Goal: Task Accomplishment & Management: Complete application form

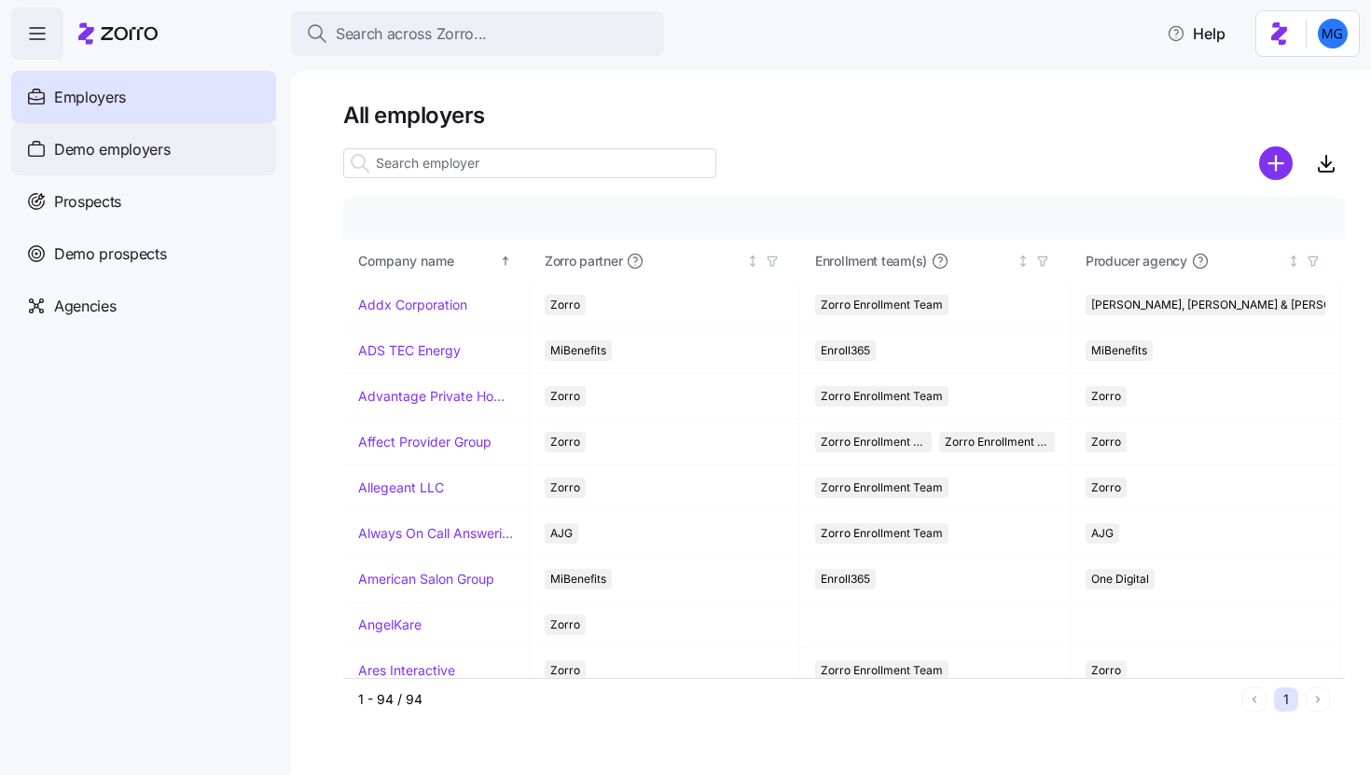
click at [183, 154] on div "Demo employers" at bounding box center [143, 149] width 265 height 52
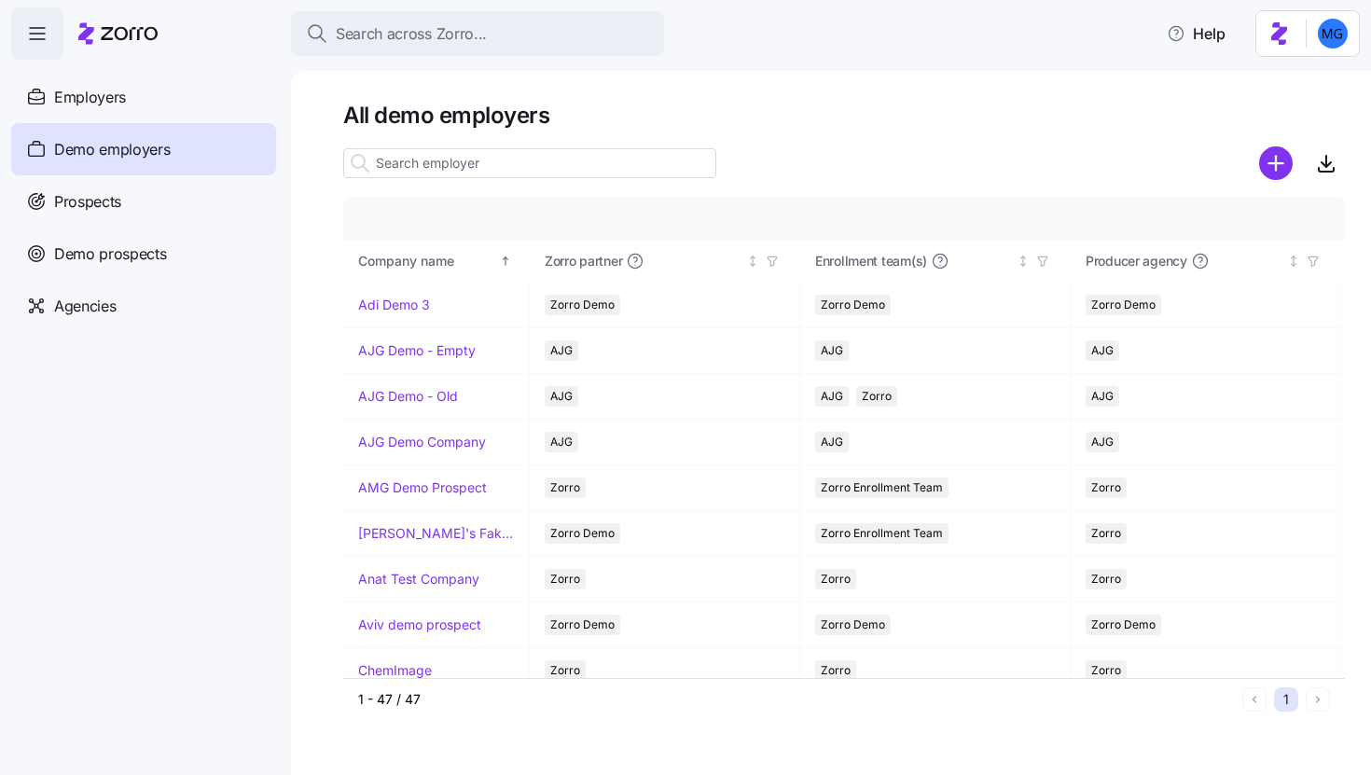
click at [529, 167] on input at bounding box center [529, 163] width 373 height 30
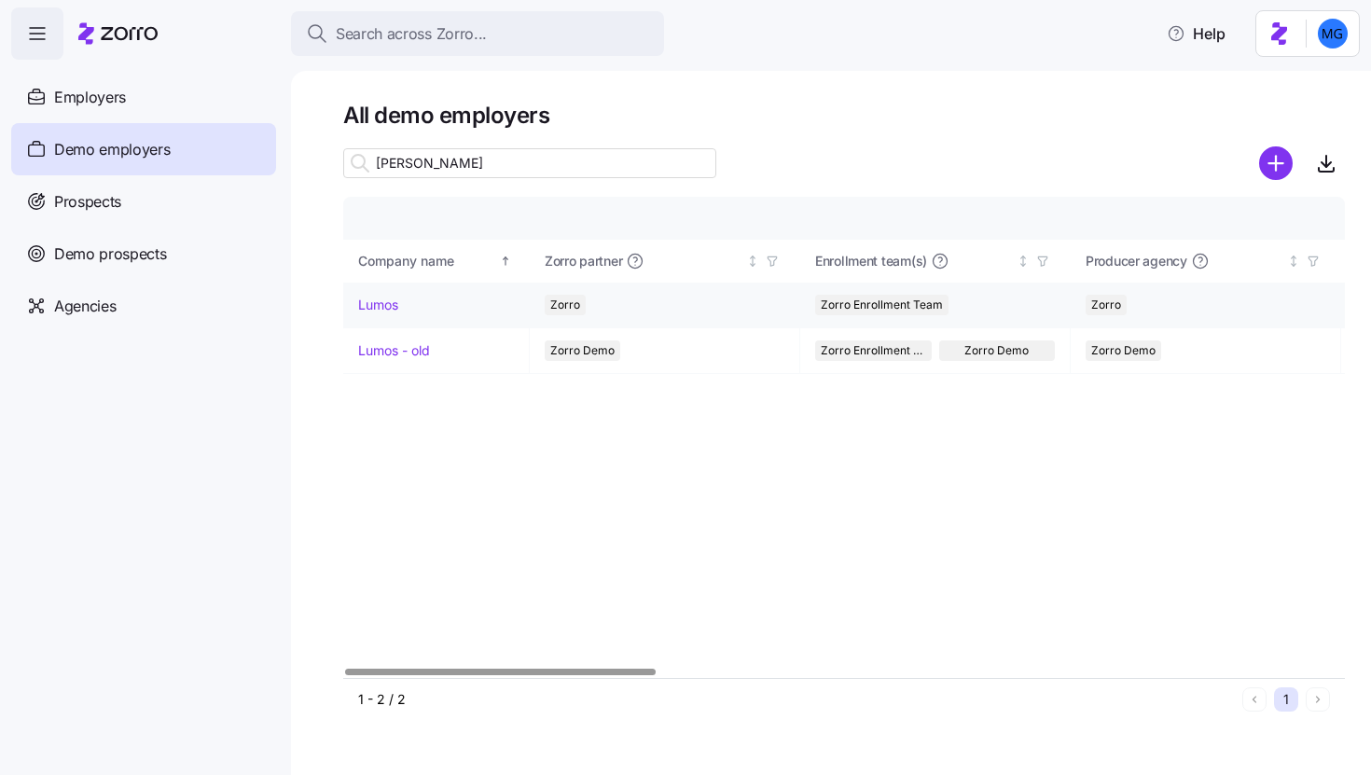
type input "lum"
click at [380, 299] on link "Lumos" at bounding box center [378, 305] width 40 height 19
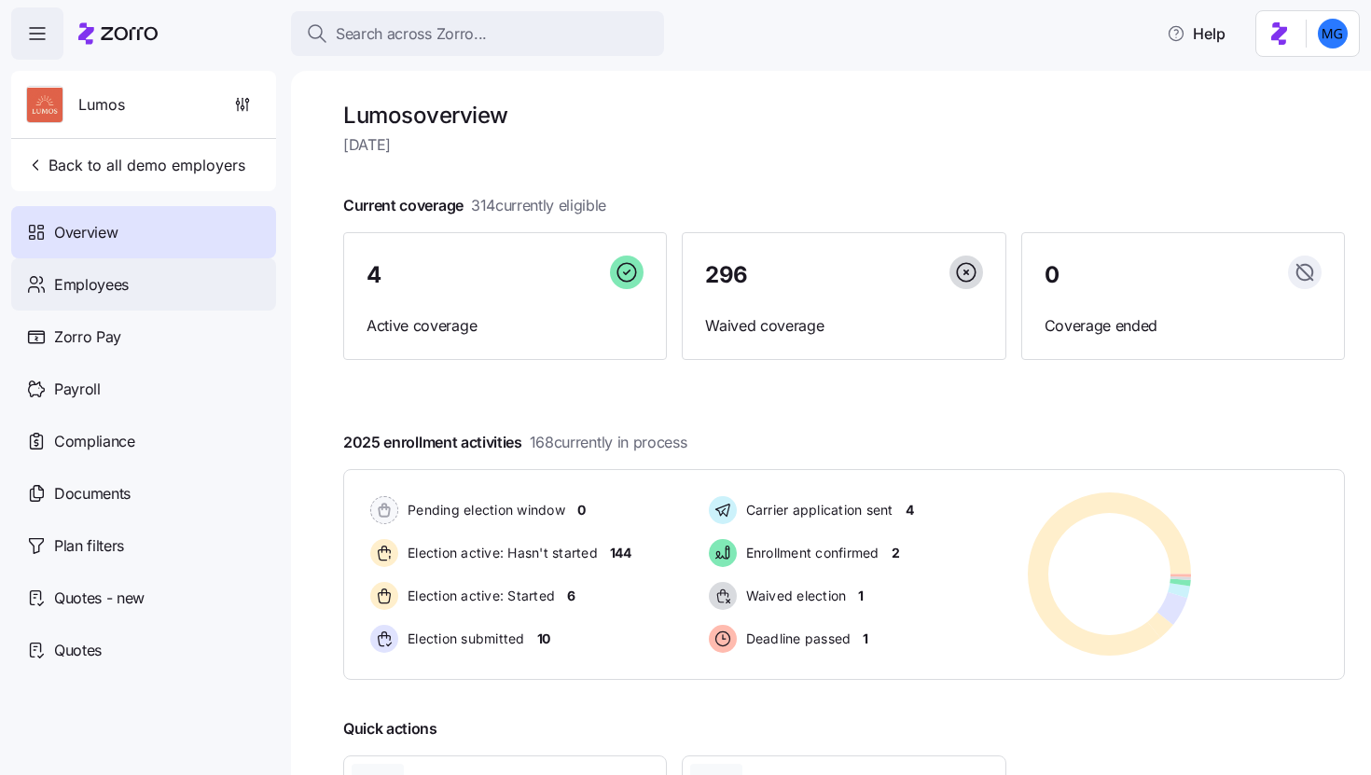
click at [134, 297] on div "Employees" at bounding box center [143, 284] width 265 height 52
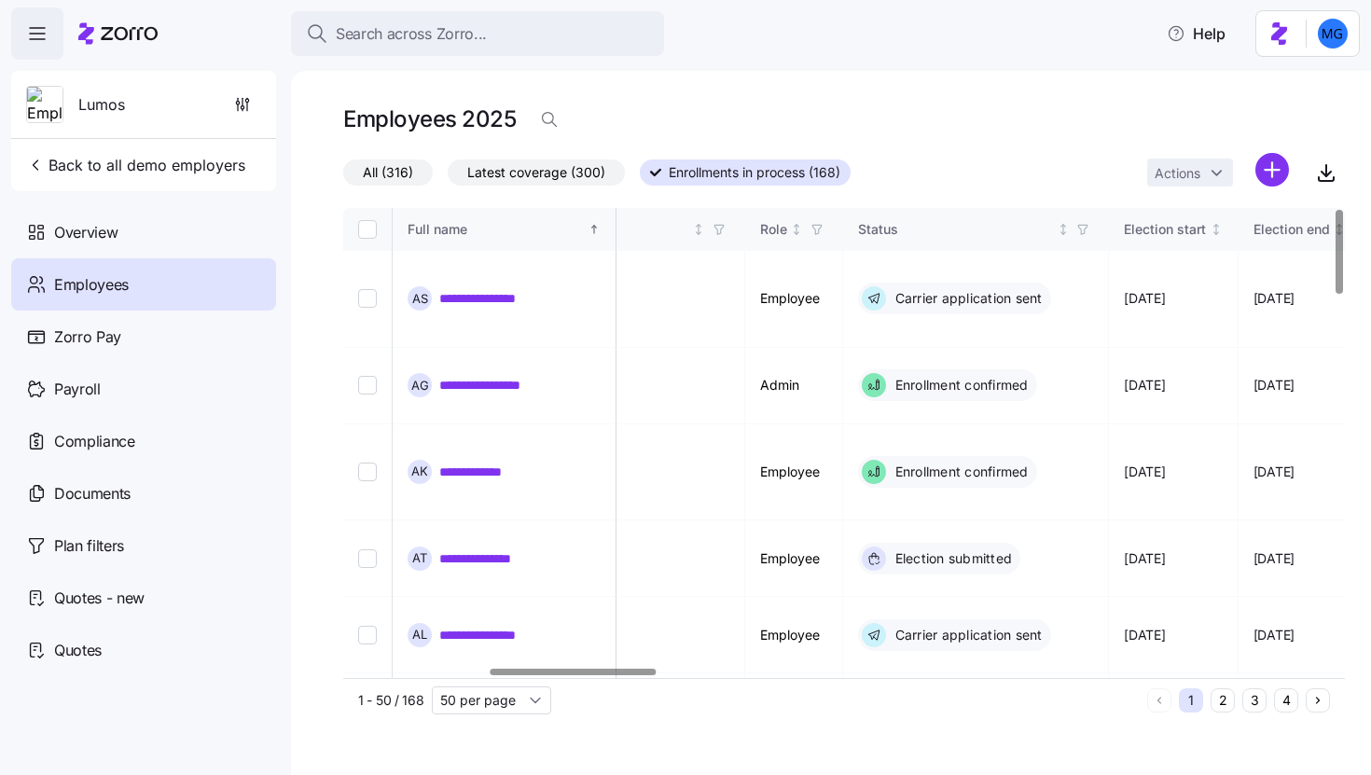
scroll to position [0, 890]
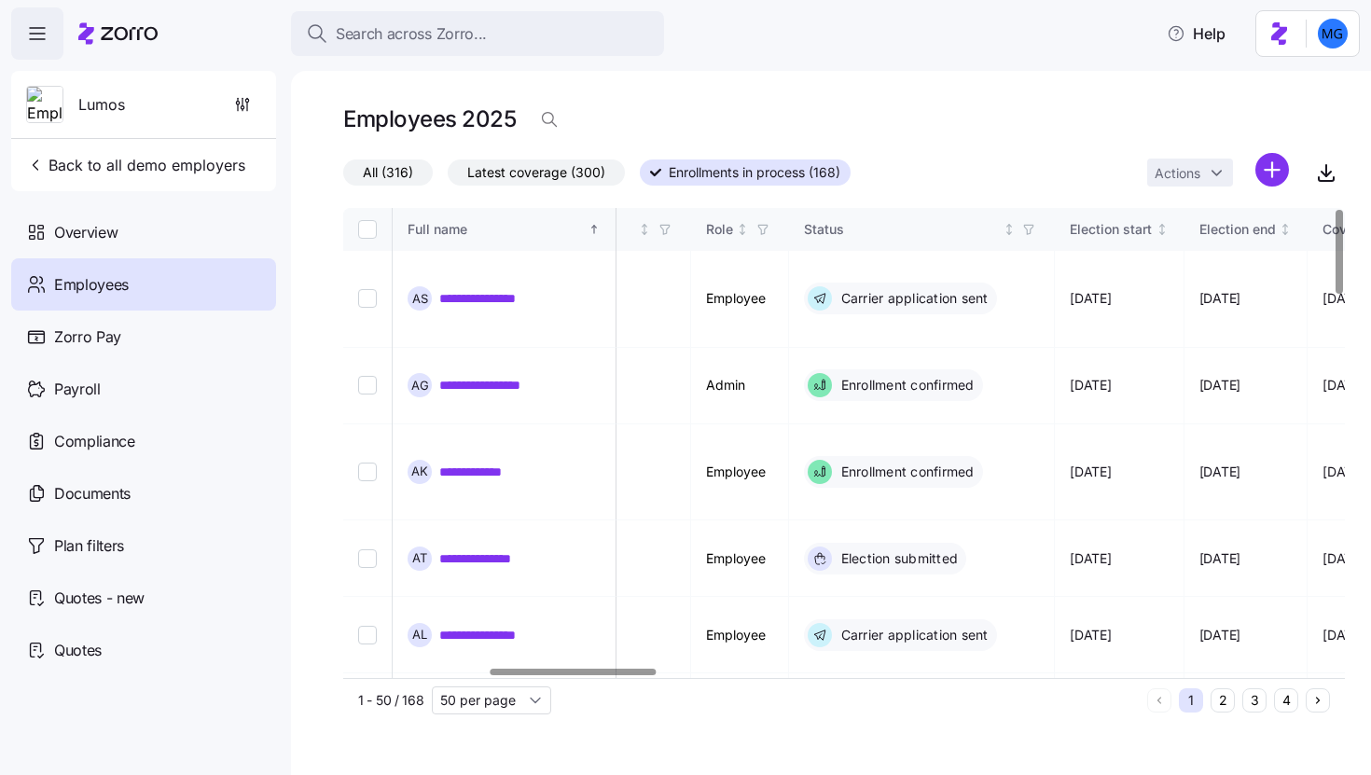
click at [632, 675] on div at bounding box center [572, 672] width 165 height 7
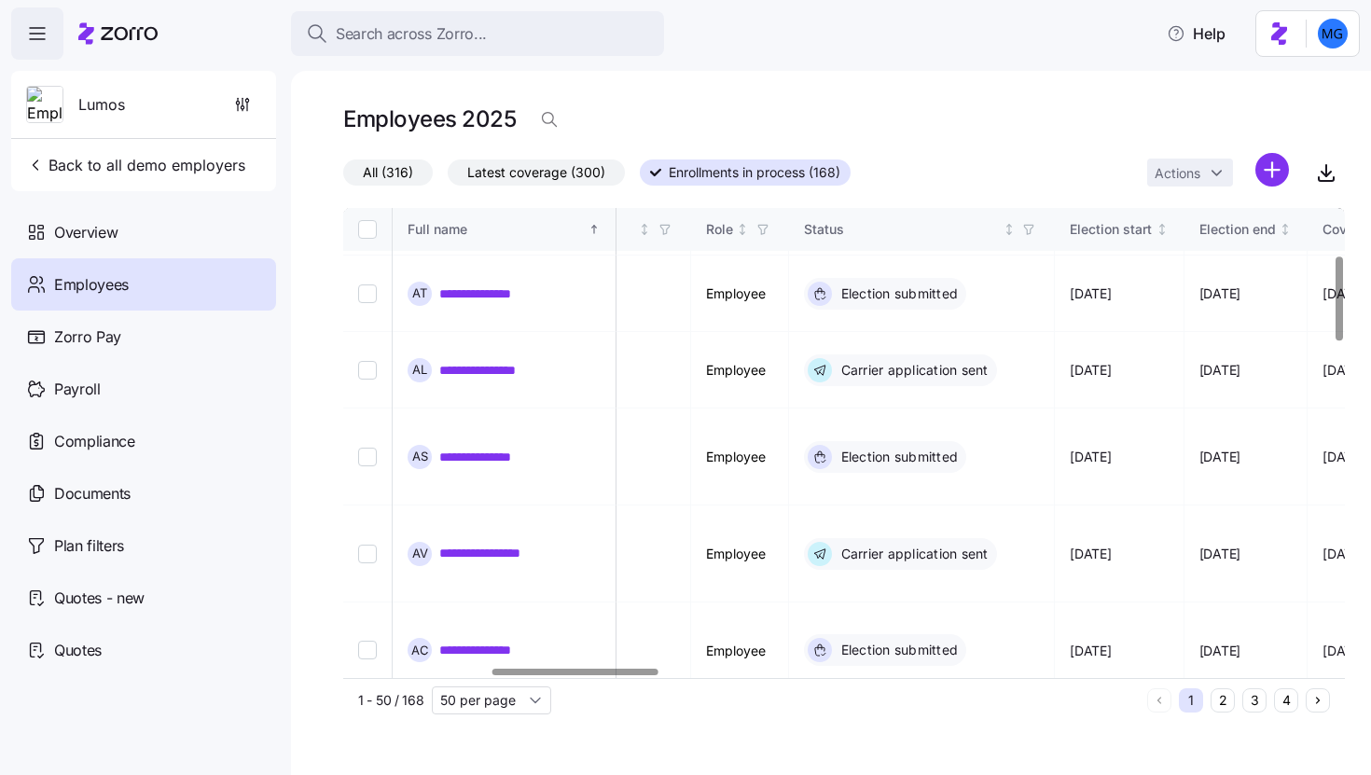
scroll to position [266, 890]
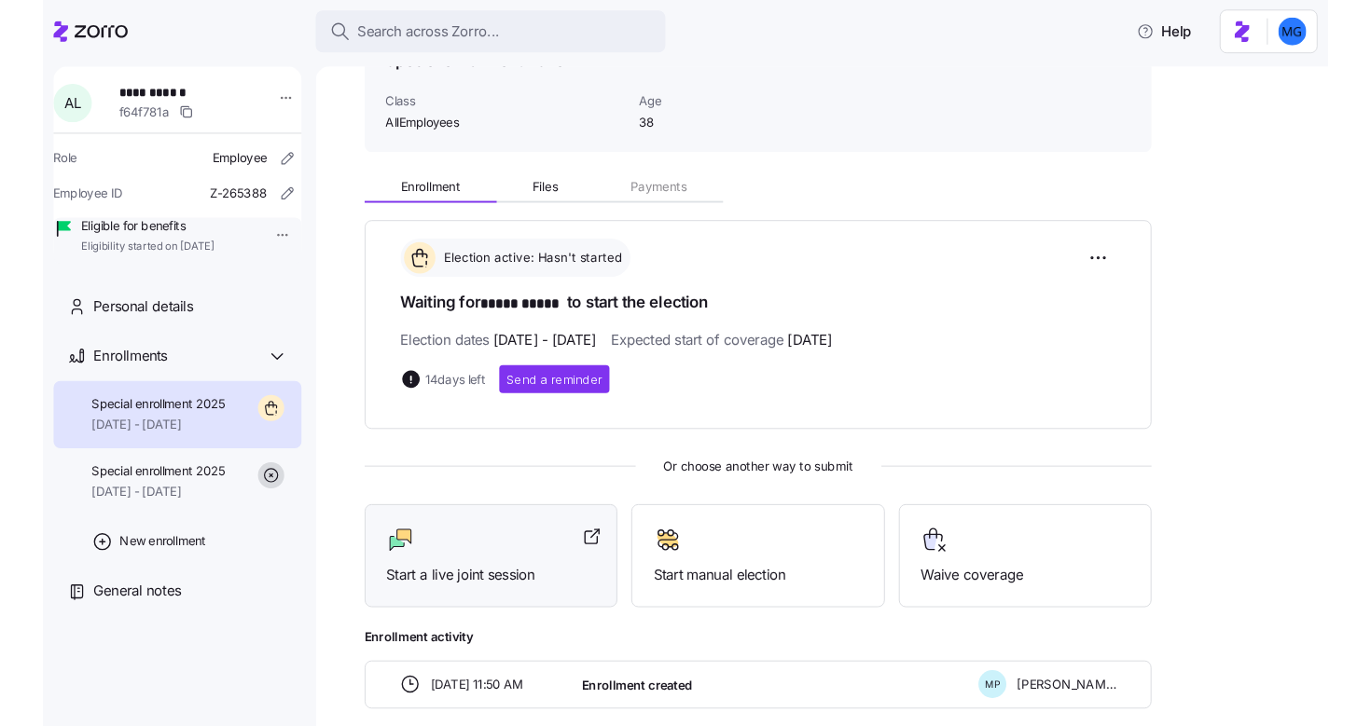
scroll to position [131, 0]
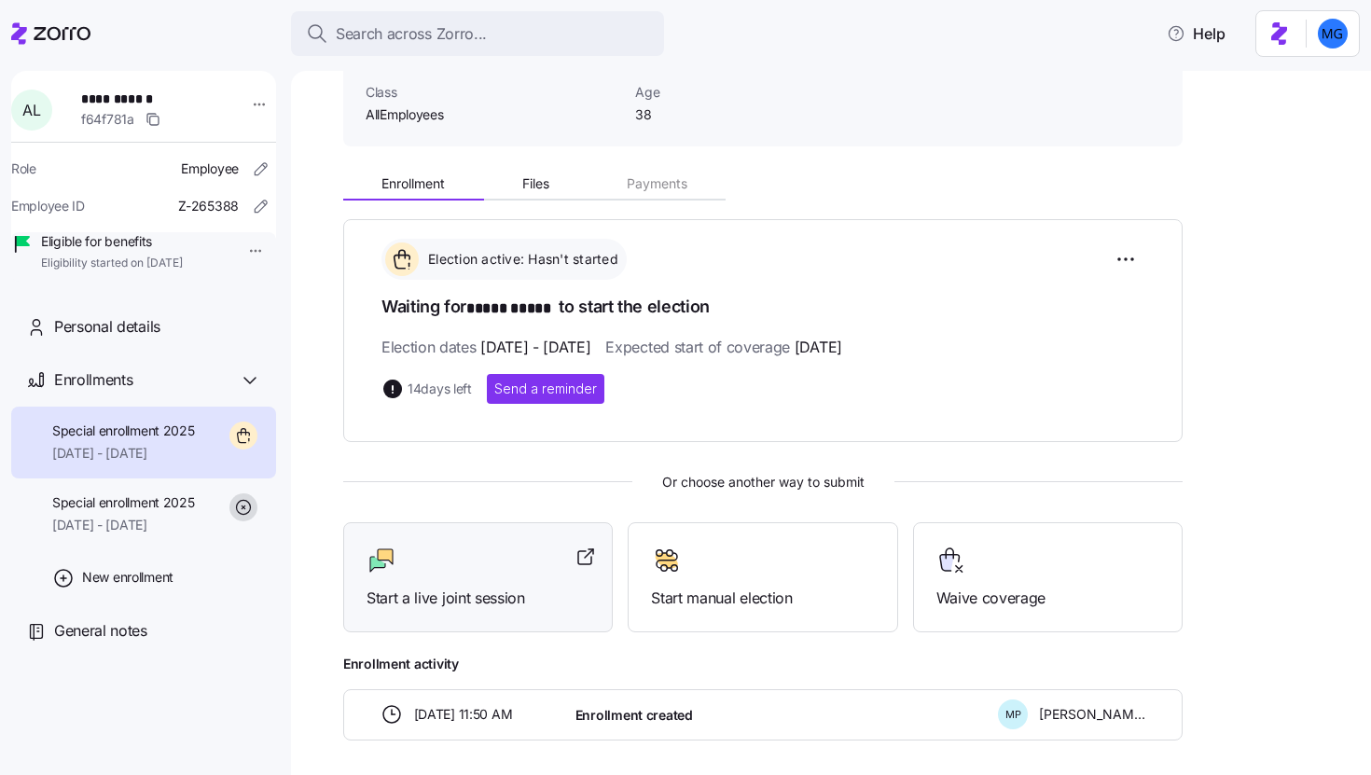
click at [508, 586] on span "Start a live joint session" at bounding box center [477, 597] width 223 height 23
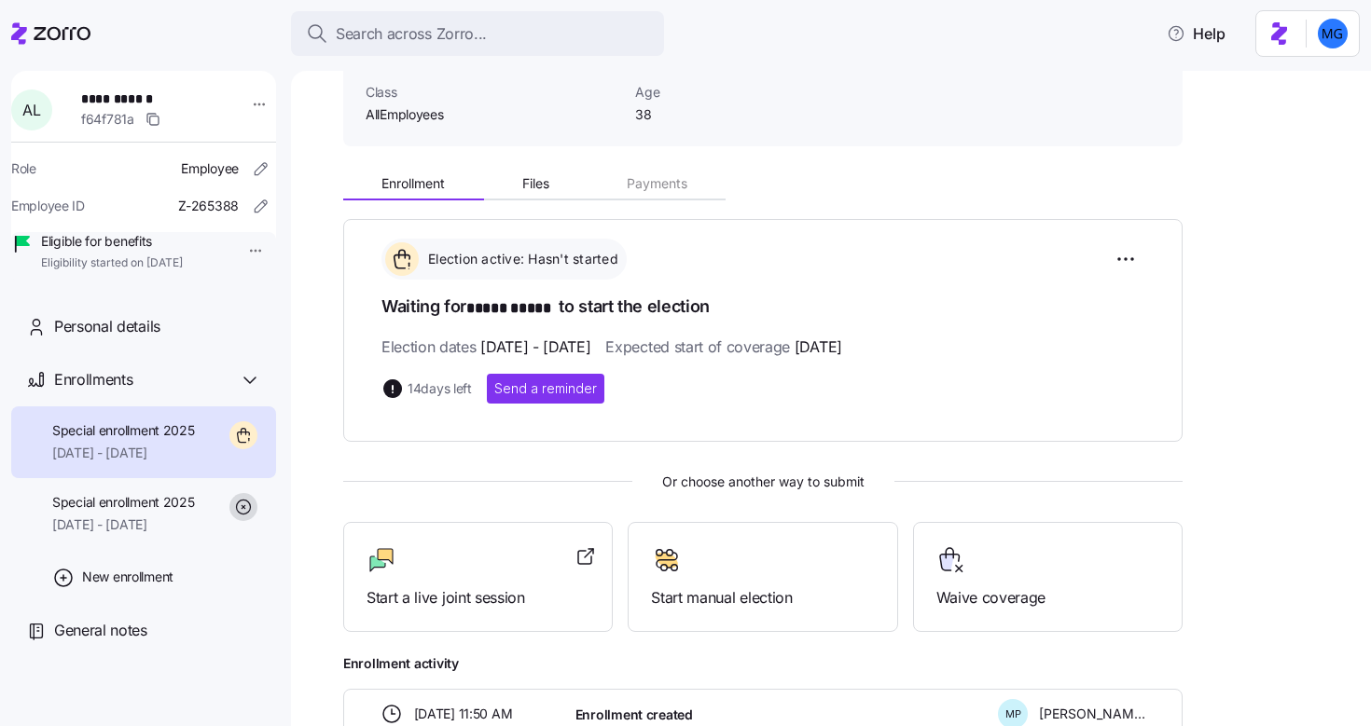
scroll to position [0, 0]
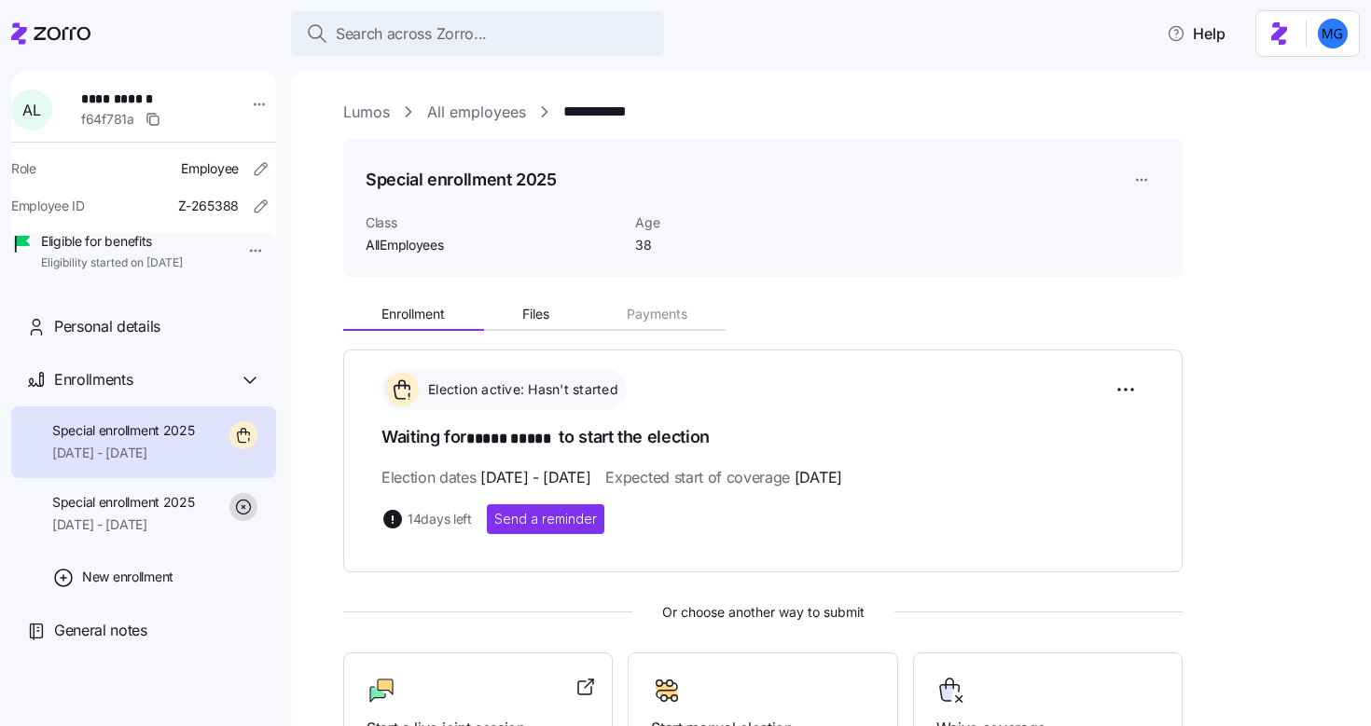
click at [366, 111] on link "Lumos" at bounding box center [366, 112] width 47 height 23
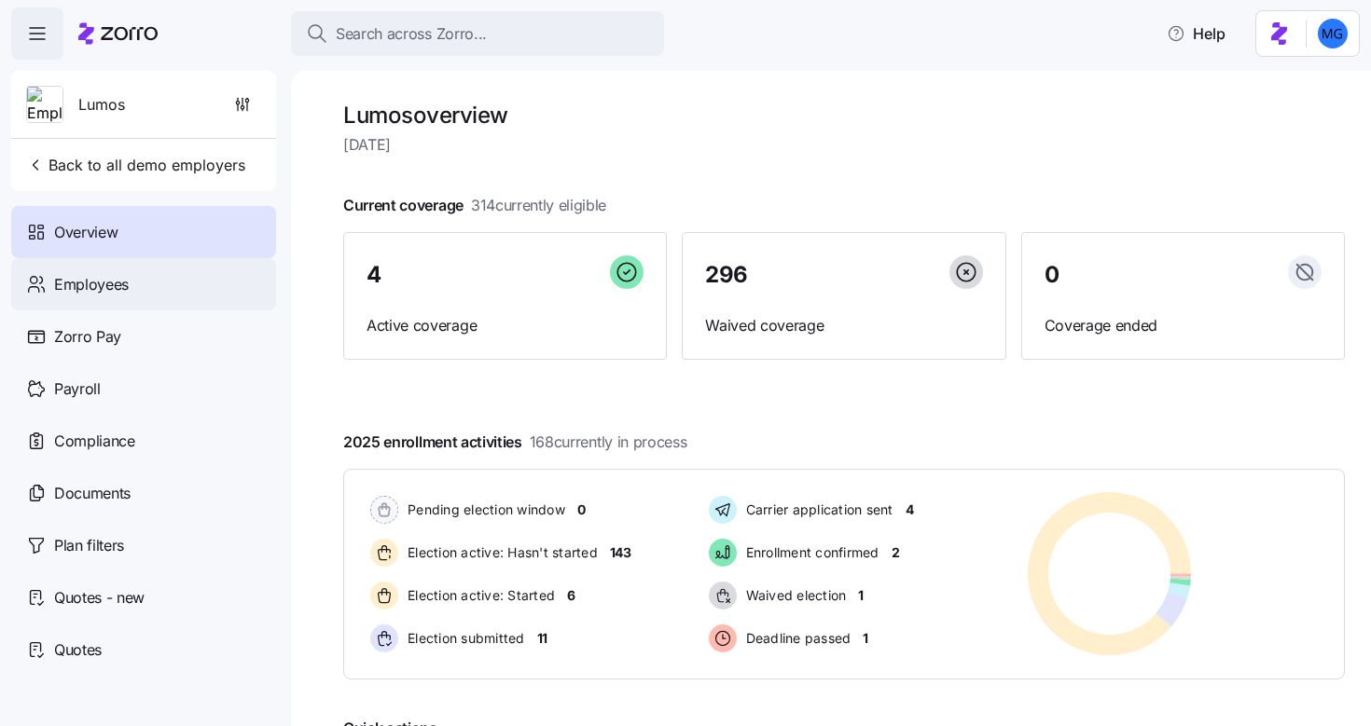
click at [117, 292] on span "Employees" at bounding box center [91, 284] width 75 height 23
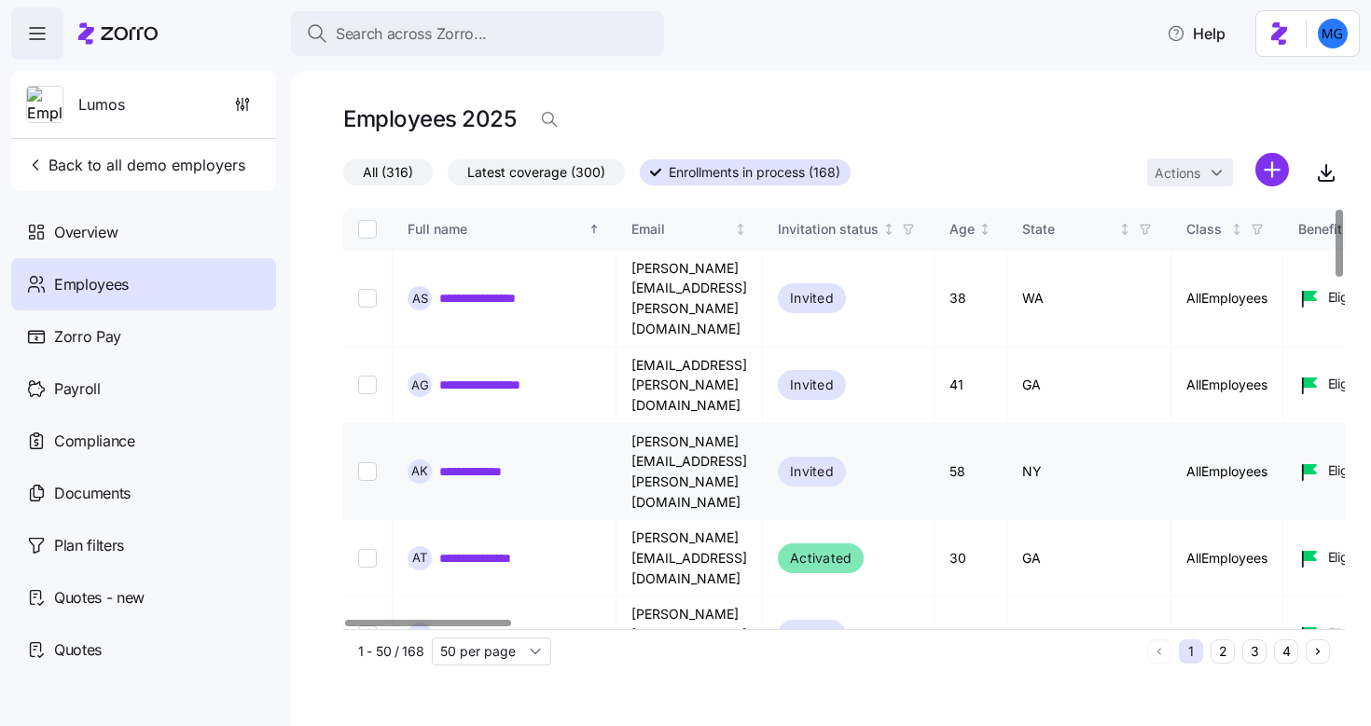
click at [454, 462] on link "**********" at bounding box center [479, 471] width 80 height 19
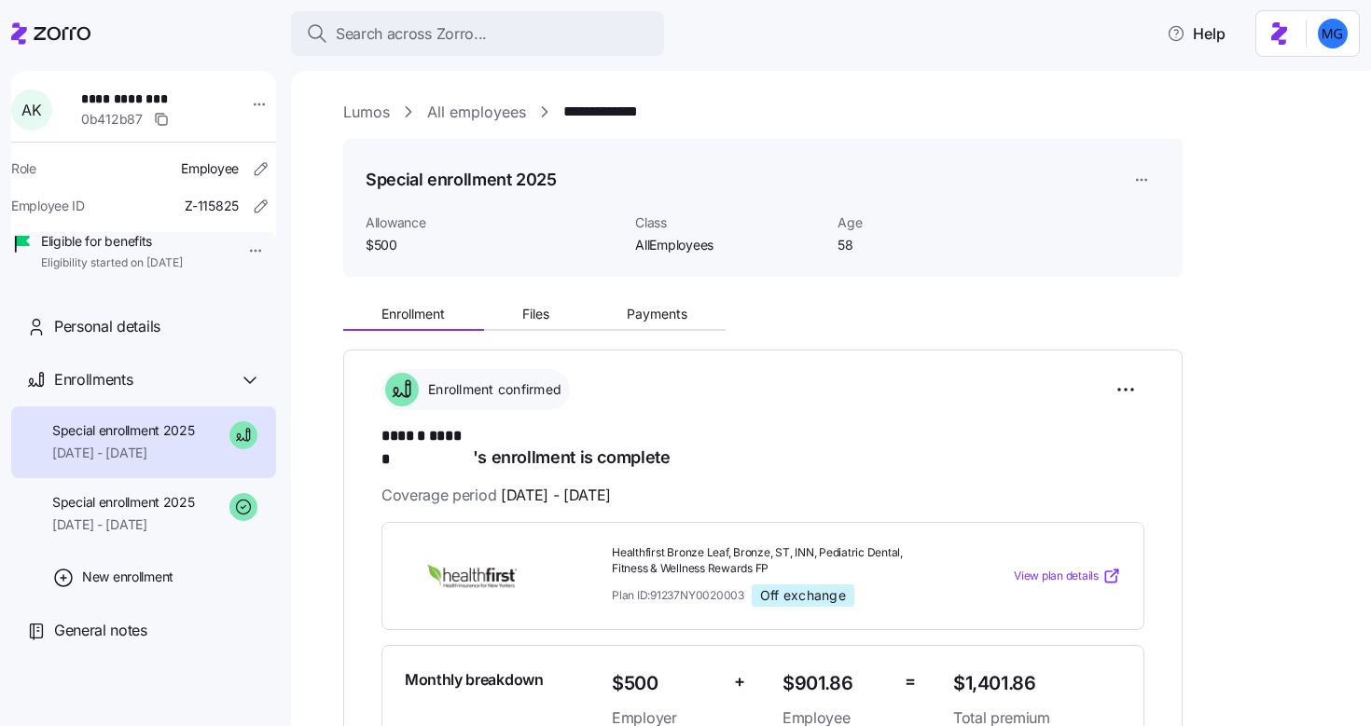
click at [469, 119] on link "All employees" at bounding box center [476, 112] width 99 height 23
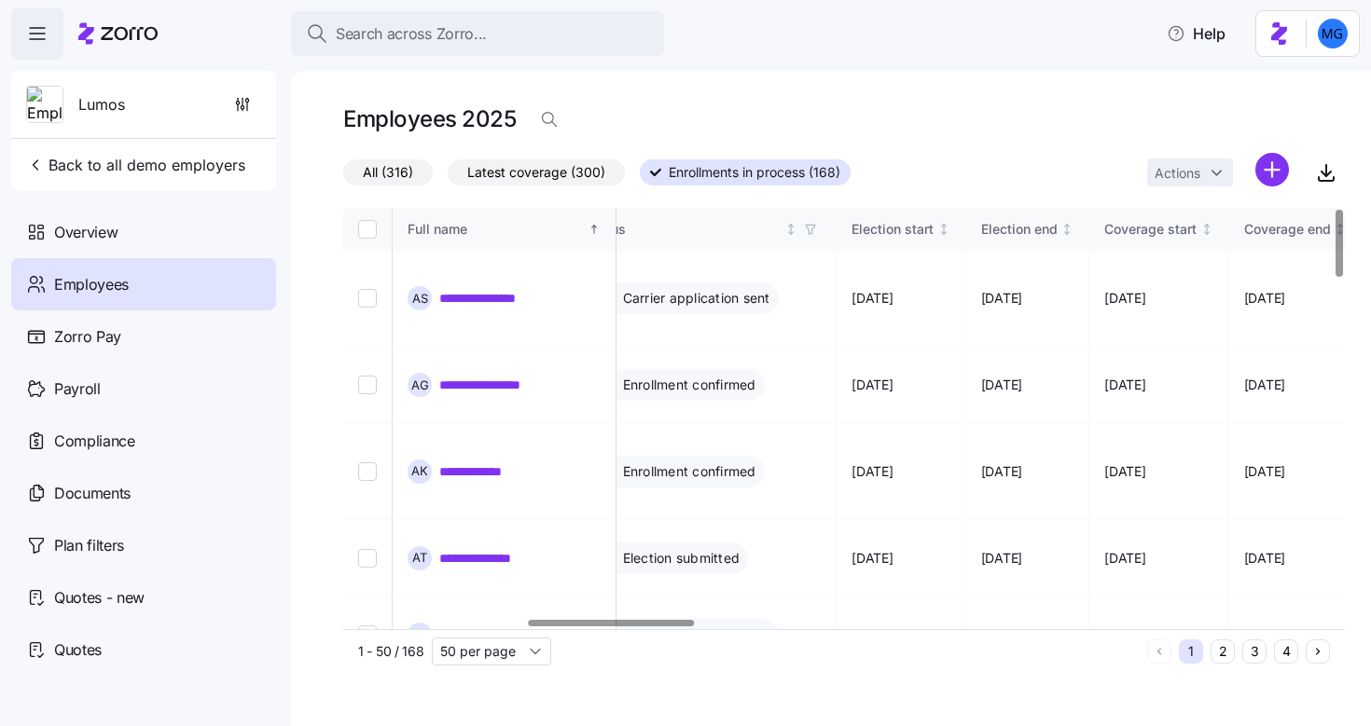
scroll to position [0, 1114]
click at [671, 627] on div at bounding box center [611, 623] width 165 height 7
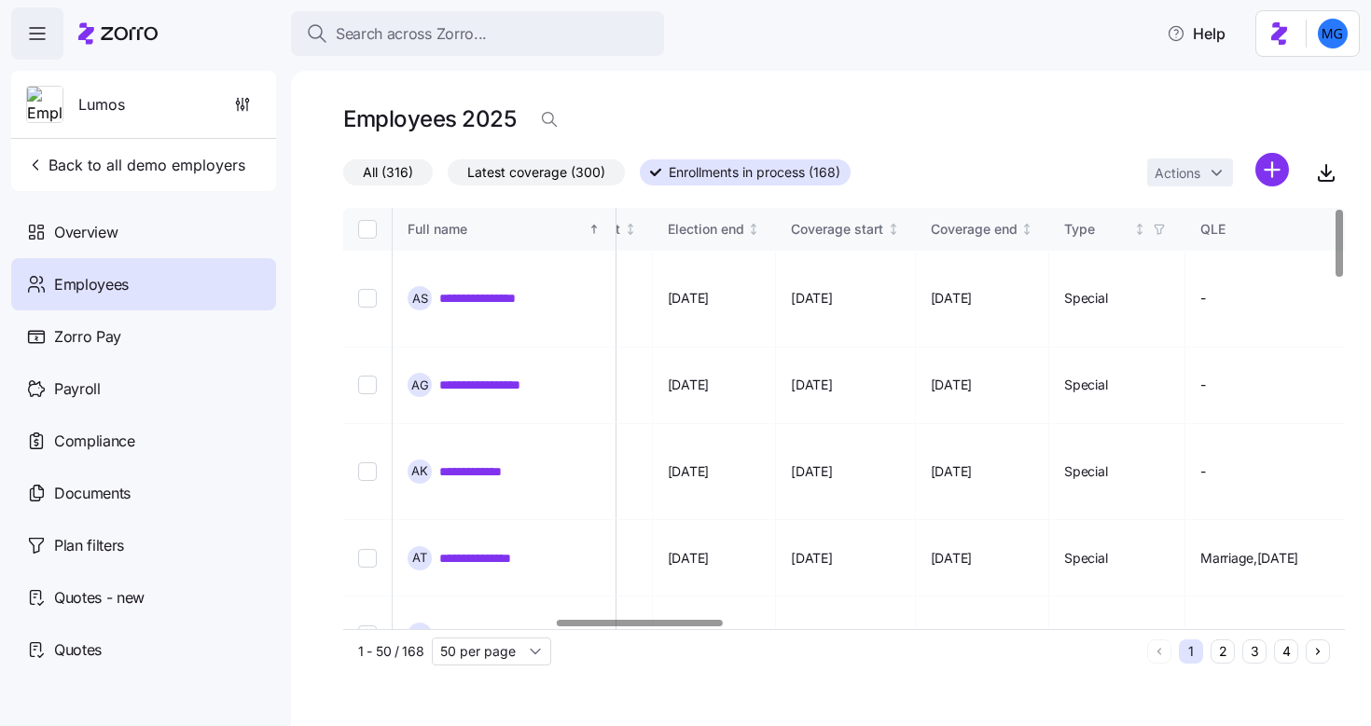
scroll to position [0, 1445]
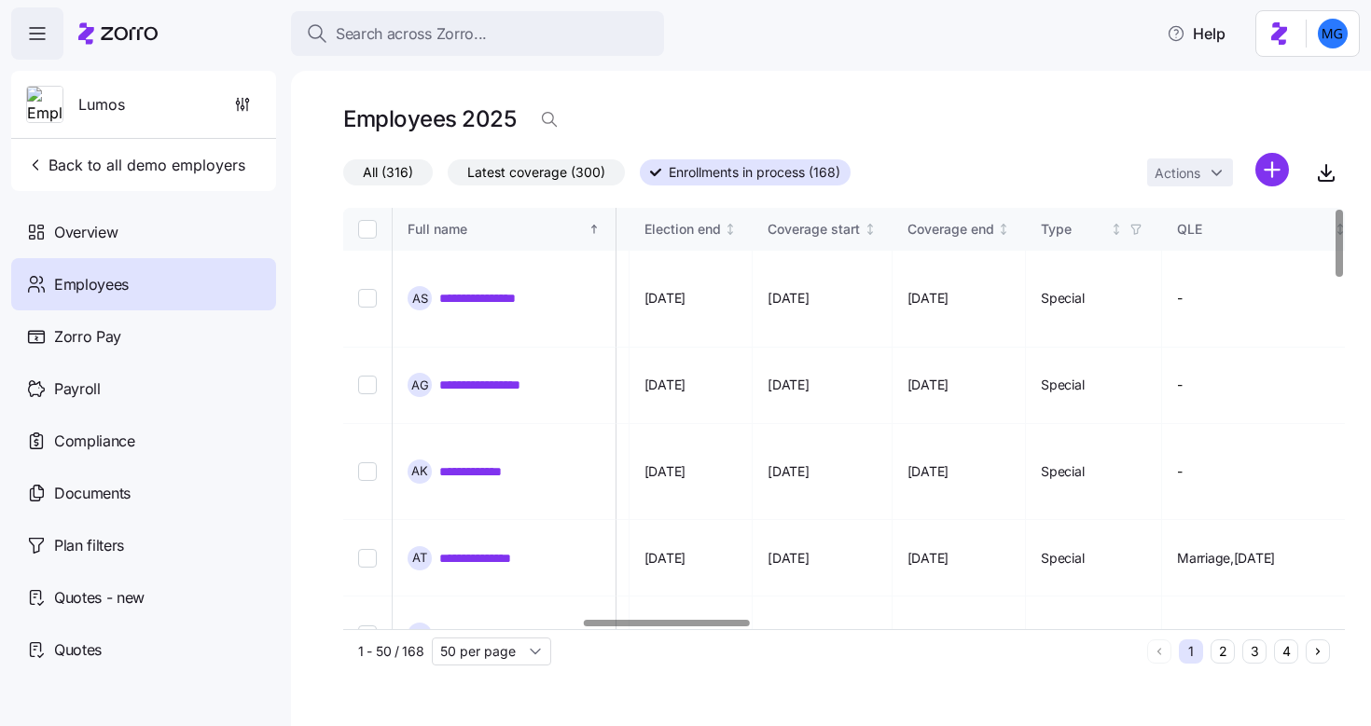
click at [735, 627] on div at bounding box center [666, 623] width 165 height 7
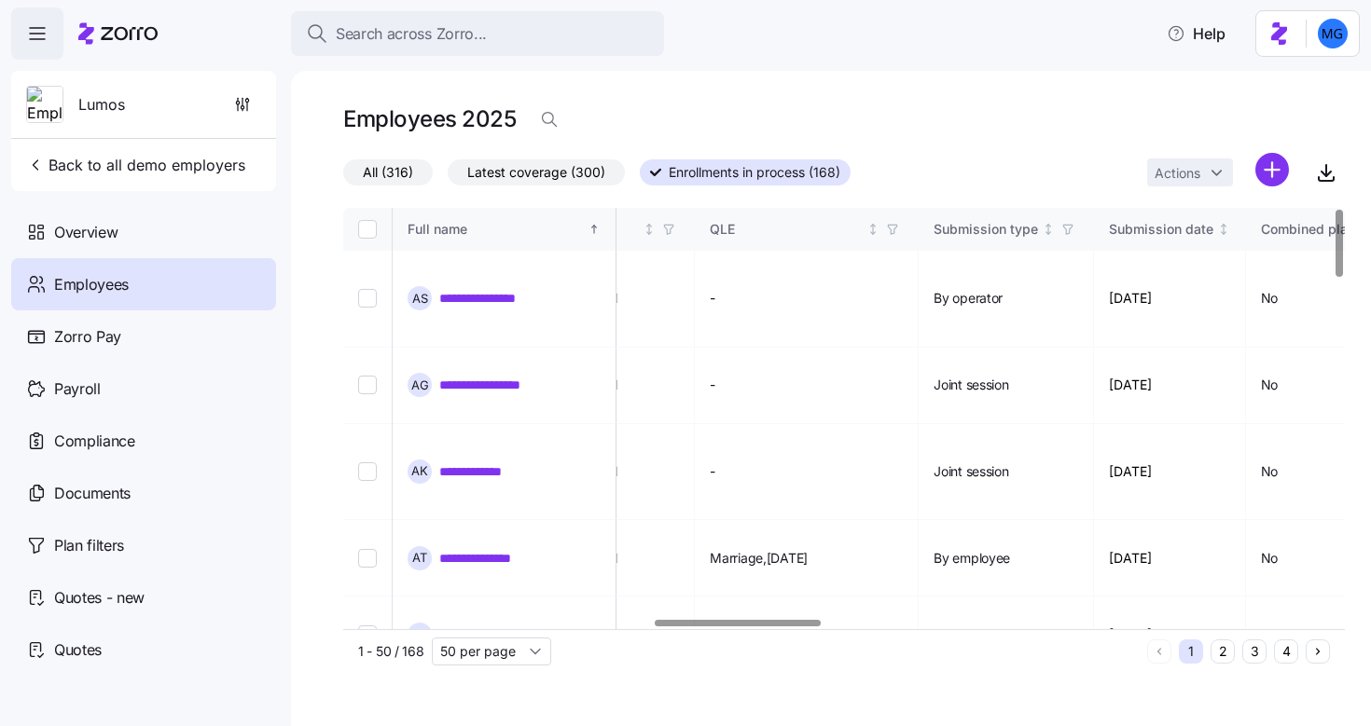
scroll to position [0, 1933]
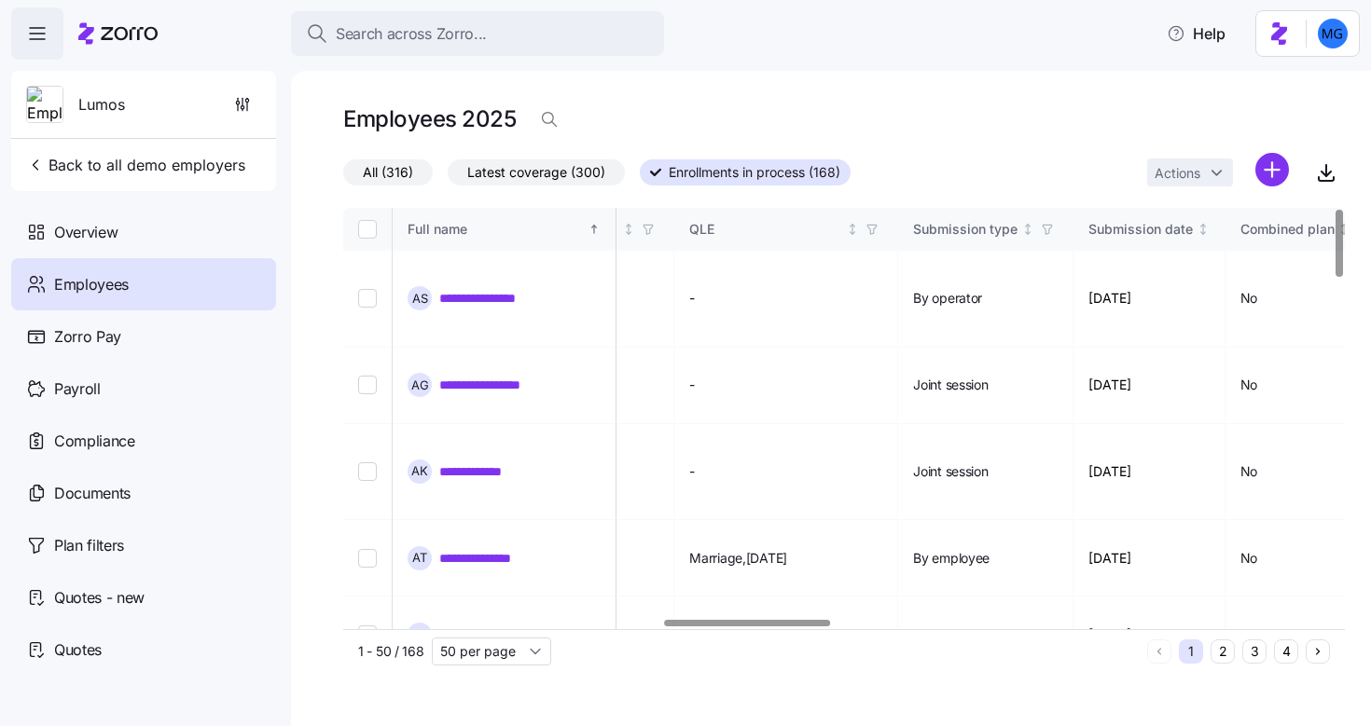
click at [794, 627] on div at bounding box center [747, 623] width 165 height 7
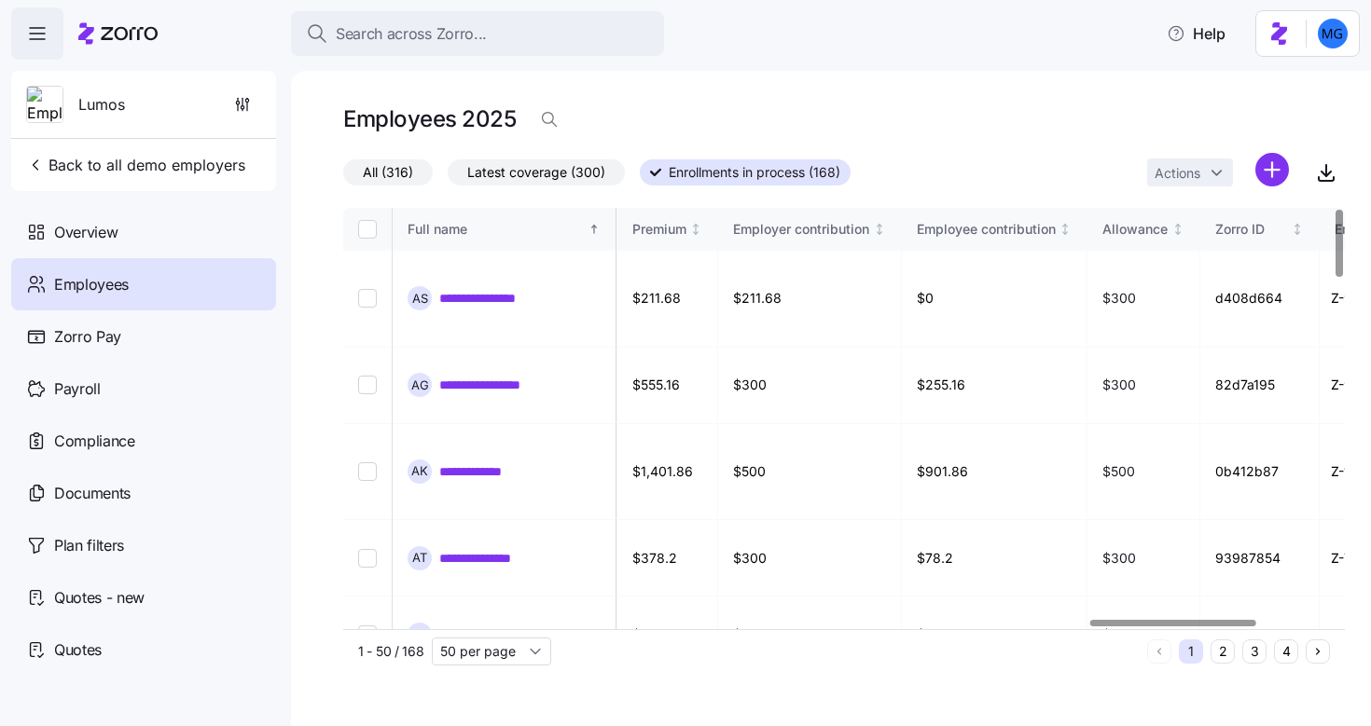
click at [1226, 627] on div at bounding box center [1172, 623] width 165 height 7
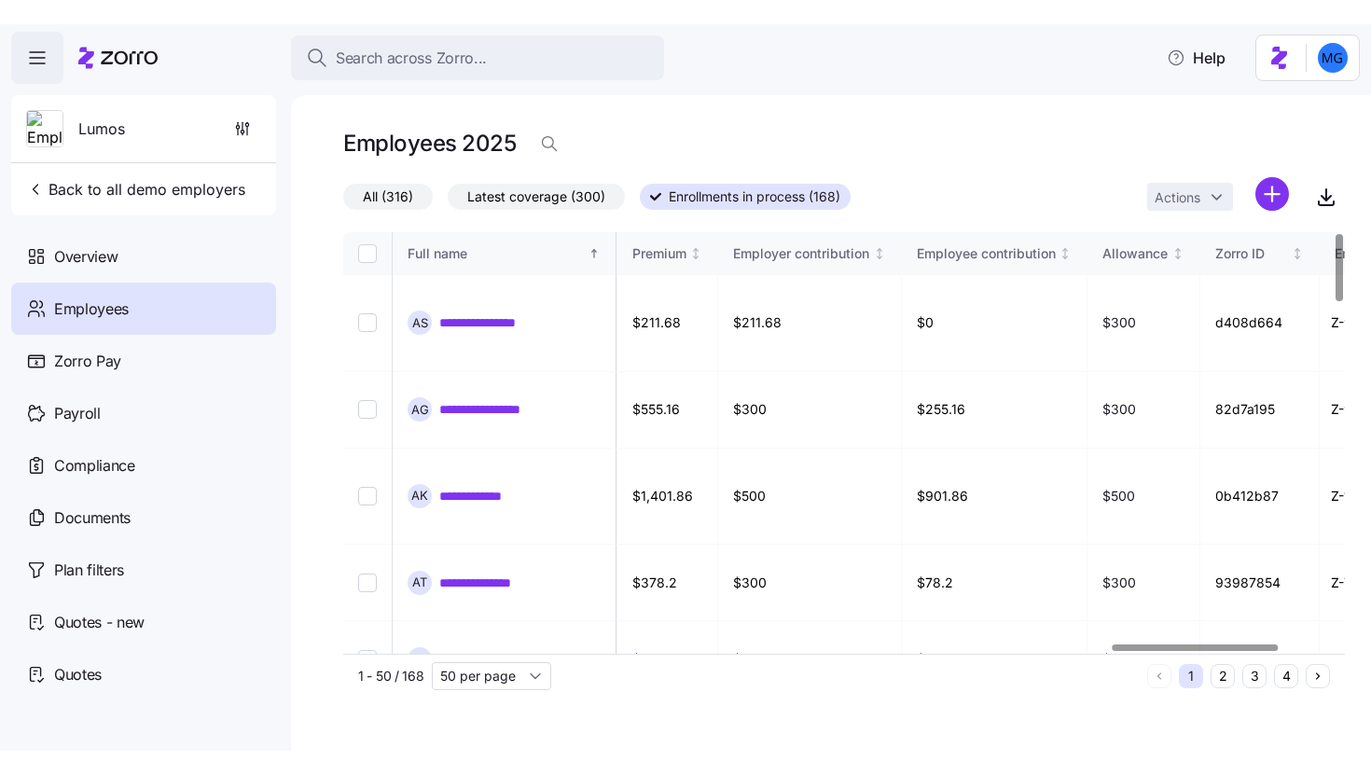
scroll to position [0, 4646]
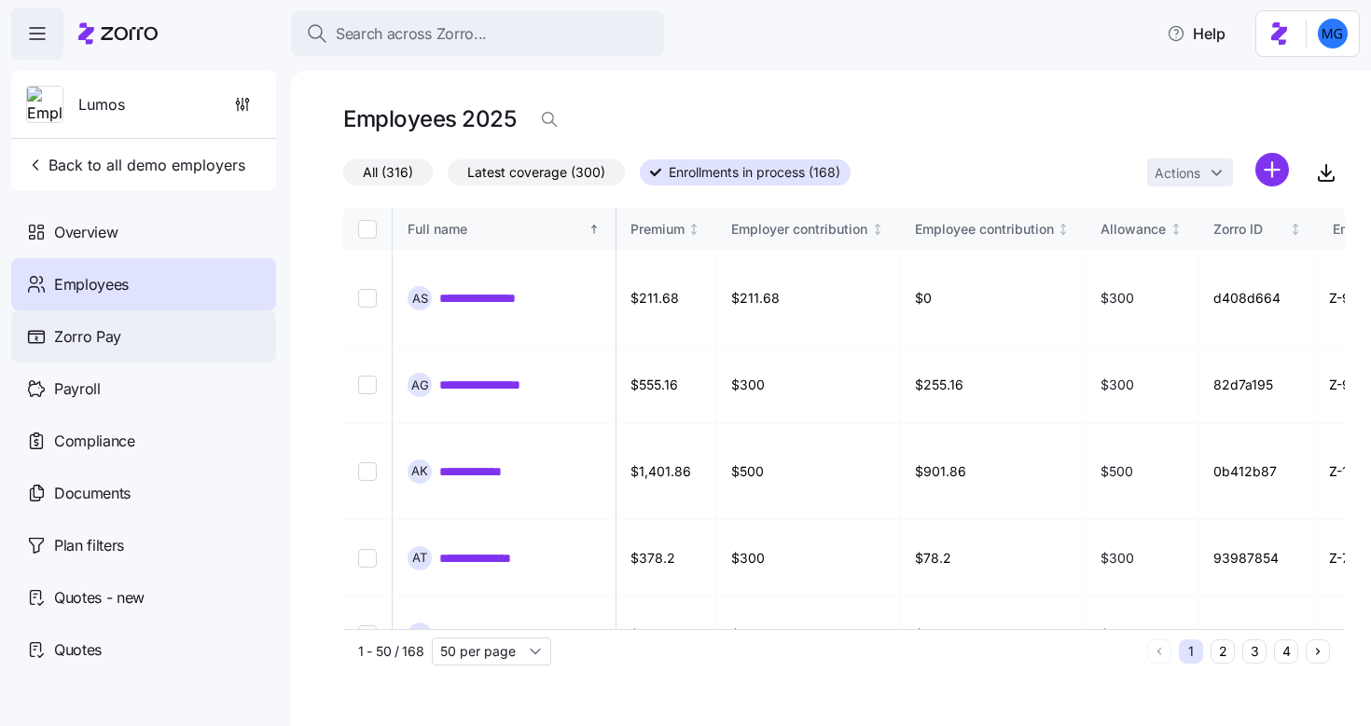
click at [148, 332] on div "Zorro Pay" at bounding box center [143, 336] width 265 height 52
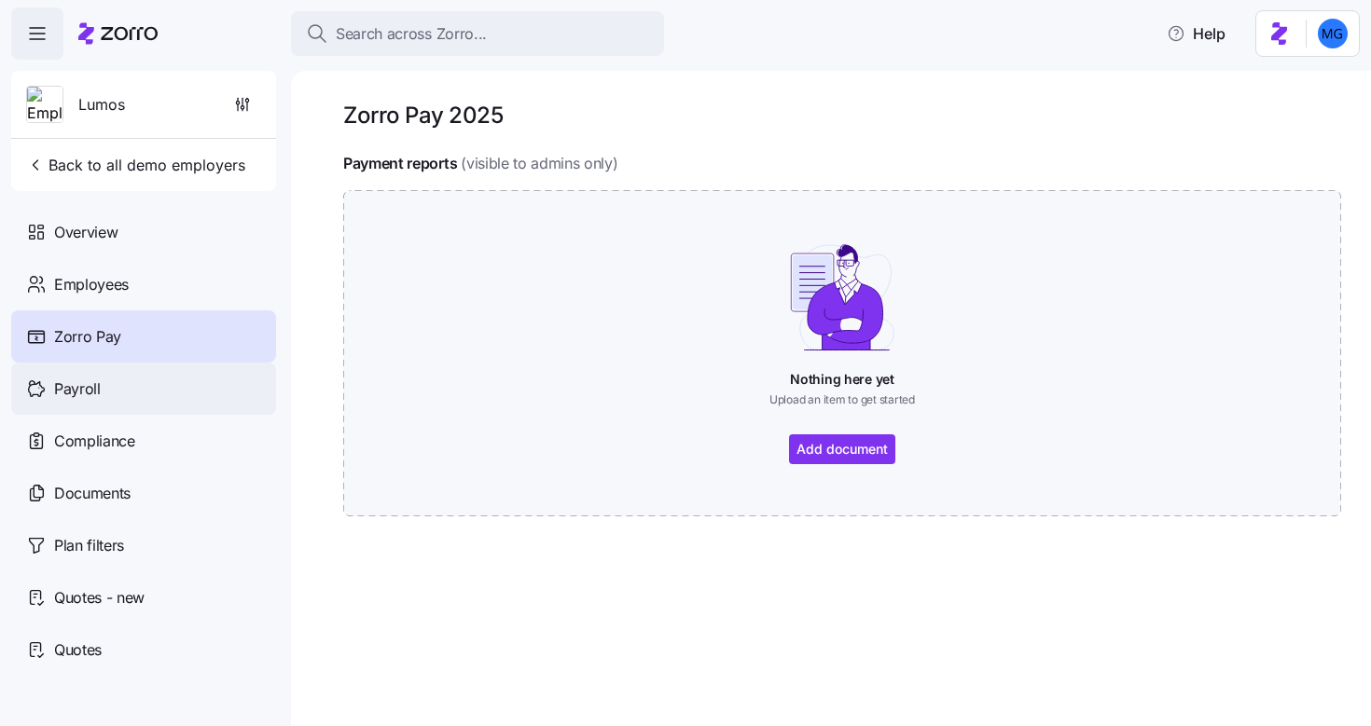
click at [156, 399] on div "Payroll" at bounding box center [143, 389] width 265 height 52
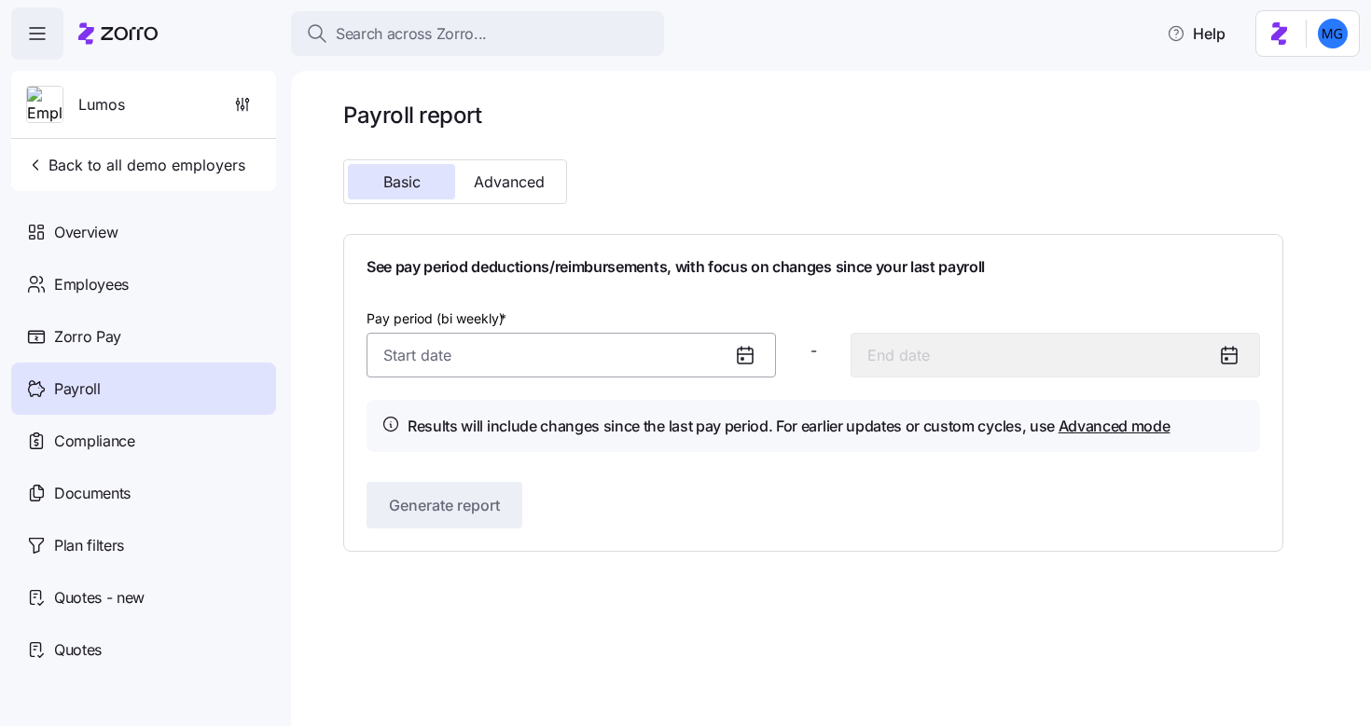
click at [494, 358] on input "Pay period (bi weekly) *" at bounding box center [570, 355] width 409 height 45
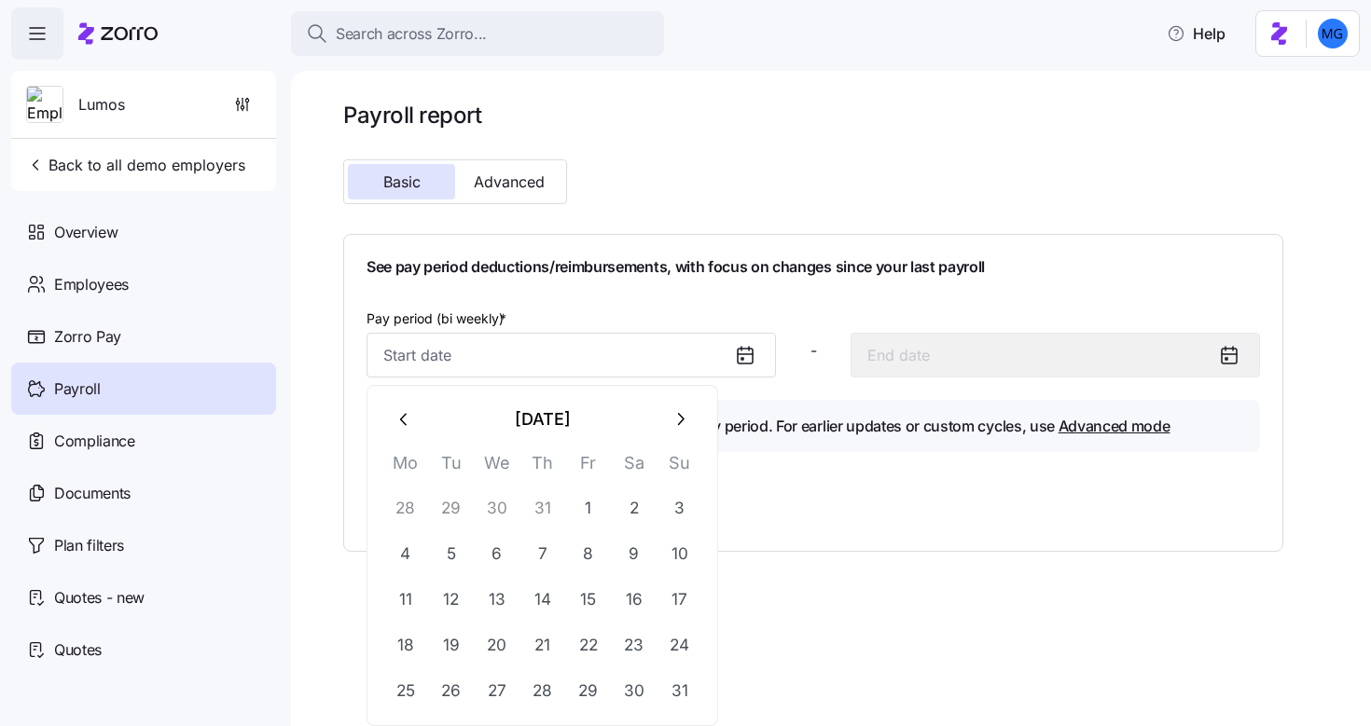
click at [747, 458] on div "See pay period deductions/reimbursements, with focus on changes since your last…" at bounding box center [812, 392] width 893 height 271
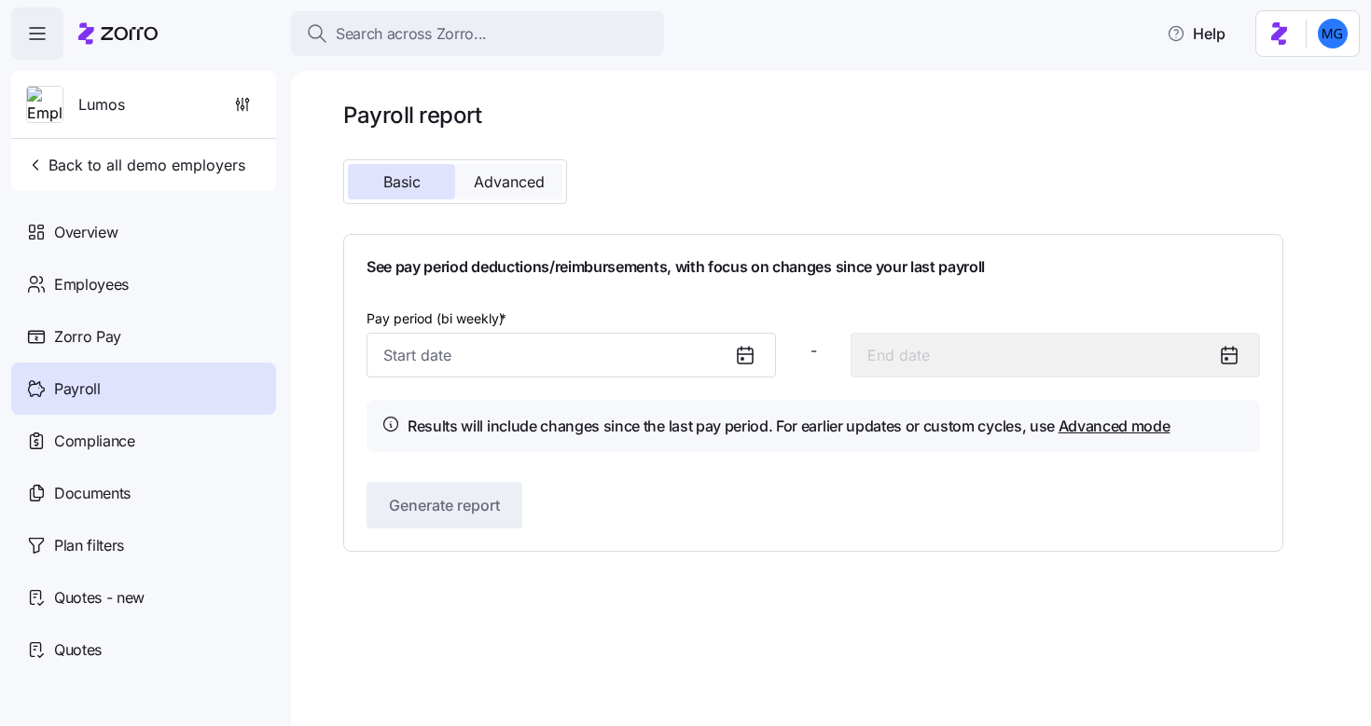
click at [514, 175] on span "Advanced" at bounding box center [509, 181] width 71 height 15
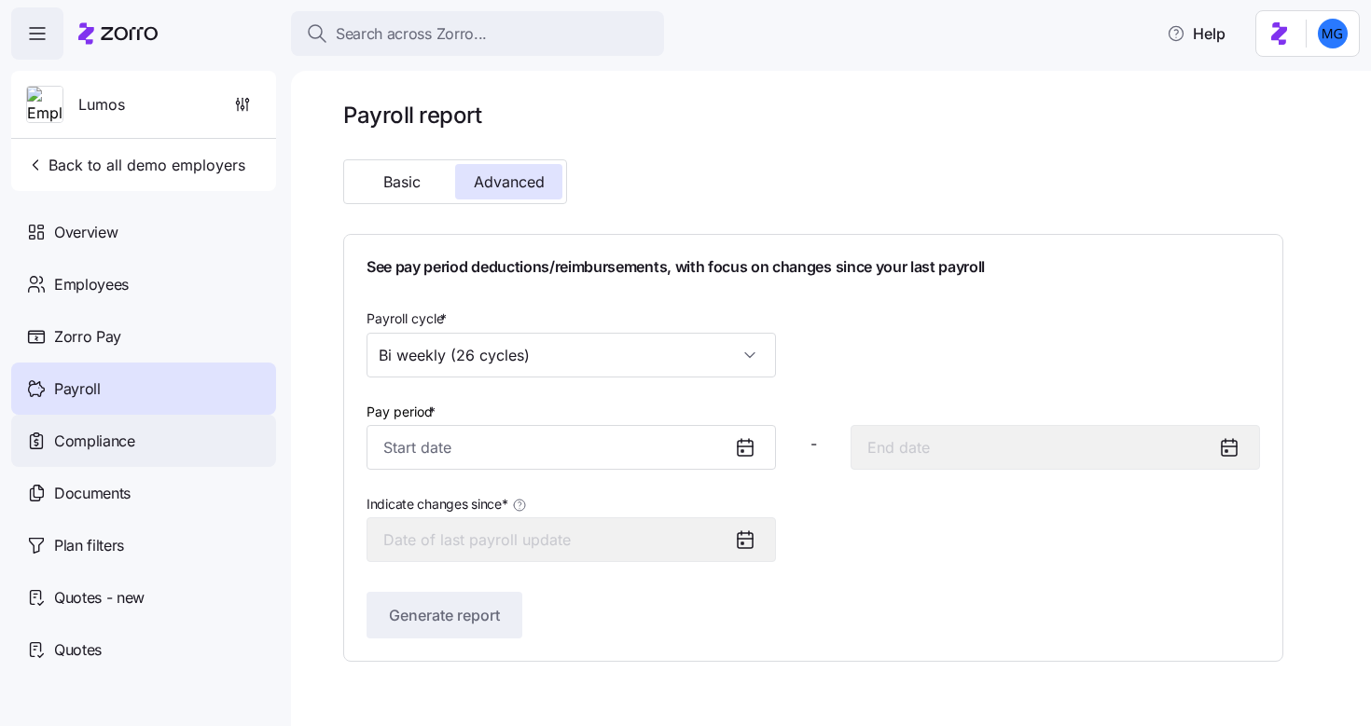
click at [188, 446] on div "Compliance" at bounding box center [143, 441] width 265 height 52
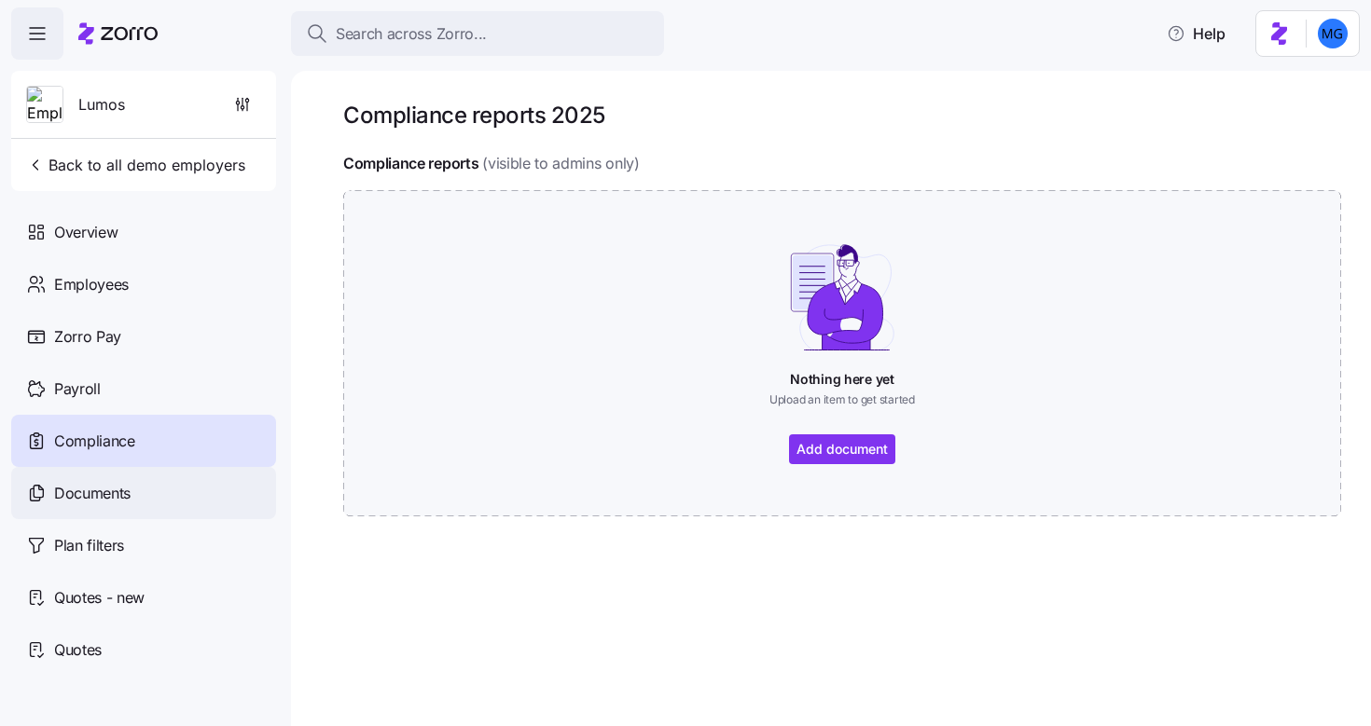
click at [107, 510] on div "Documents" at bounding box center [143, 493] width 265 height 52
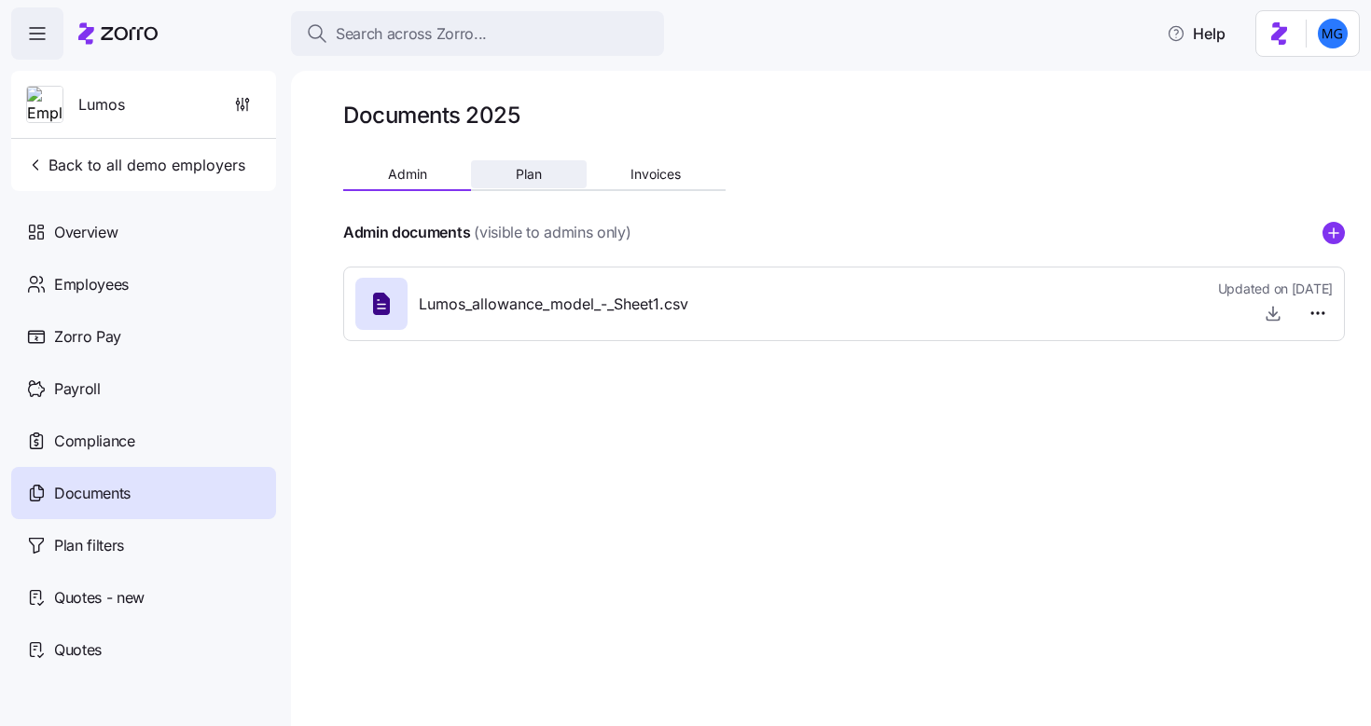
click at [536, 174] on span "Plan" at bounding box center [529, 174] width 26 height 13
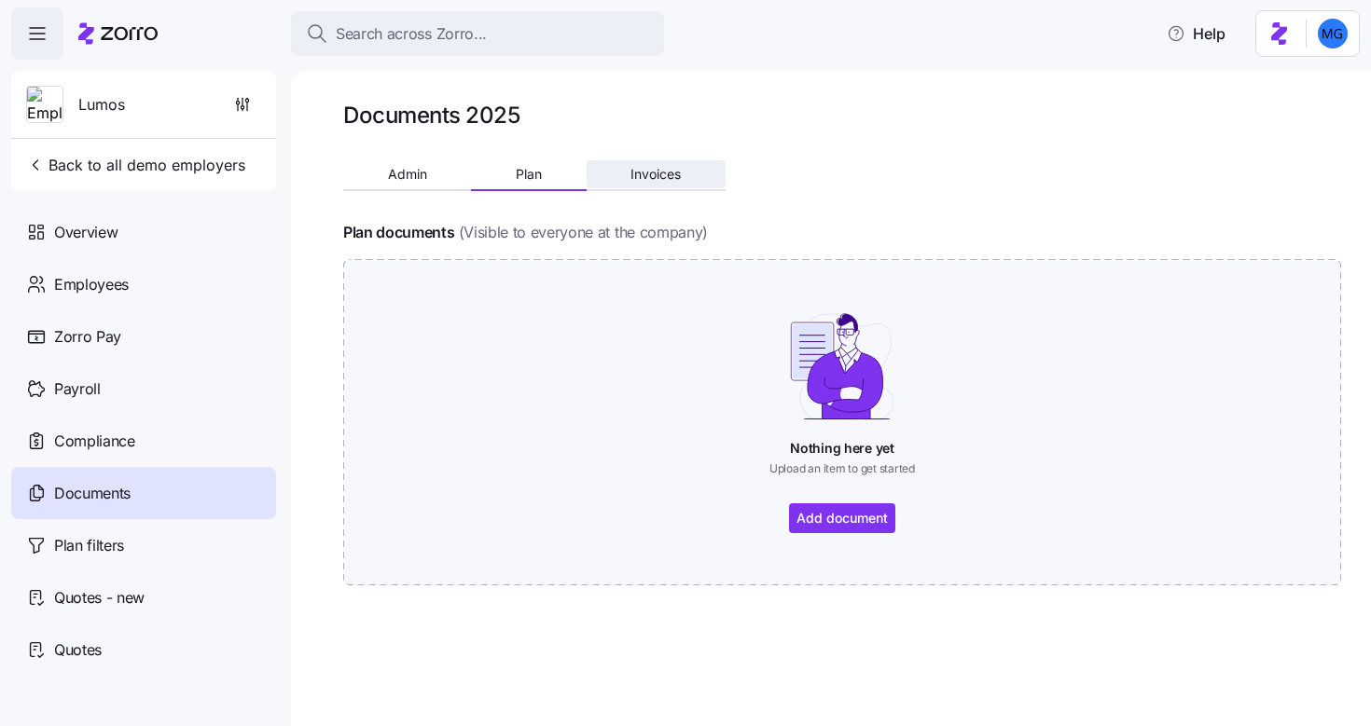
click at [661, 176] on span "Invoices" at bounding box center [655, 174] width 50 height 13
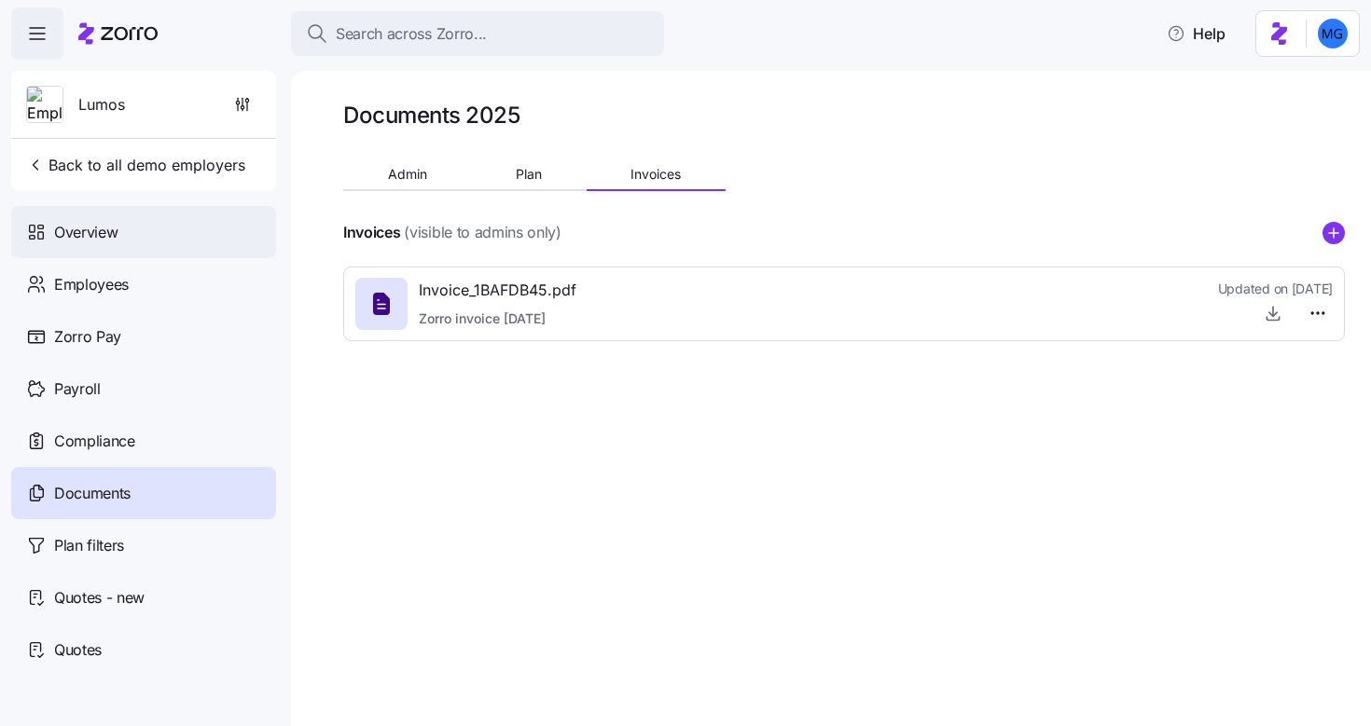
click at [183, 242] on div "Overview" at bounding box center [143, 232] width 265 height 52
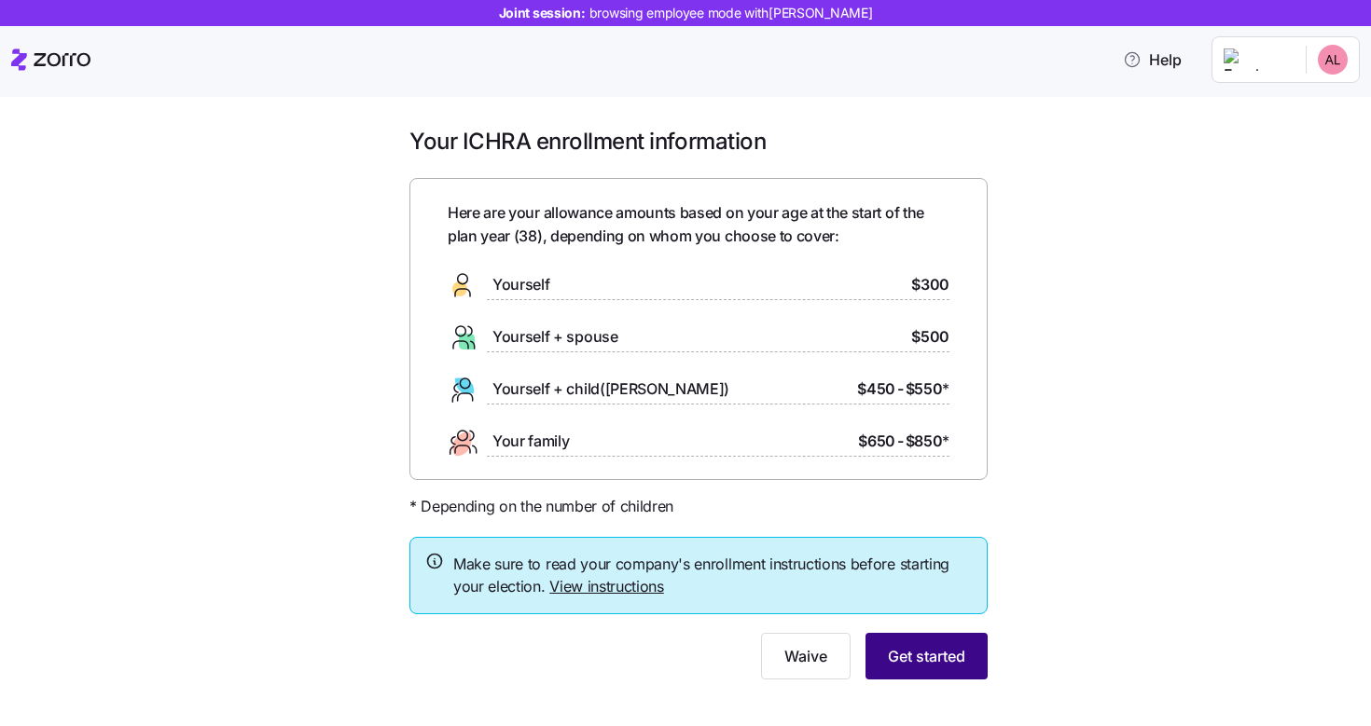
click at [931, 654] on span "Get started" at bounding box center [926, 656] width 77 height 22
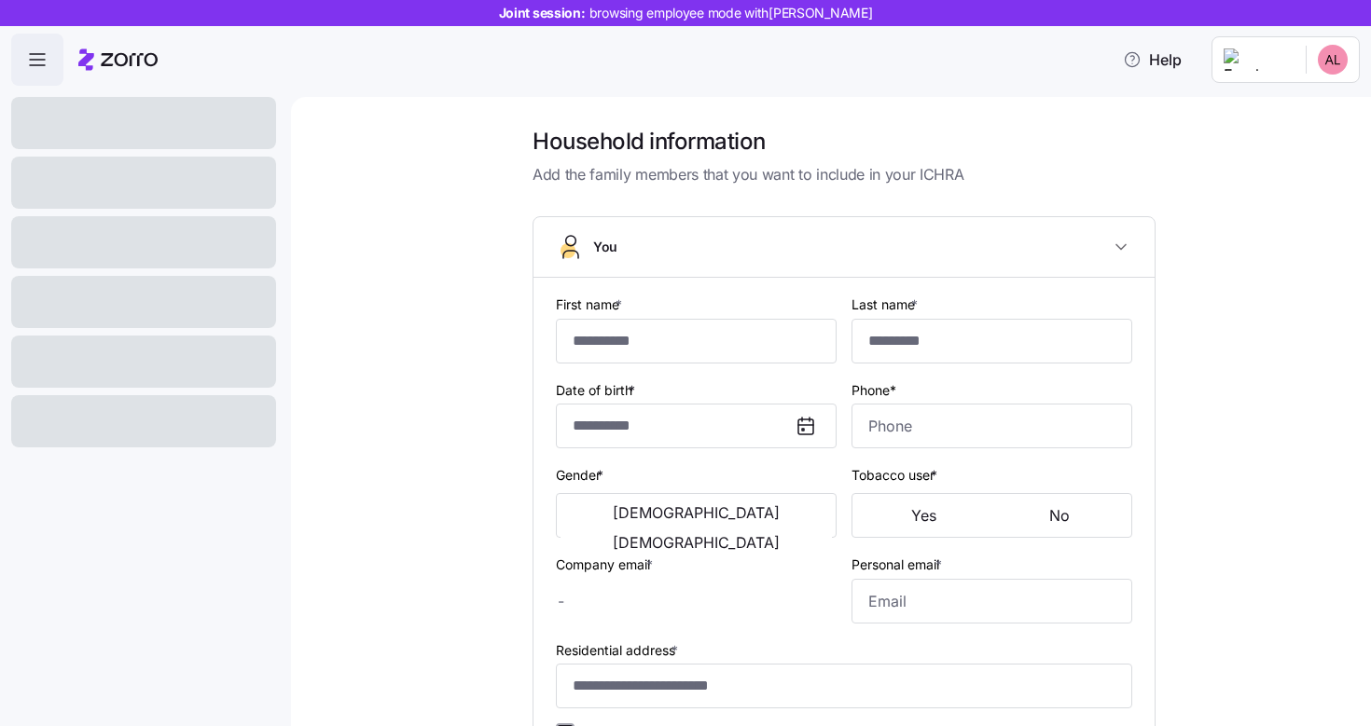
type input "*****"
type input "[EMAIL_ADDRESS][PERSON_NAME][DOMAIN_NAME]"
type input "**********"
checkbox input "true"
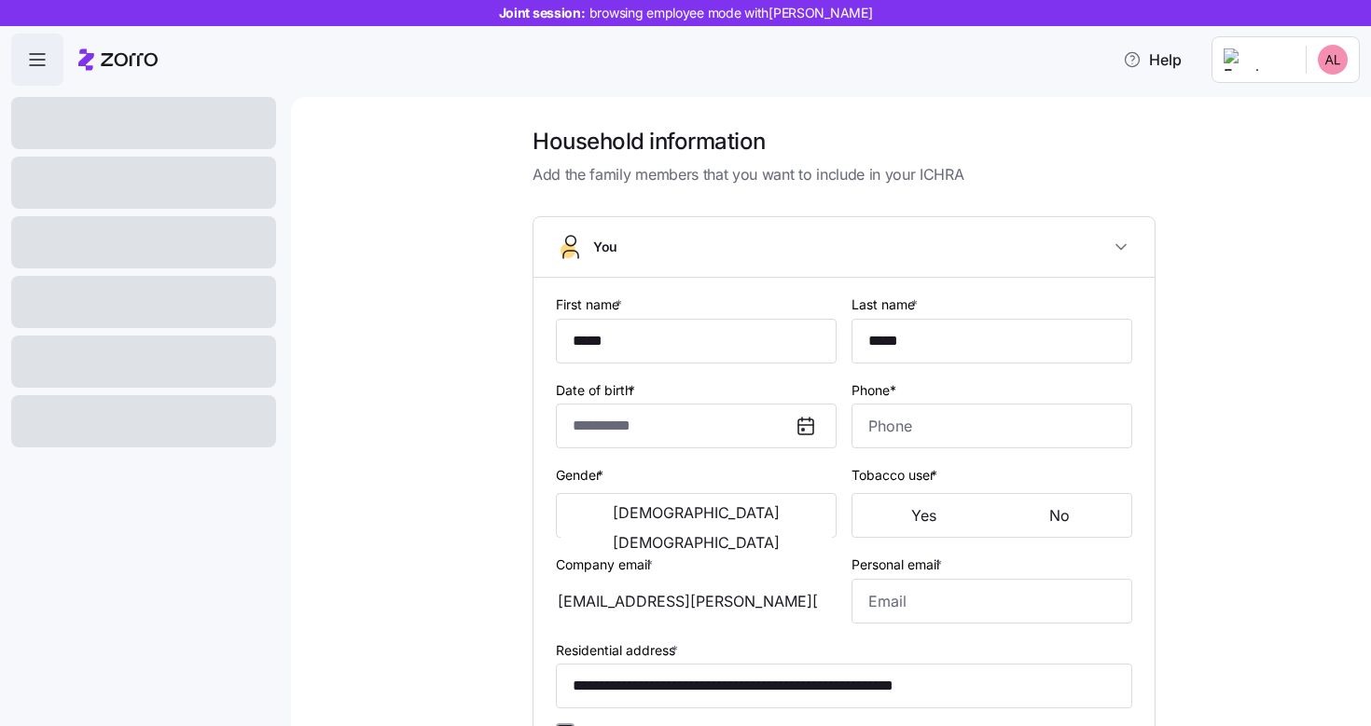
type input "**********"
type input "[PHONE_NUMBER]"
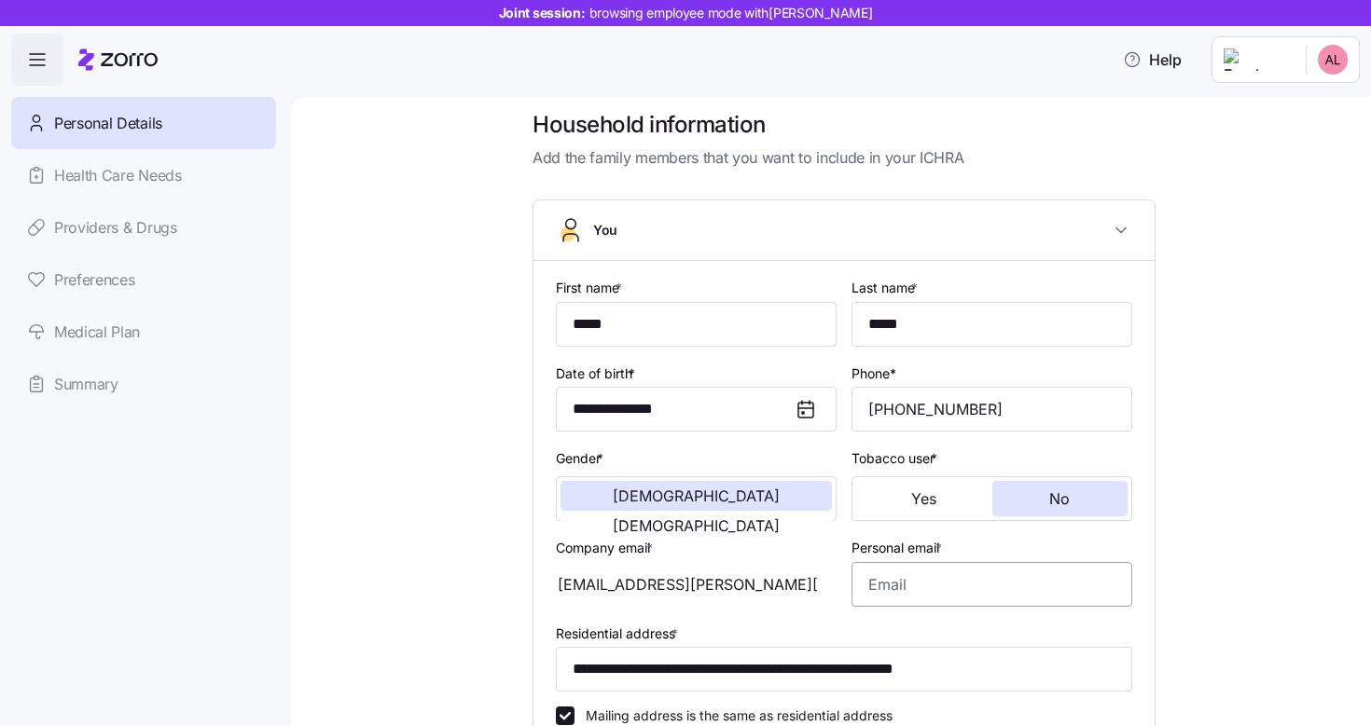
scroll to position [18, 0]
click at [925, 586] on input "Personal email *" at bounding box center [991, 583] width 281 height 45
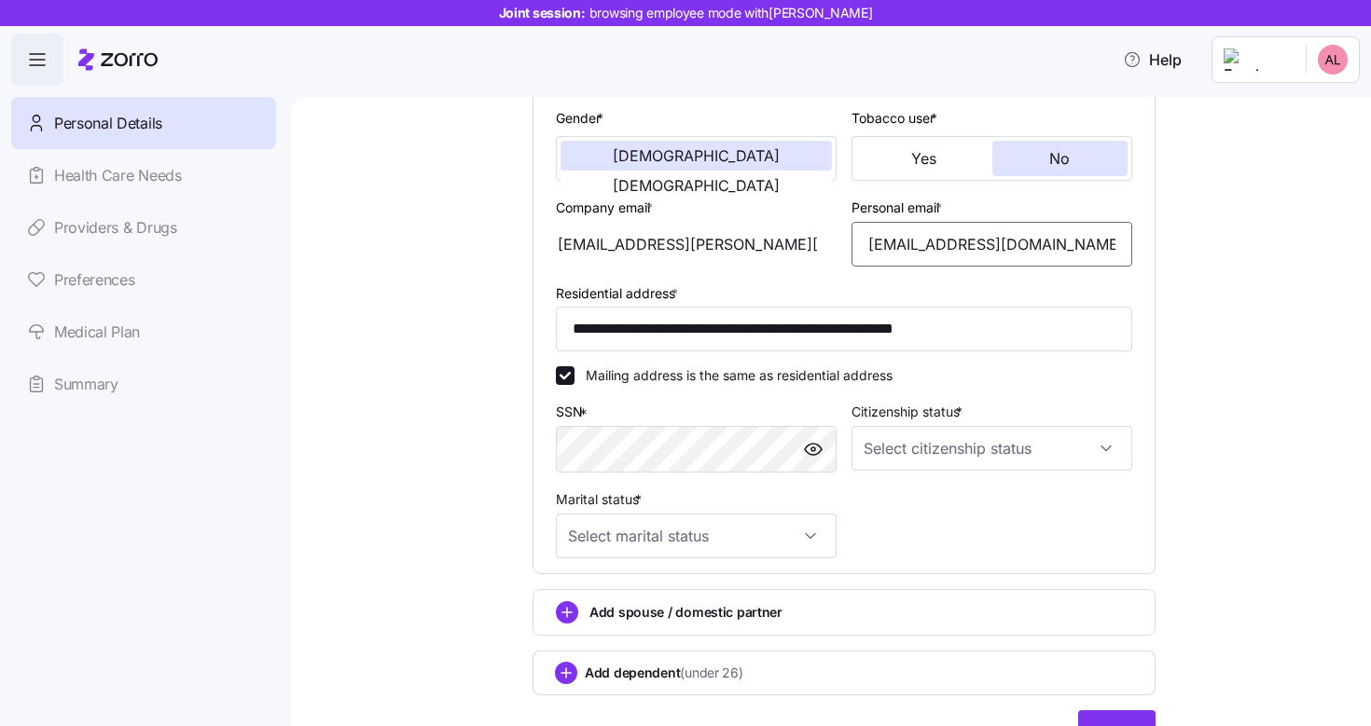
scroll to position [373, 0]
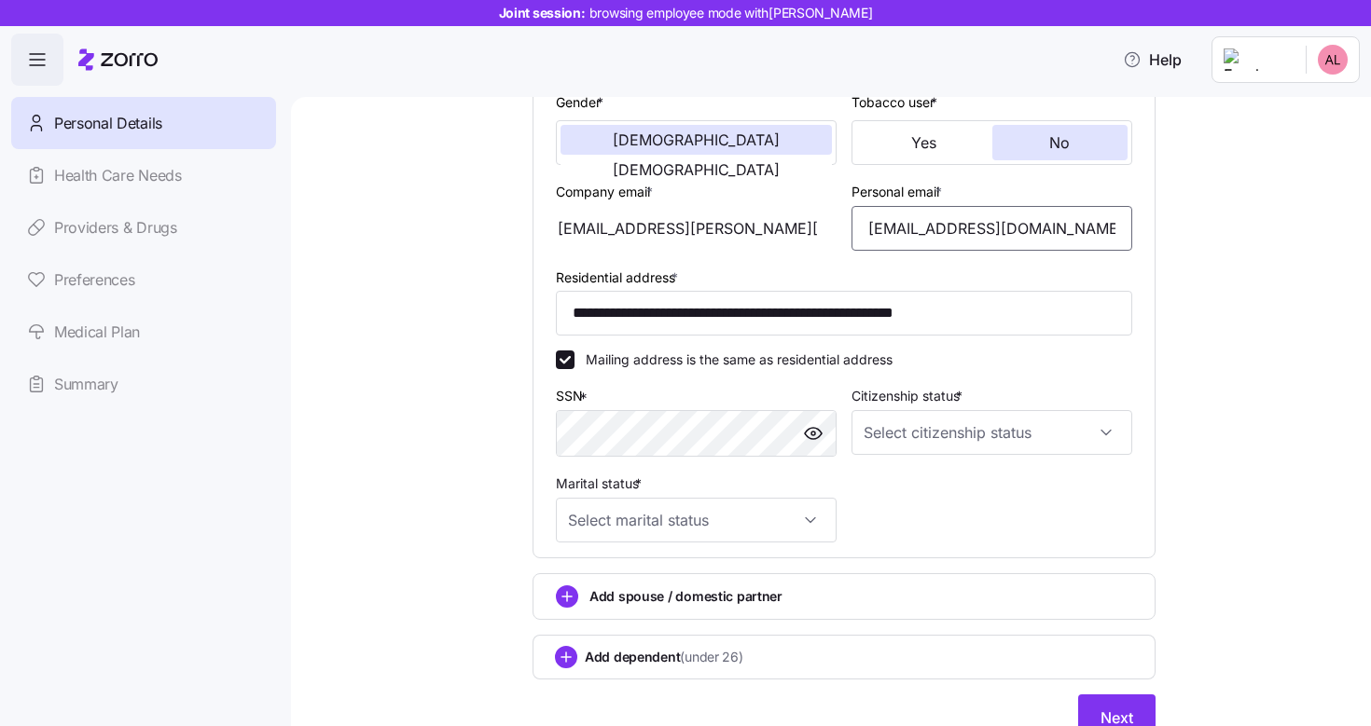
type input "[EMAIL_ADDRESS][DOMAIN_NAME]"
click at [925, 436] on input "Citizenship status *" at bounding box center [991, 432] width 281 height 45
click at [917, 482] on span "[DEMOGRAPHIC_DATA] citizen" at bounding box center [961, 492] width 189 height 21
type input "[DEMOGRAPHIC_DATA] citizen"
click at [779, 517] on input "Marital status *" at bounding box center [696, 520] width 281 height 45
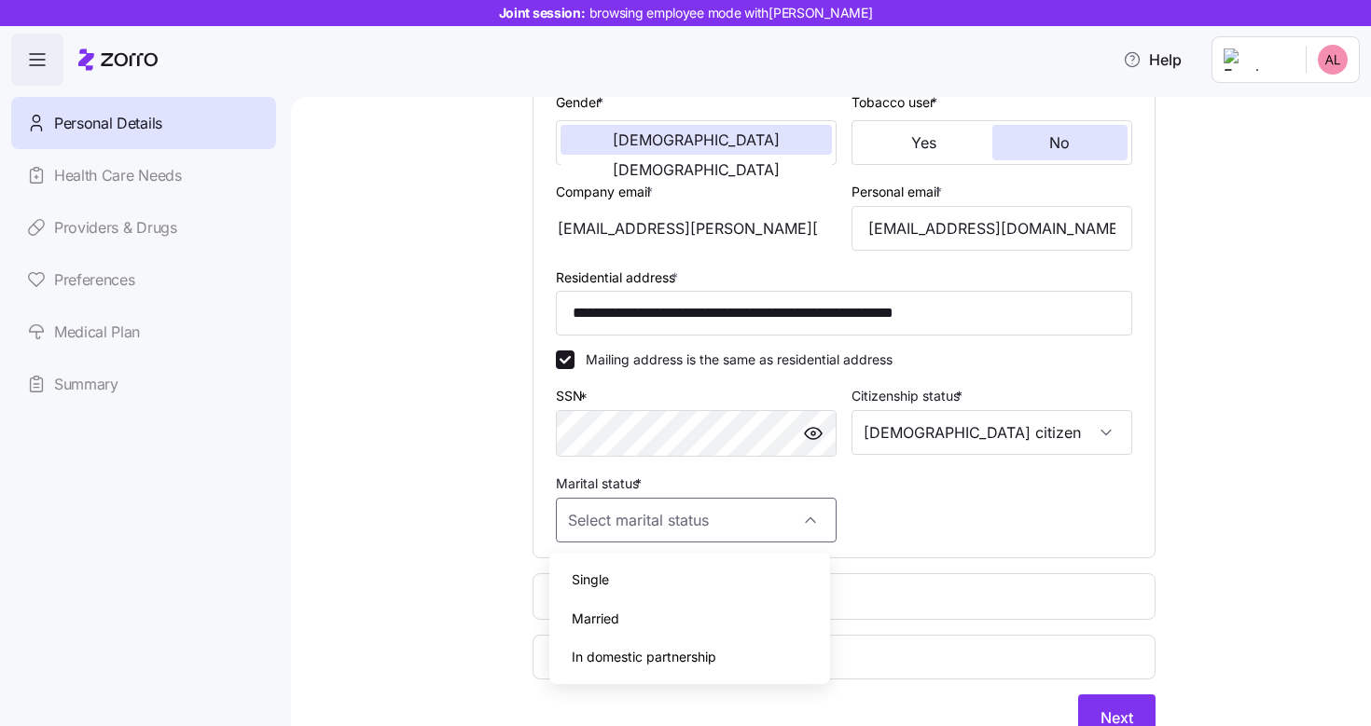
click at [757, 563] on div "Single" at bounding box center [690, 579] width 266 height 39
type input "Single"
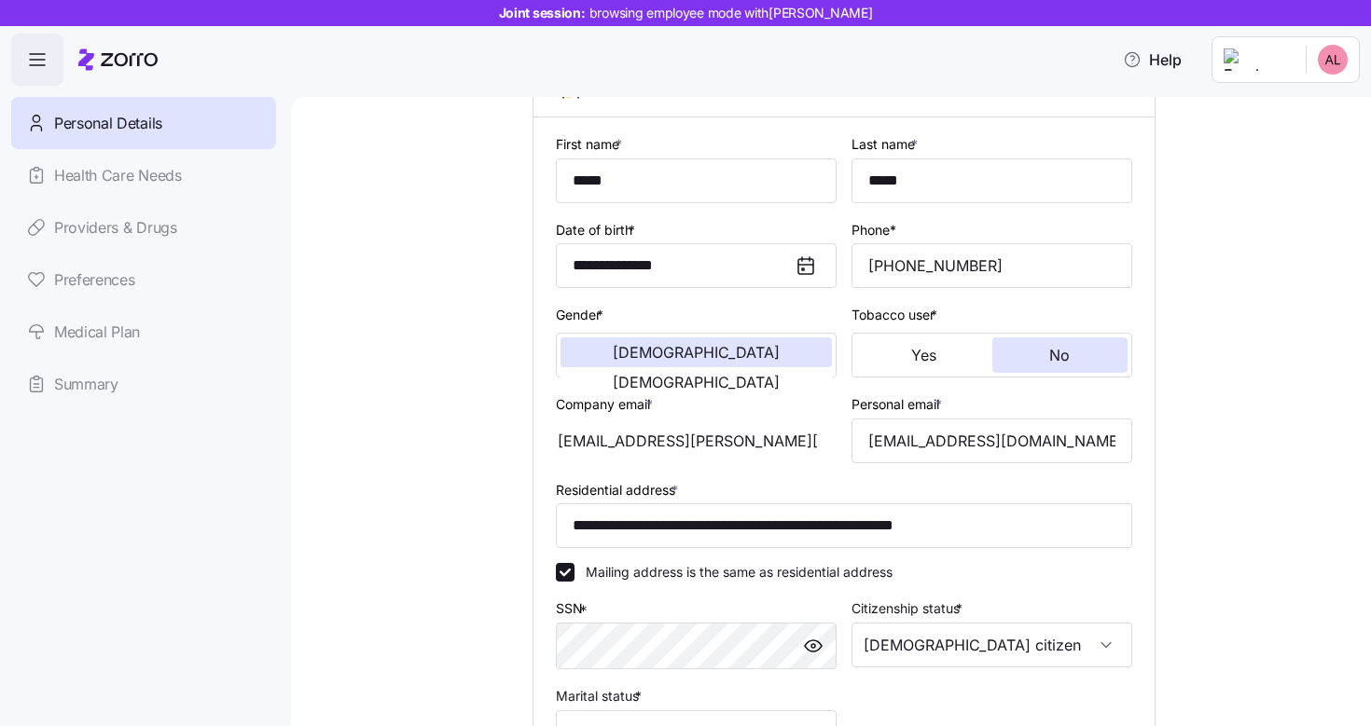
scroll to position [458, 0]
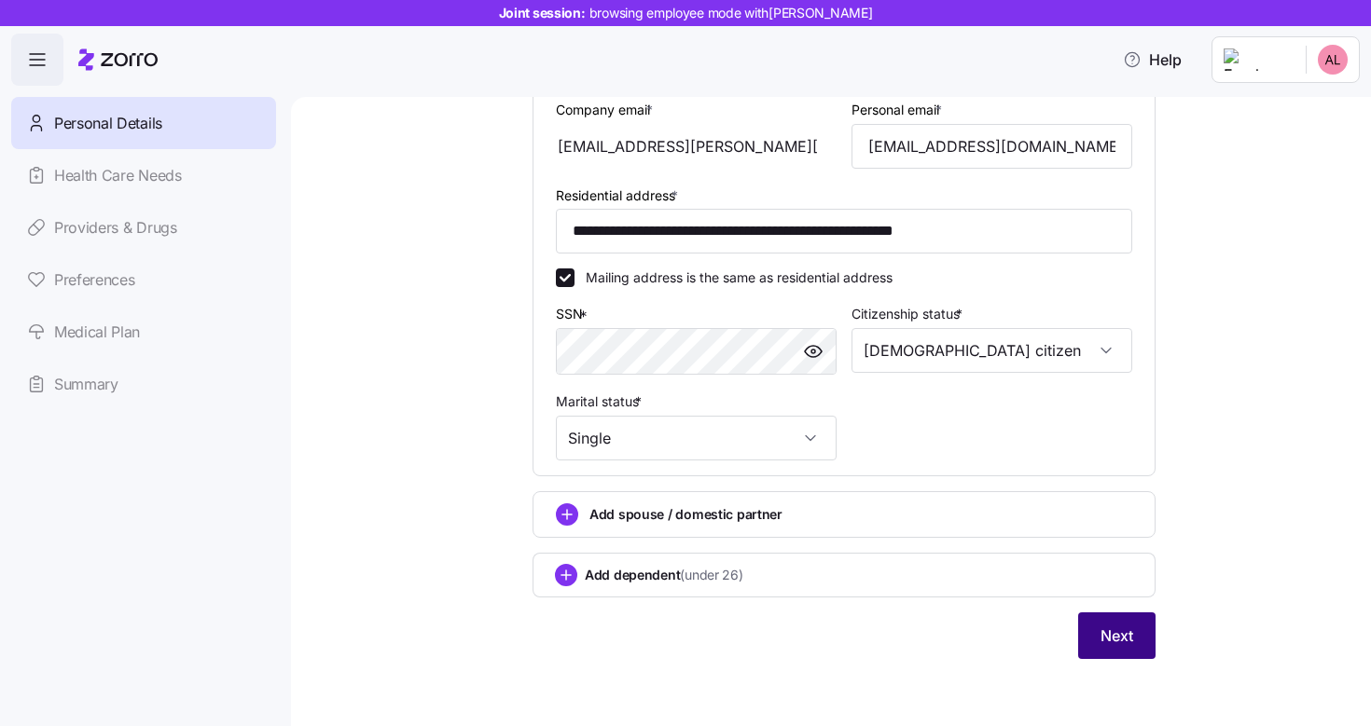
click at [1128, 643] on button "Next" at bounding box center [1116, 636] width 77 height 47
click at [1086, 656] on button "Next" at bounding box center [1116, 636] width 77 height 47
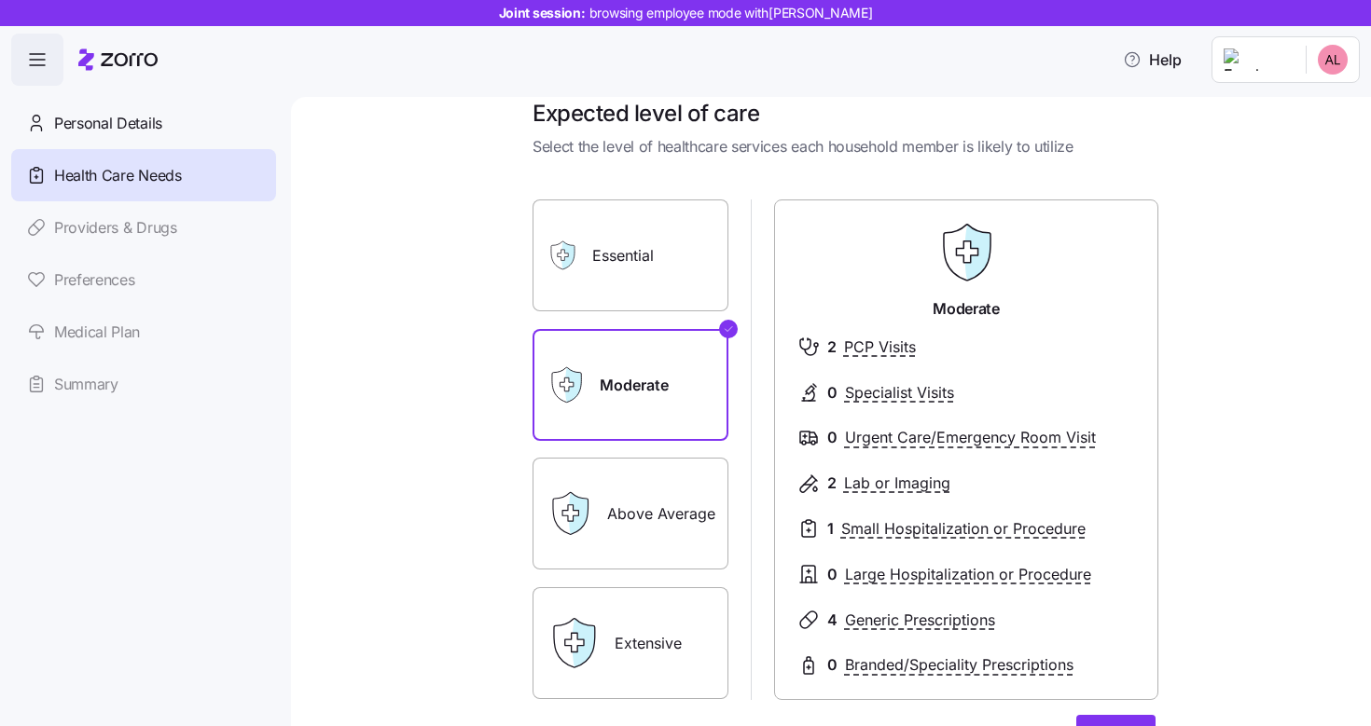
scroll to position [30, 0]
click at [565, 639] on icon at bounding box center [574, 640] width 19 height 19
click at [633, 645] on label "Extensive" at bounding box center [630, 642] width 196 height 112
click at [0, 0] on input "Extensive" at bounding box center [0, 0] width 0 height 0
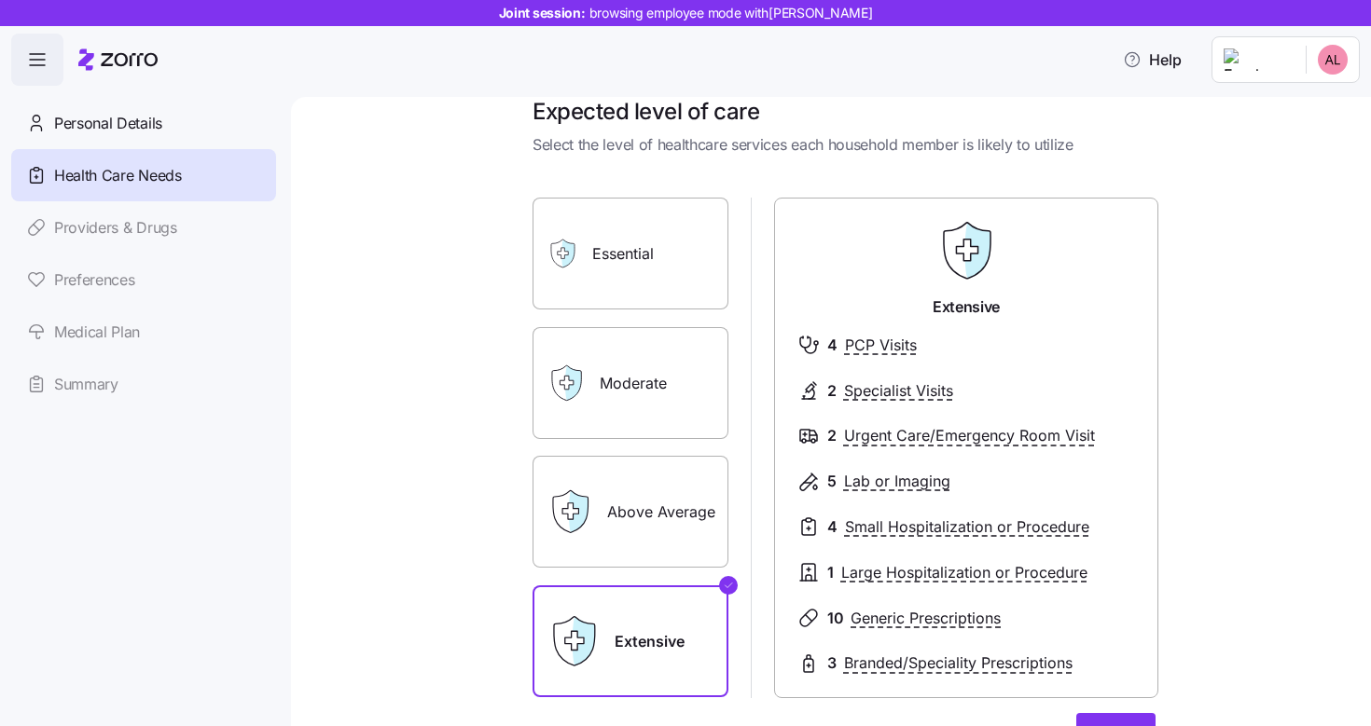
click at [678, 282] on label "Essential" at bounding box center [630, 254] width 196 height 112
click at [0, 0] on input "Essential" at bounding box center [0, 0] width 0 height 0
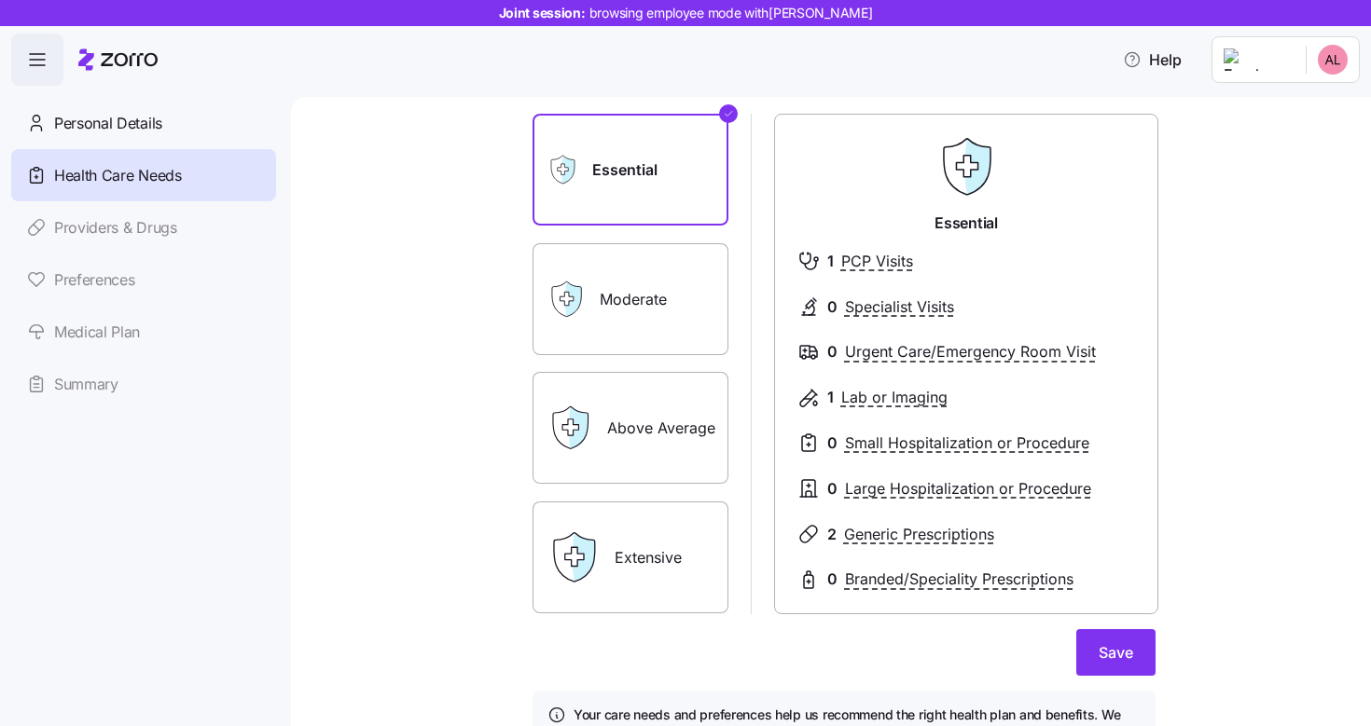
scroll to position [115, 0]
click at [650, 310] on label "Moderate" at bounding box center [630, 298] width 196 height 112
click at [0, 0] on input "Moderate" at bounding box center [0, 0] width 0 height 0
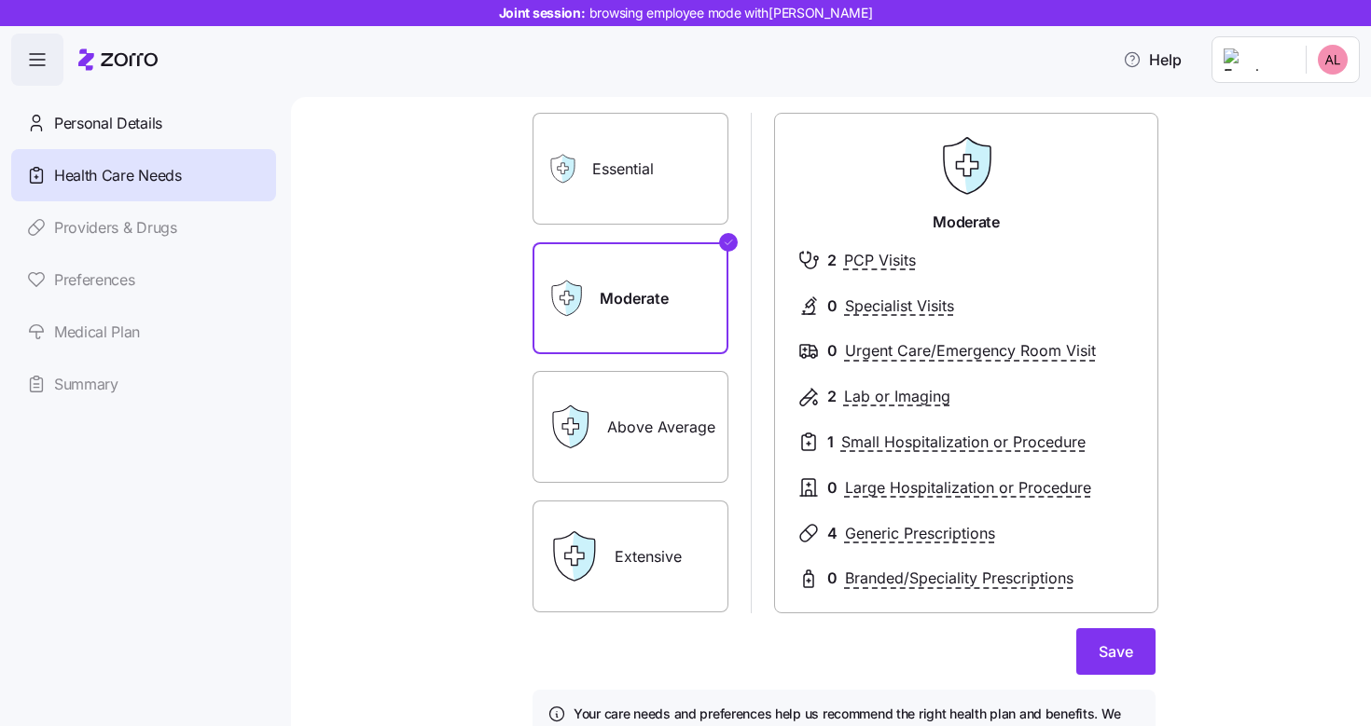
click at [655, 460] on label "Above Average" at bounding box center [630, 427] width 196 height 112
click at [0, 0] on input "Above Average" at bounding box center [0, 0] width 0 height 0
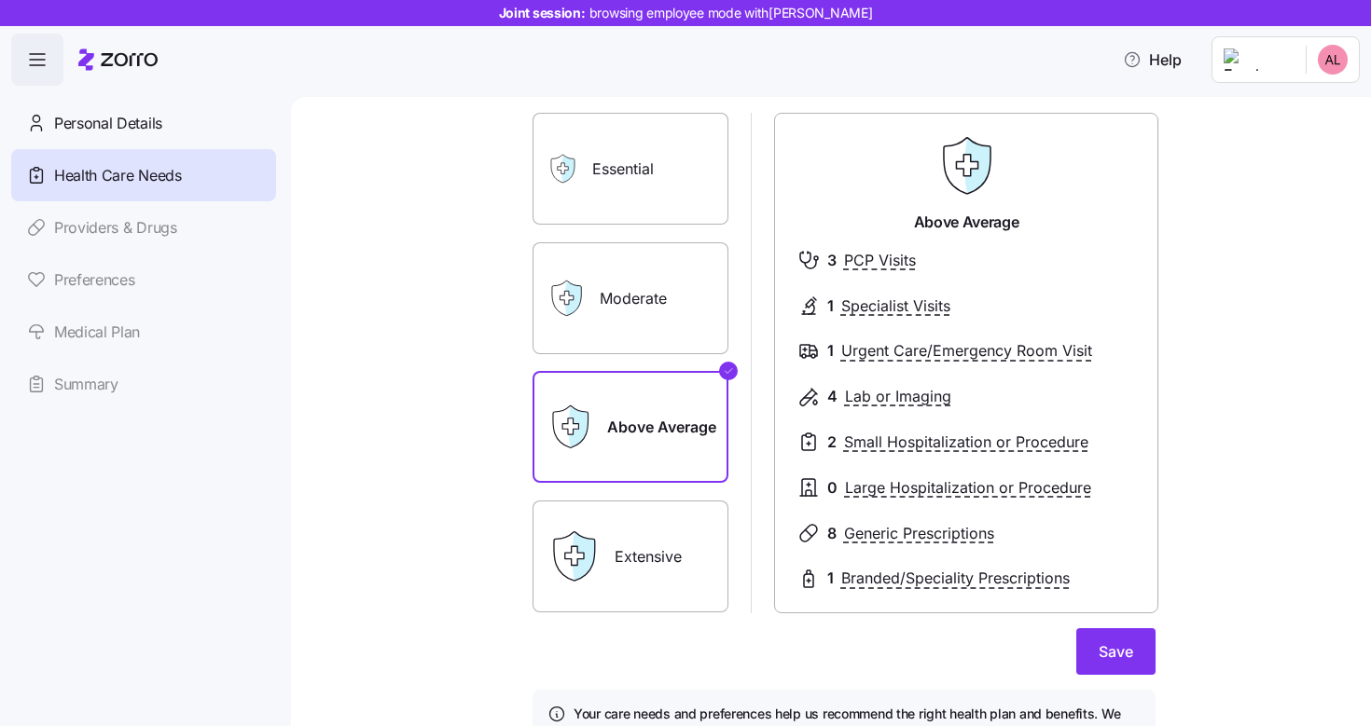
click at [651, 552] on label "Extensive" at bounding box center [630, 557] width 196 height 112
click at [0, 0] on input "Extensive" at bounding box center [0, 0] width 0 height 0
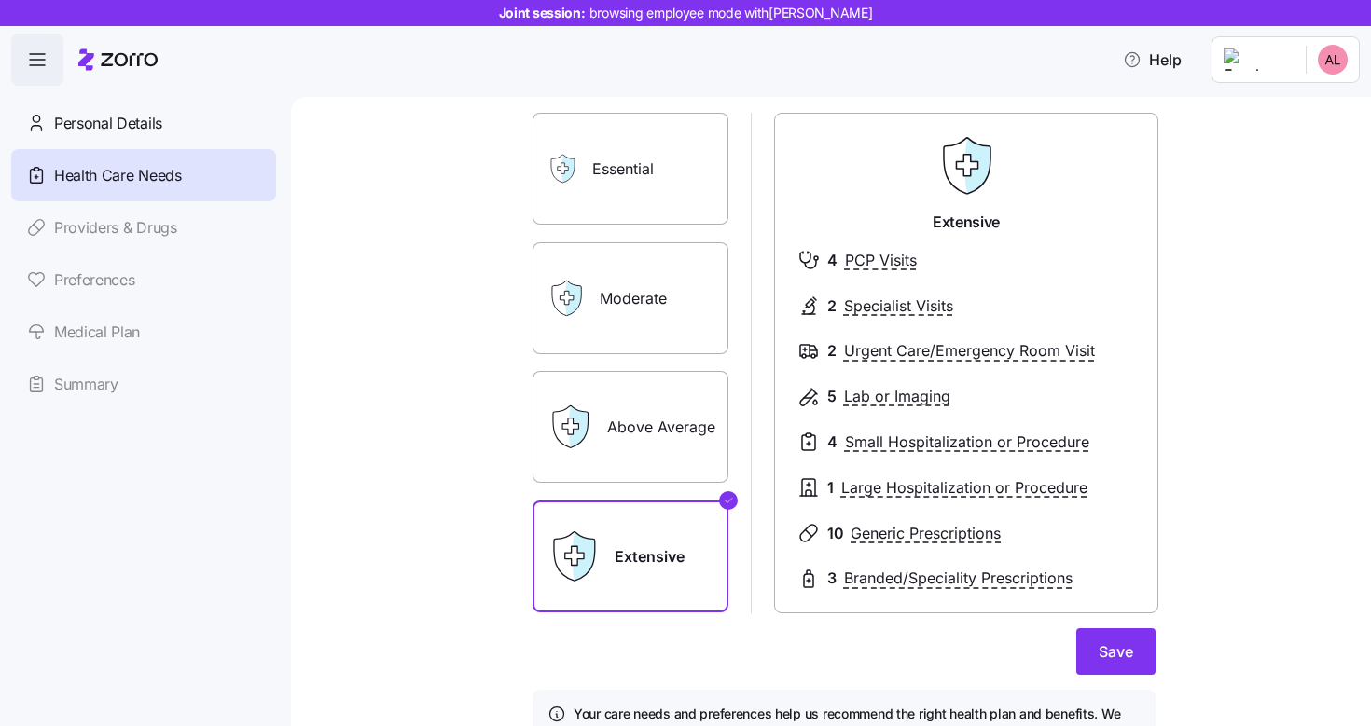
click at [642, 441] on label "Above Average" at bounding box center [630, 427] width 196 height 112
click at [0, 0] on input "Above Average" at bounding box center [0, 0] width 0 height 0
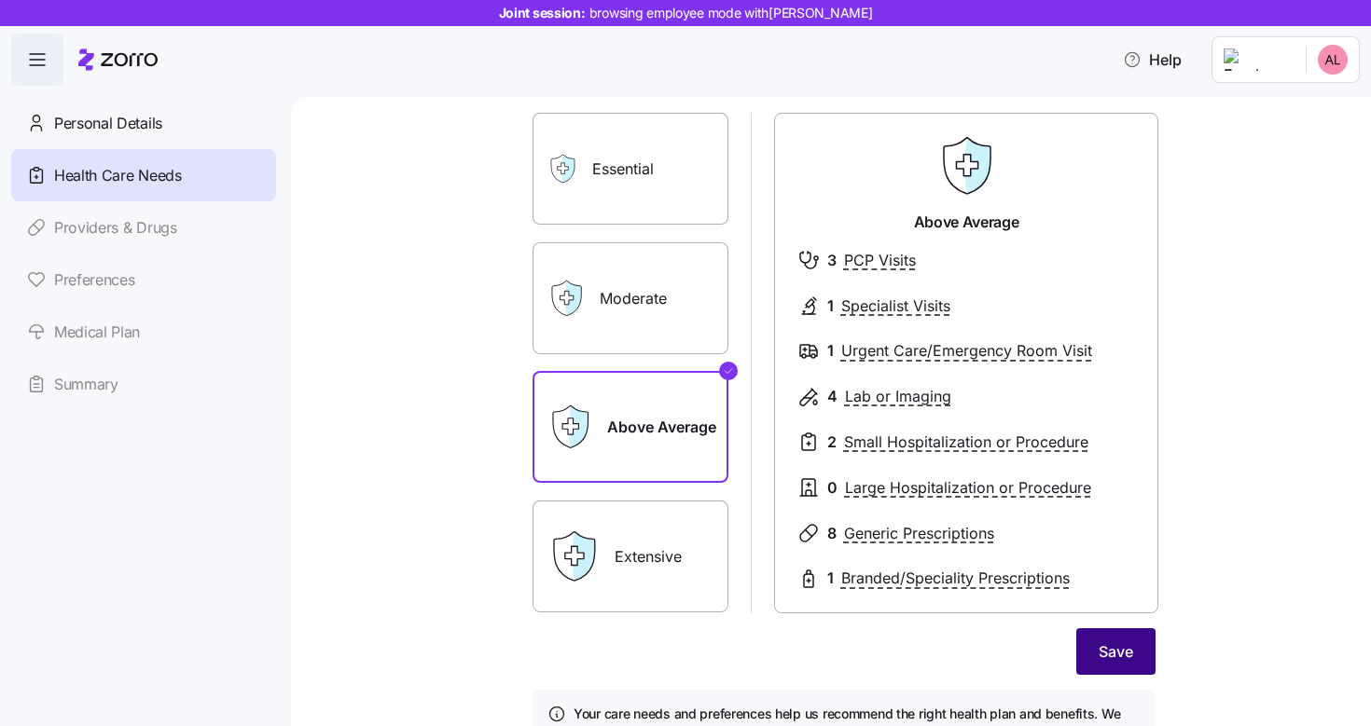
click at [1109, 653] on span "Save" at bounding box center [1115, 652] width 34 height 22
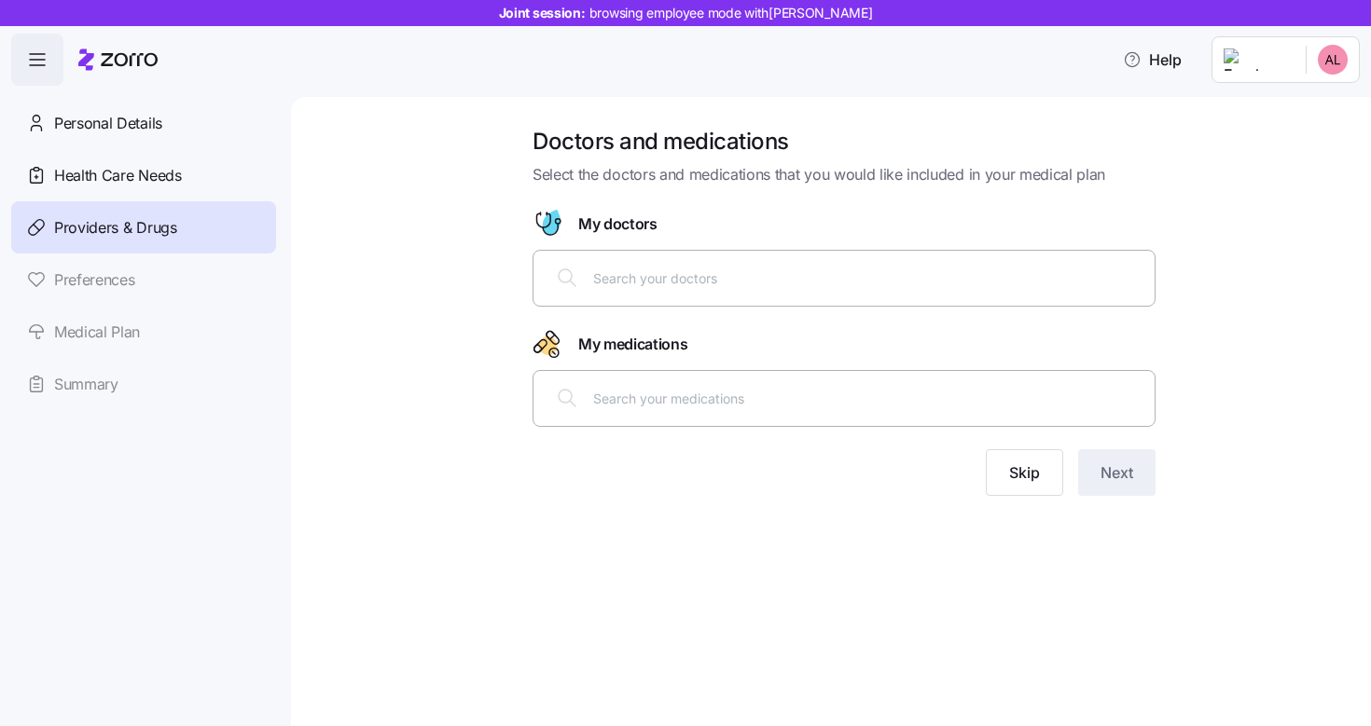
click at [666, 287] on input "text" at bounding box center [868, 278] width 550 height 21
click at [662, 283] on input "text" at bounding box center [868, 278] width 550 height 21
type input "[PERSON_NAME]"
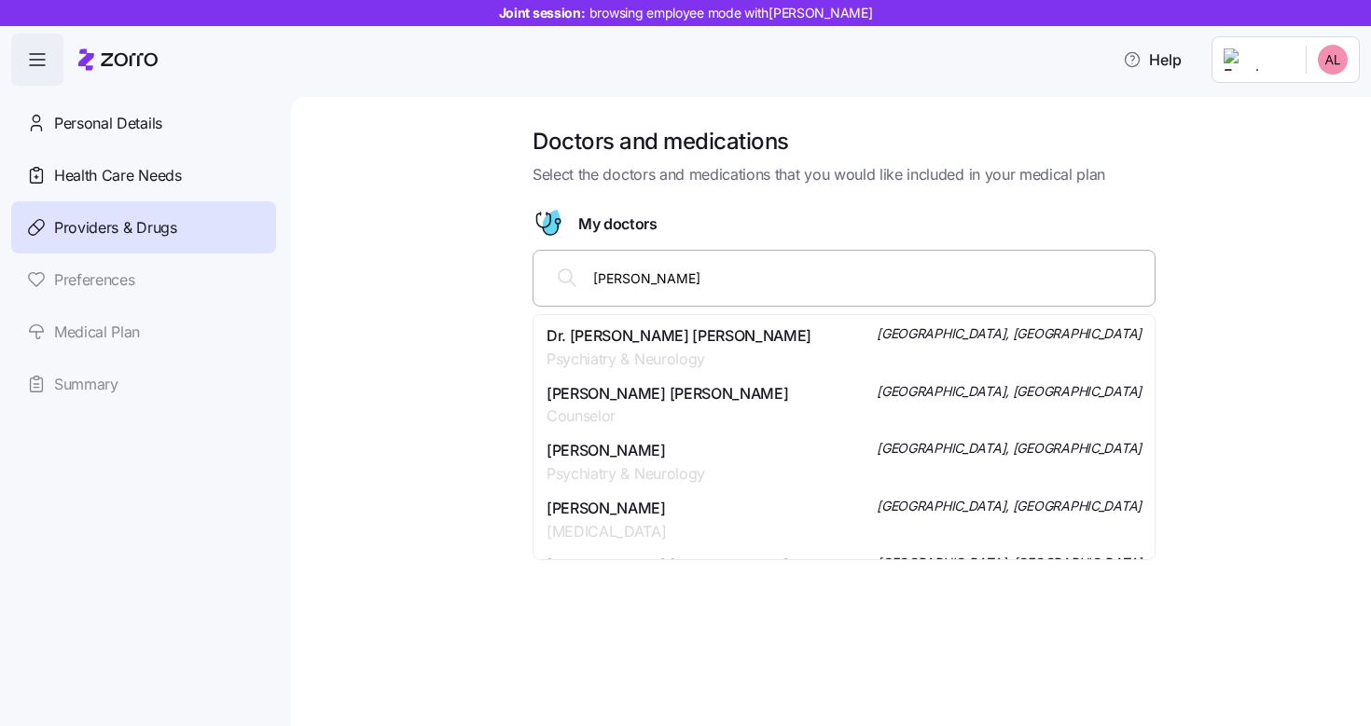
click at [793, 352] on div "Dr. [PERSON_NAME] [PERSON_NAME] Psychiatry & Neurology [GEOGRAPHIC_DATA], [GEOG…" at bounding box center [843, 347] width 595 height 47
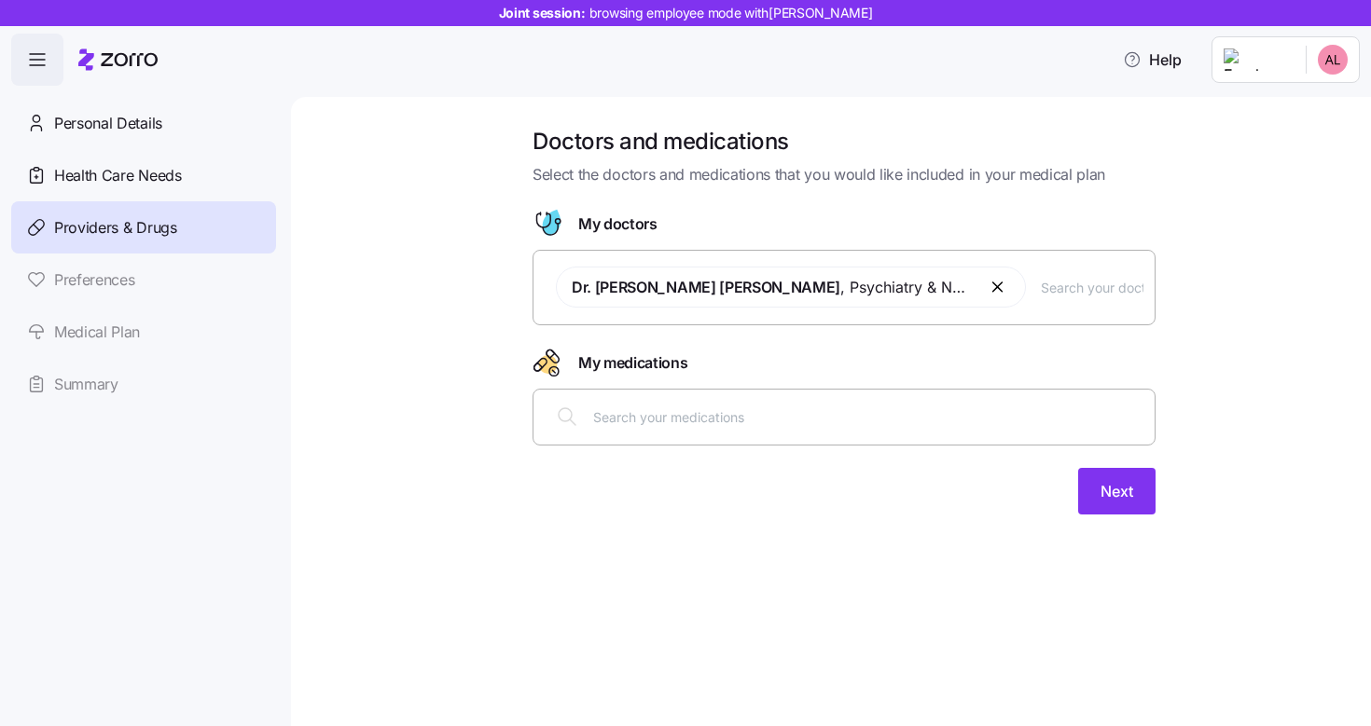
click at [730, 404] on div at bounding box center [844, 416] width 599 height 45
type input "levo"
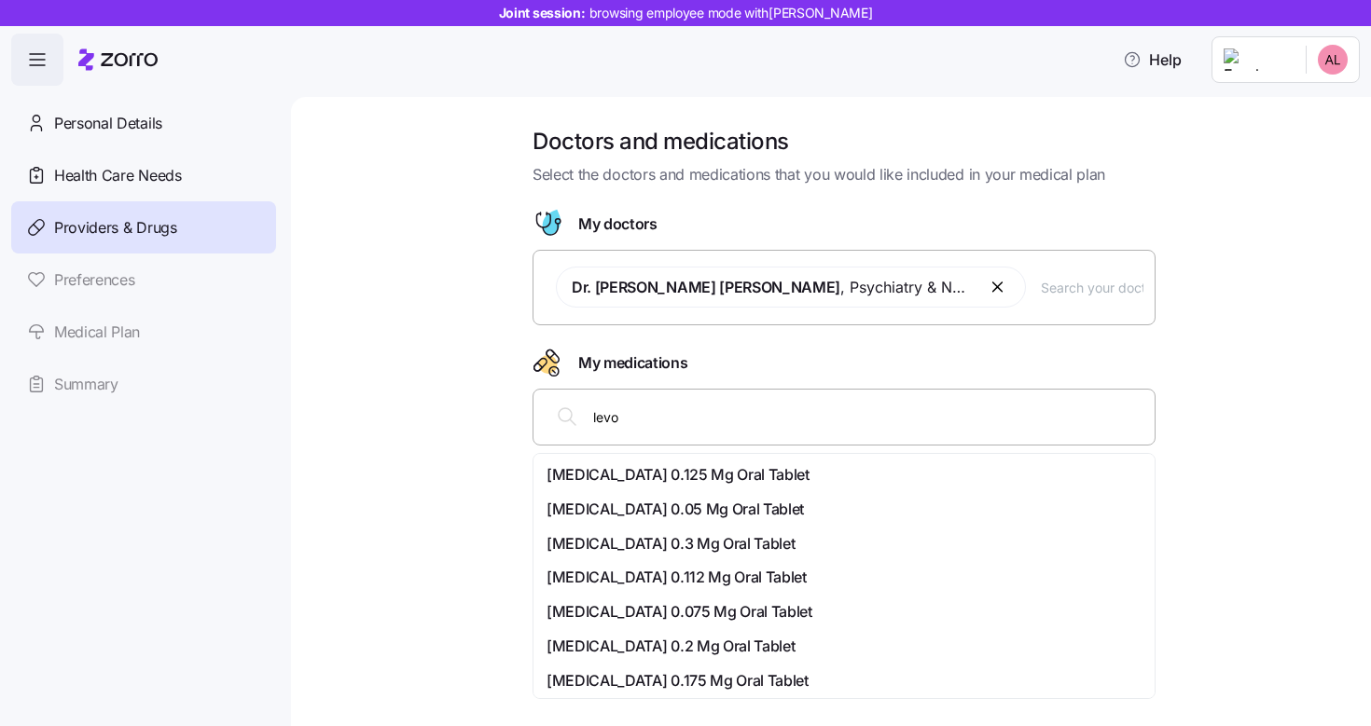
click at [742, 480] on div "[MEDICAL_DATA] 0.125 Mg Oral Tablet" at bounding box center [843, 474] width 595 height 23
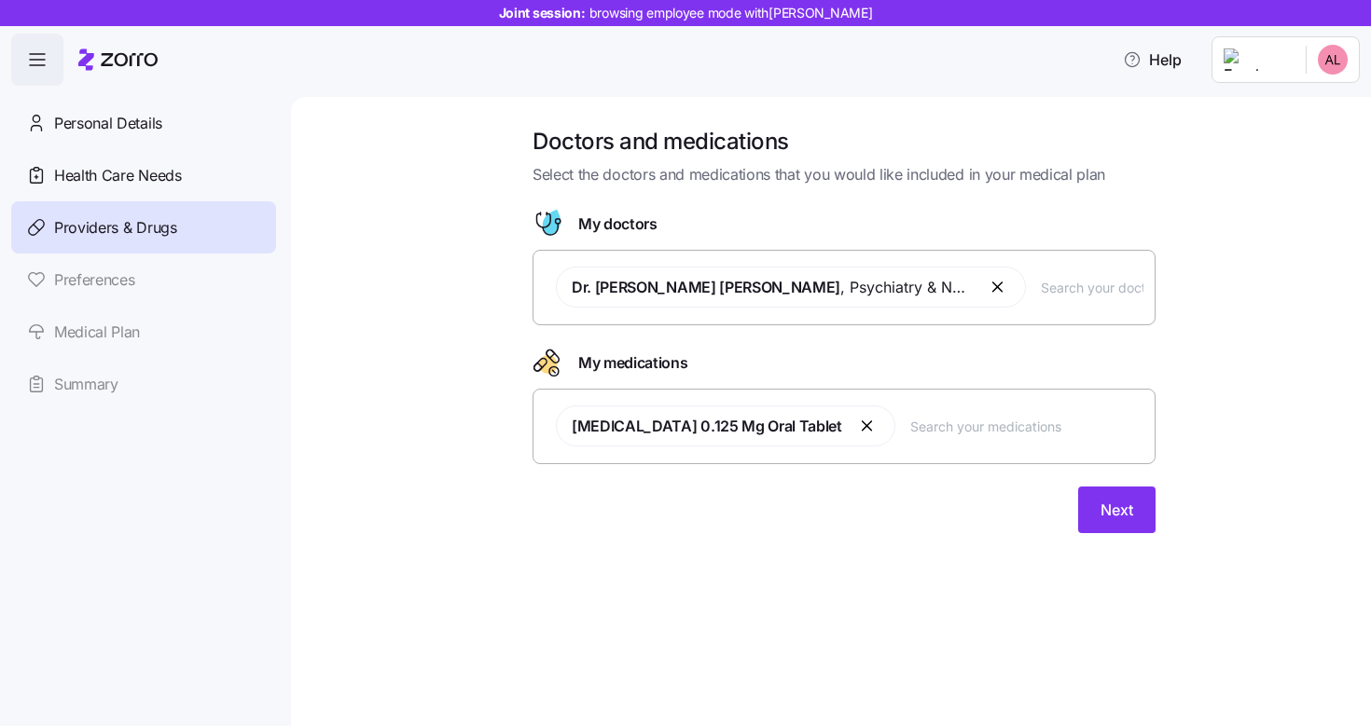
click at [857, 427] on button "button" at bounding box center [868, 426] width 22 height 22
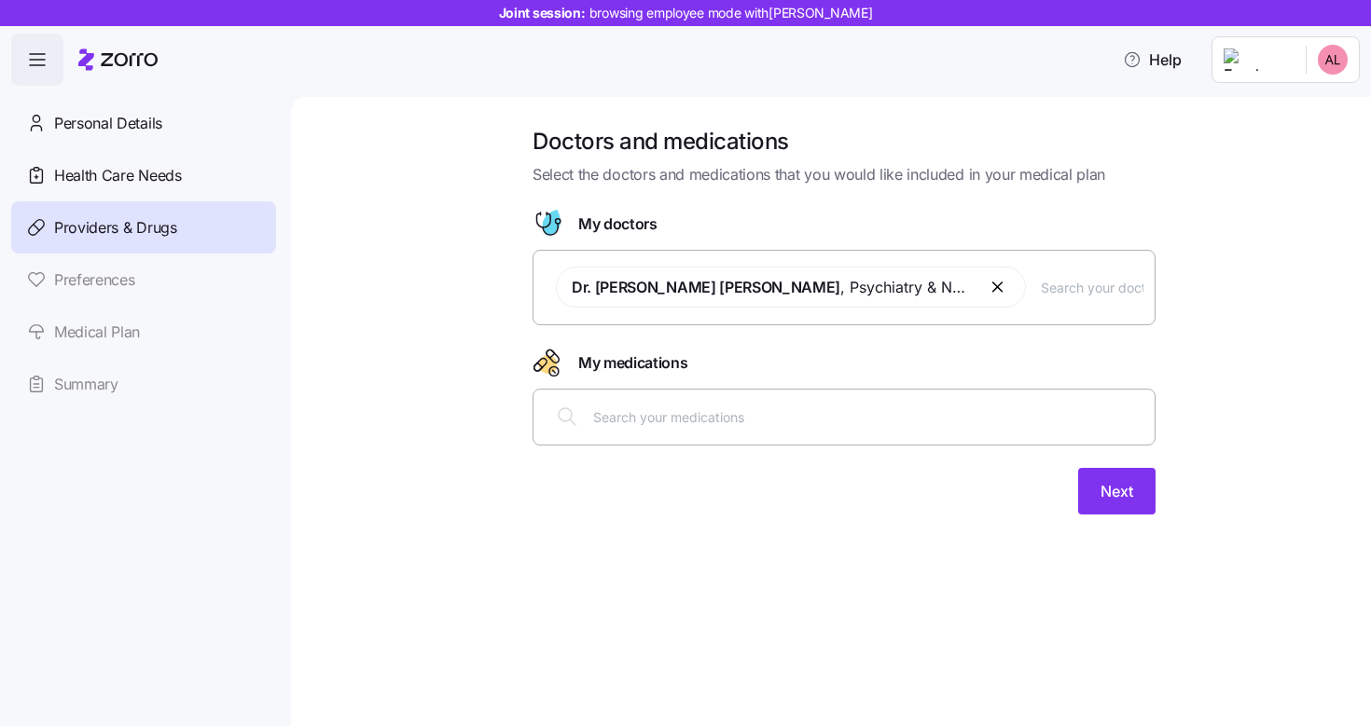
click at [781, 444] on div at bounding box center [843, 417] width 623 height 57
click at [778, 433] on div at bounding box center [844, 416] width 599 height 45
type input "levothy"
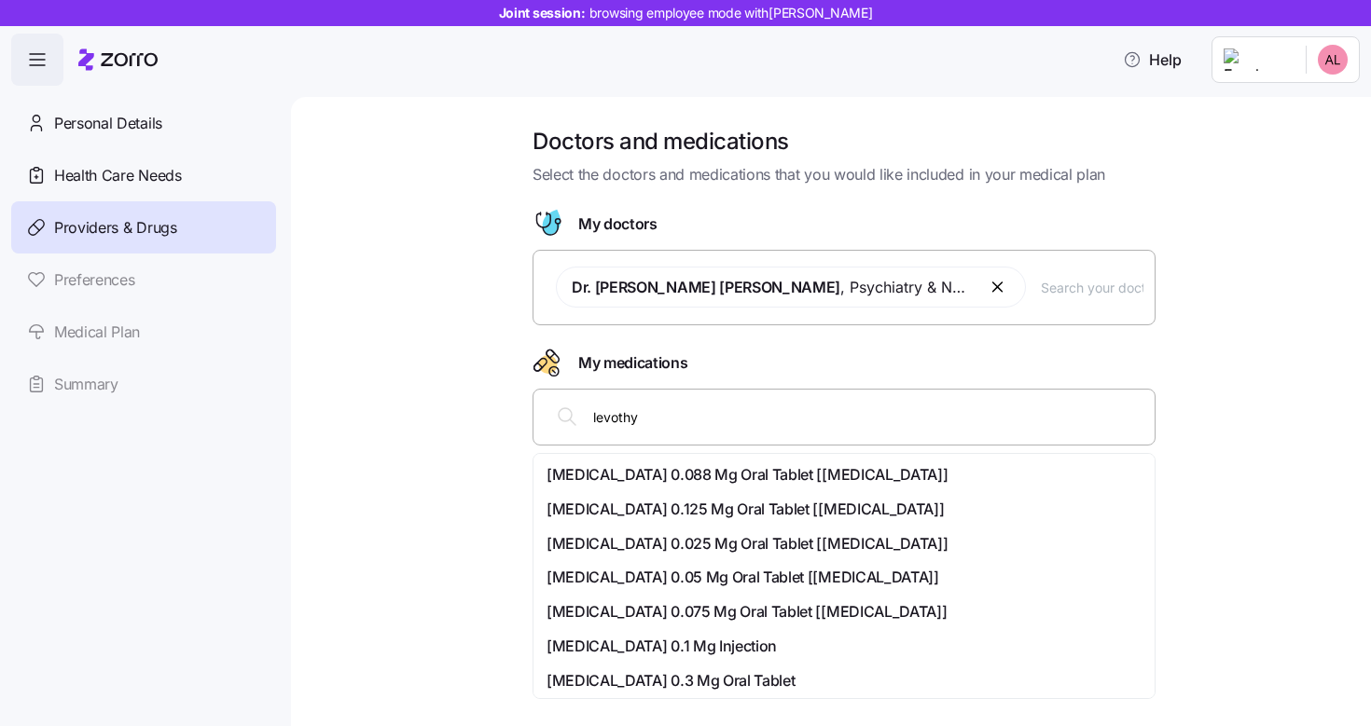
click at [742, 473] on span "[MEDICAL_DATA] 0.088 Mg Oral Tablet [[MEDICAL_DATA]]" at bounding box center [746, 474] width 401 height 23
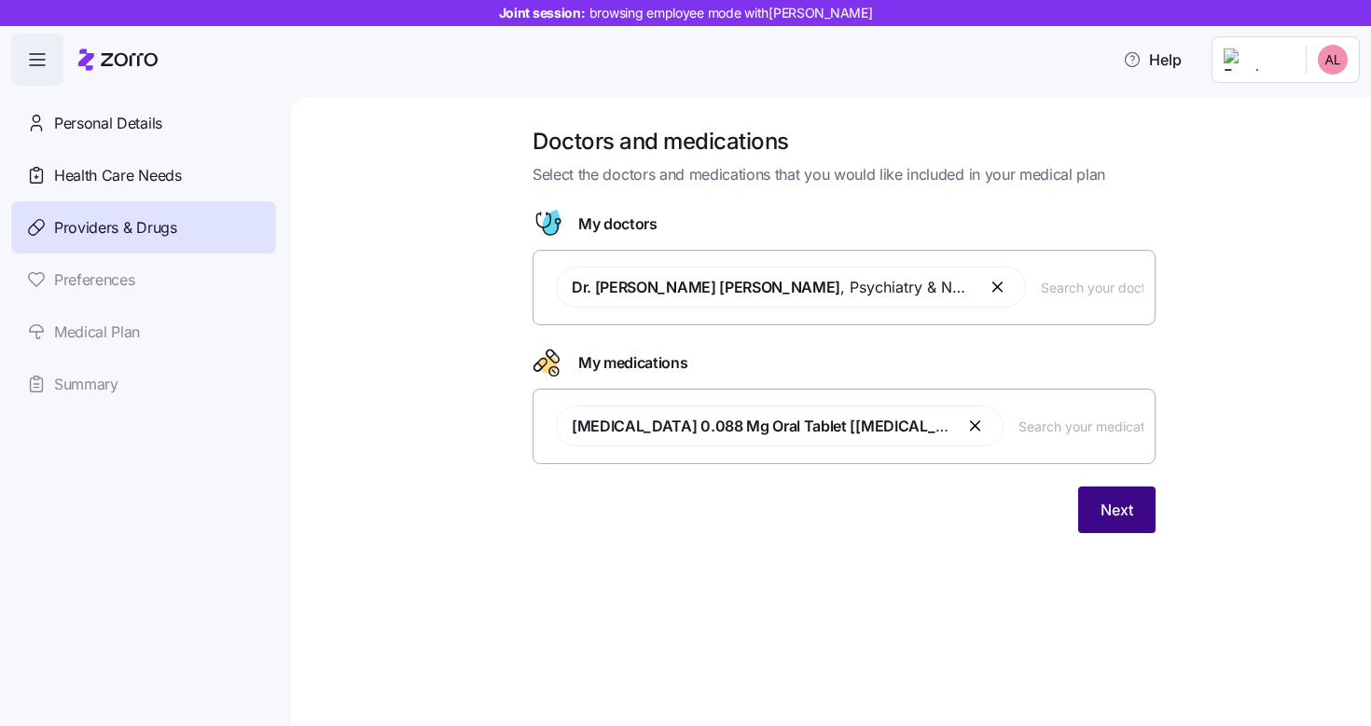
click at [1080, 528] on button "Next" at bounding box center [1116, 510] width 77 height 47
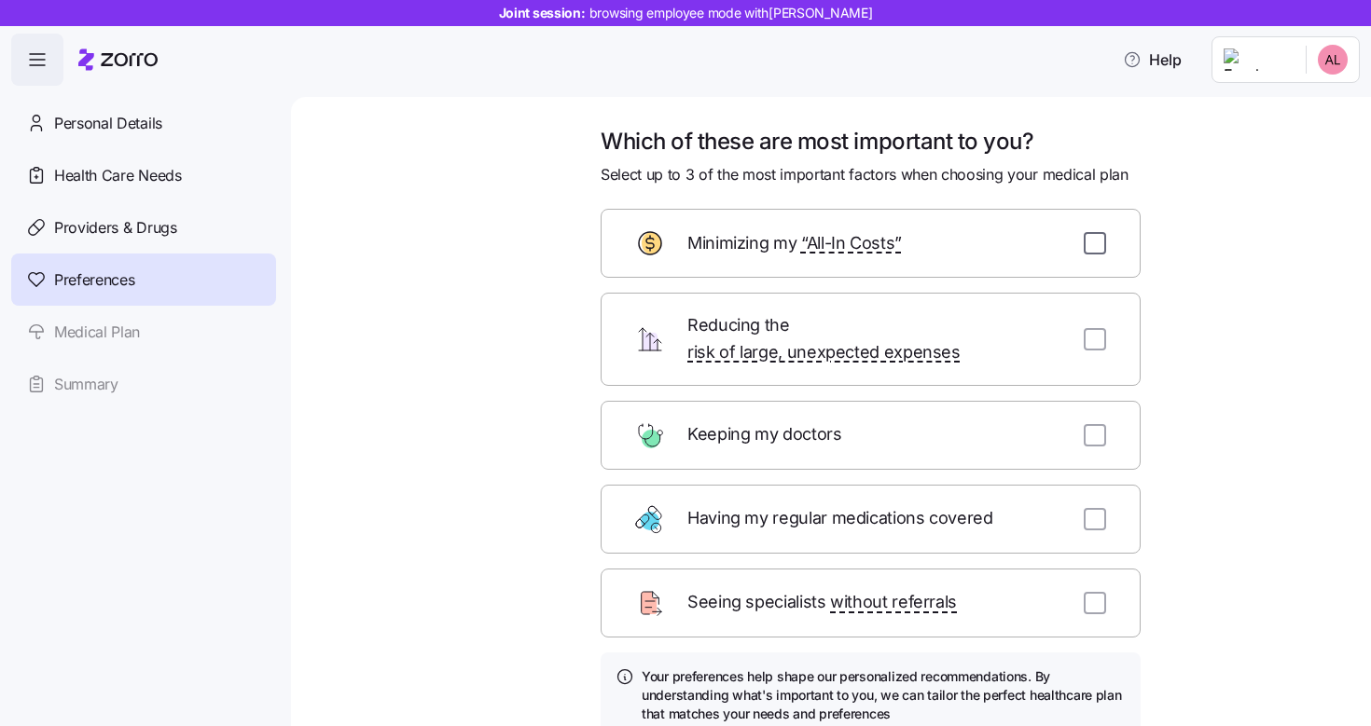
click at [1090, 246] on input "checkbox" at bounding box center [1094, 243] width 22 height 22
checkbox input "true"
click at [1085, 424] on input "checkbox" at bounding box center [1094, 435] width 22 height 22
checkbox input "true"
click at [1070, 513] on div "Having my regular medications covered" at bounding box center [870, 519] width 540 height 69
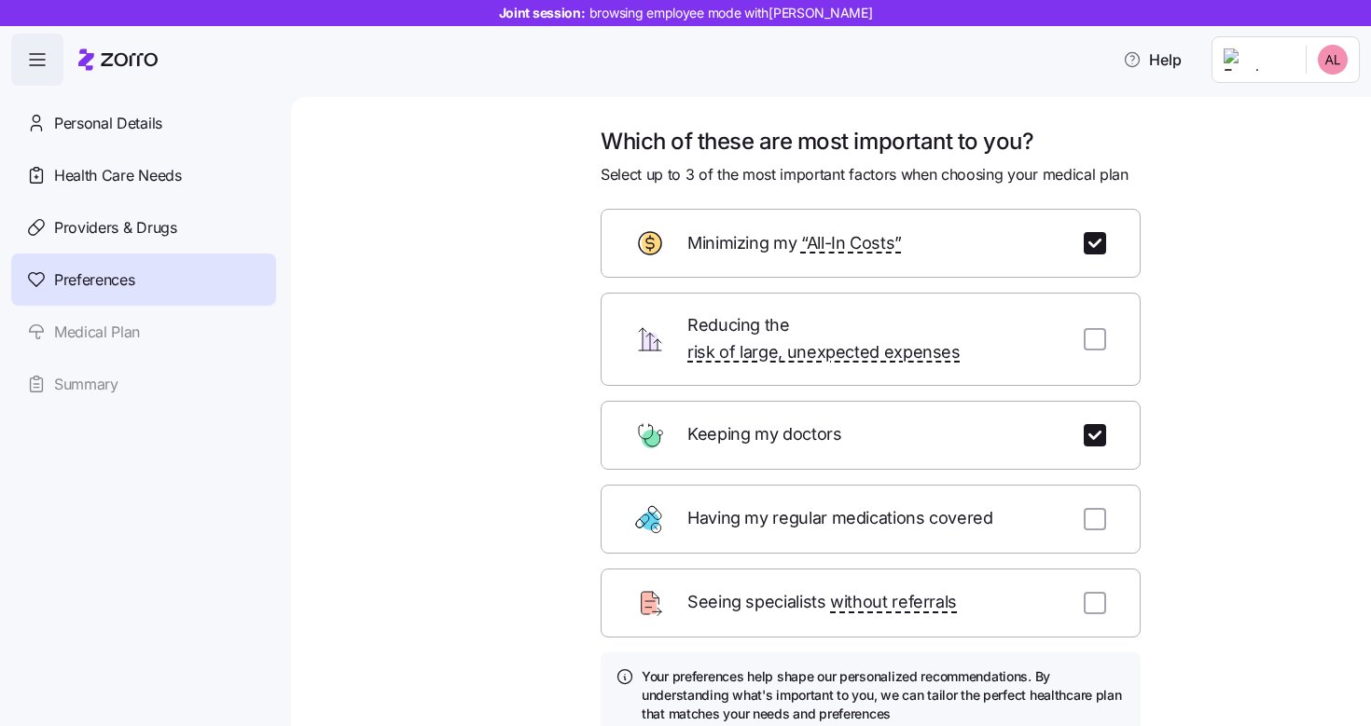
click at [1103, 492] on div "Having my regular medications covered" at bounding box center [870, 519] width 540 height 69
click at [1088, 508] on input "checkbox" at bounding box center [1094, 519] width 22 height 22
checkbox input "true"
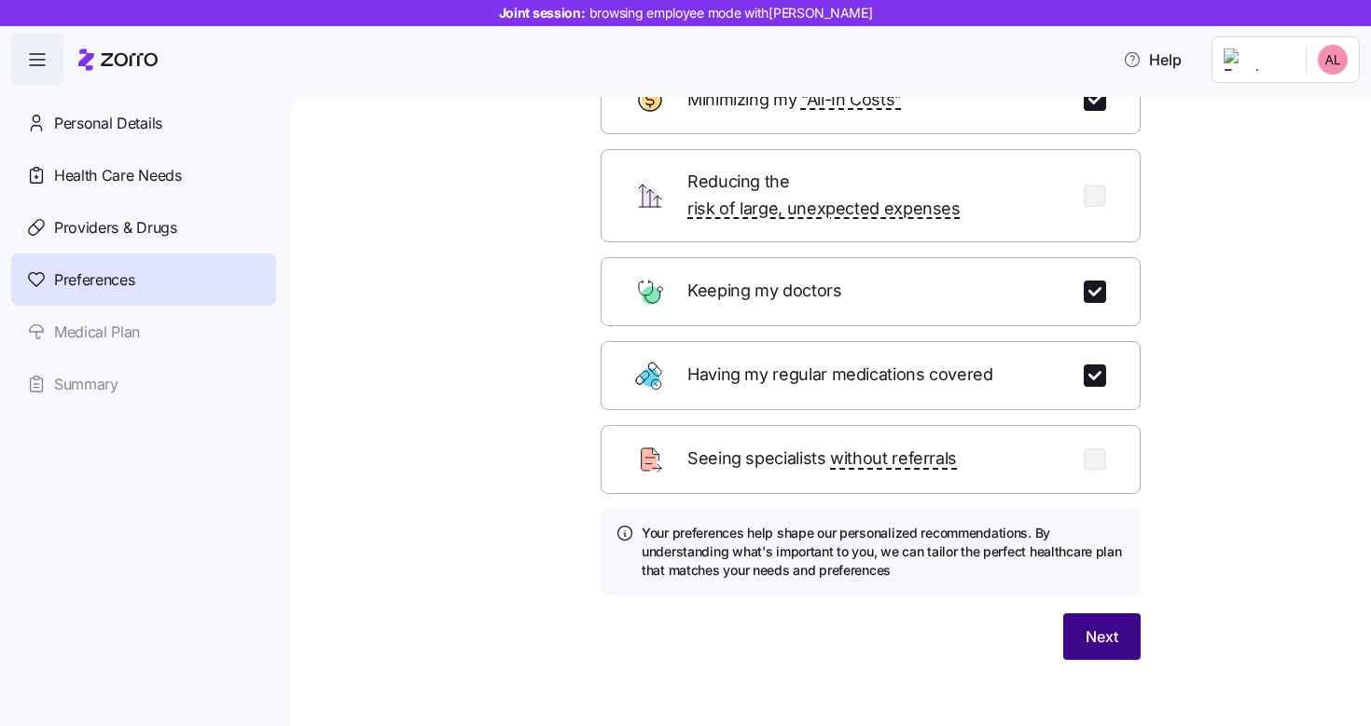
click at [1097, 626] on span "Next" at bounding box center [1101, 637] width 33 height 22
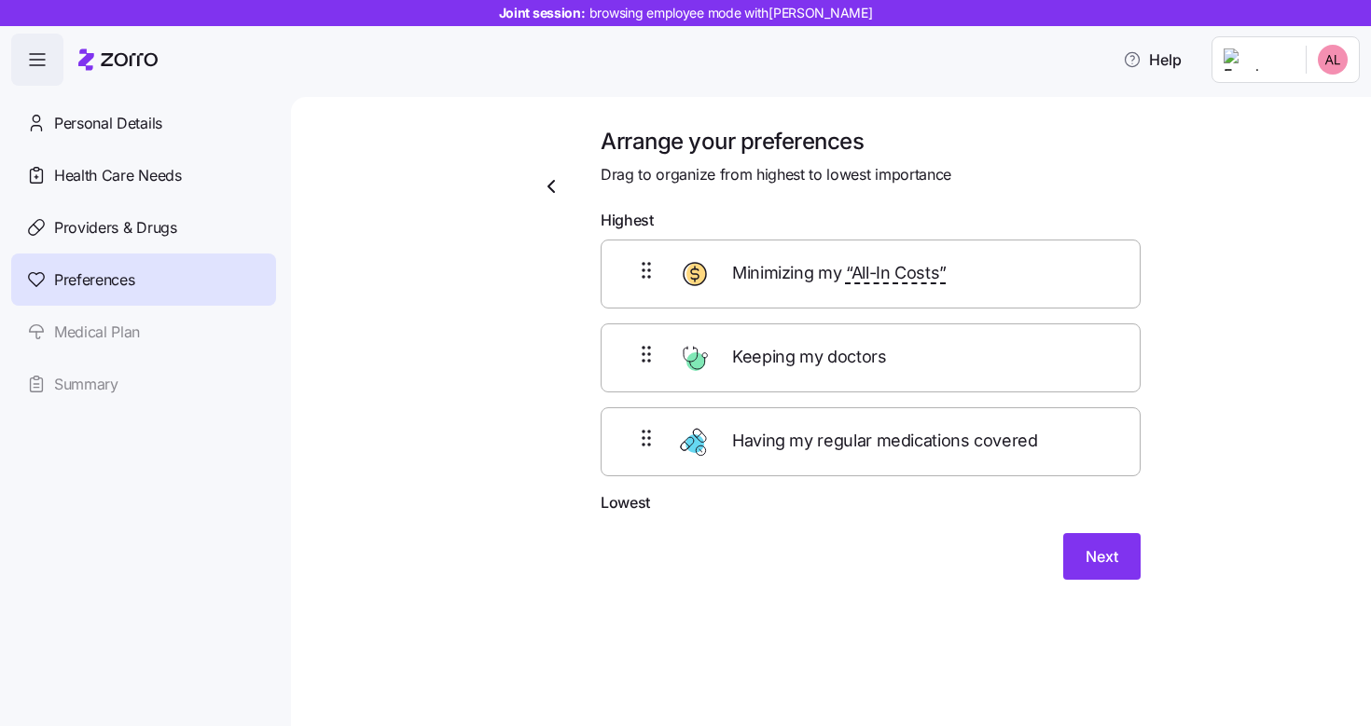
drag, startPoint x: 937, startPoint y: 370, endPoint x: 925, endPoint y: 234, distance: 136.7
click at [925, 235] on form "Highest Minimizing my “All-In Costs” Keeping my doctors Having my regular medic…" at bounding box center [870, 394] width 540 height 371
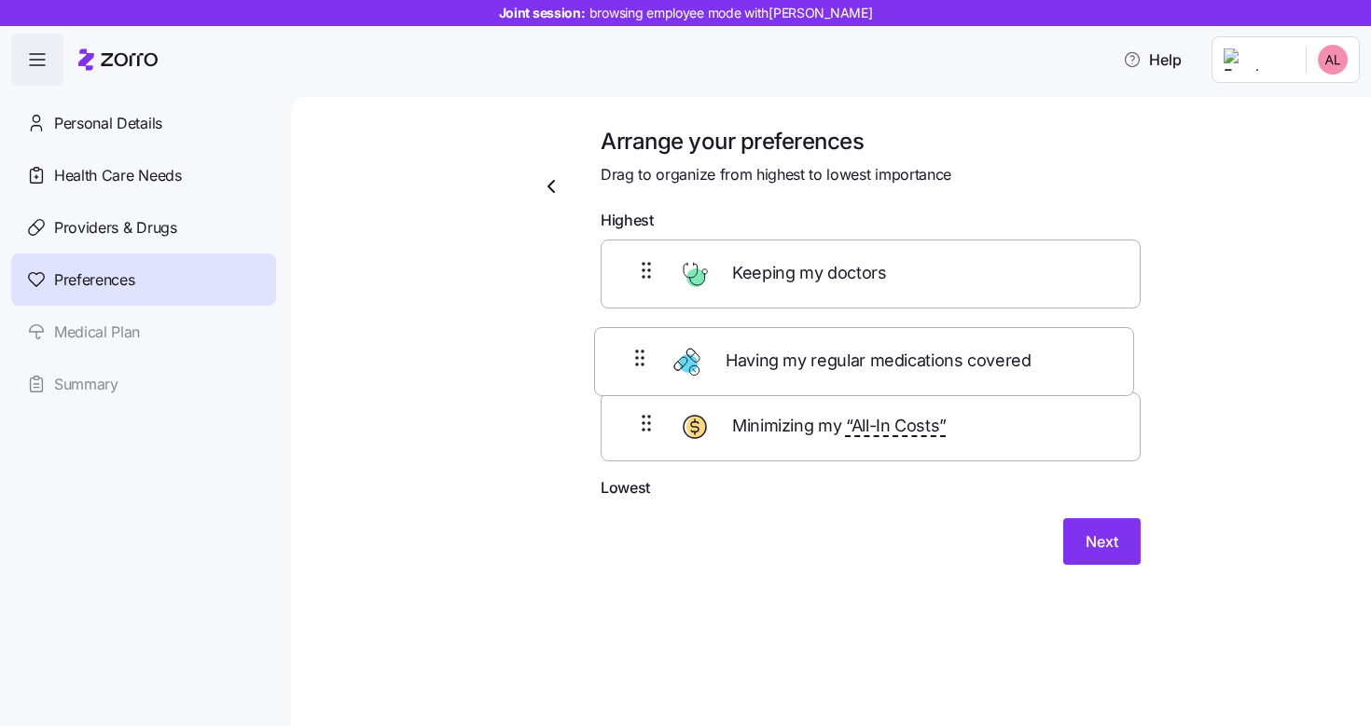
drag, startPoint x: 885, startPoint y: 445, endPoint x: 875, endPoint y: 340, distance: 104.9
click at [875, 340] on div "Keeping my doctors Minimizing my “All-In Costs” Having my regular medications c…" at bounding box center [870, 358] width 540 height 237
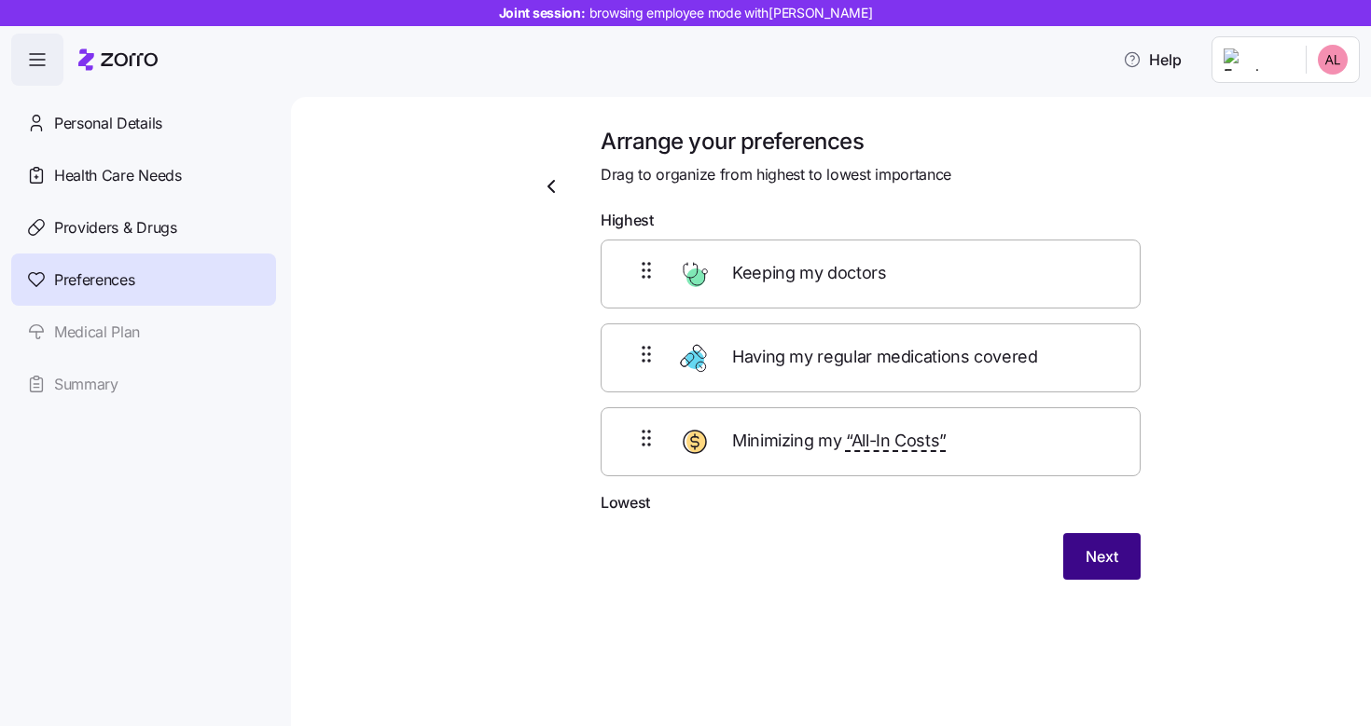
click at [1111, 565] on span "Next" at bounding box center [1101, 556] width 33 height 22
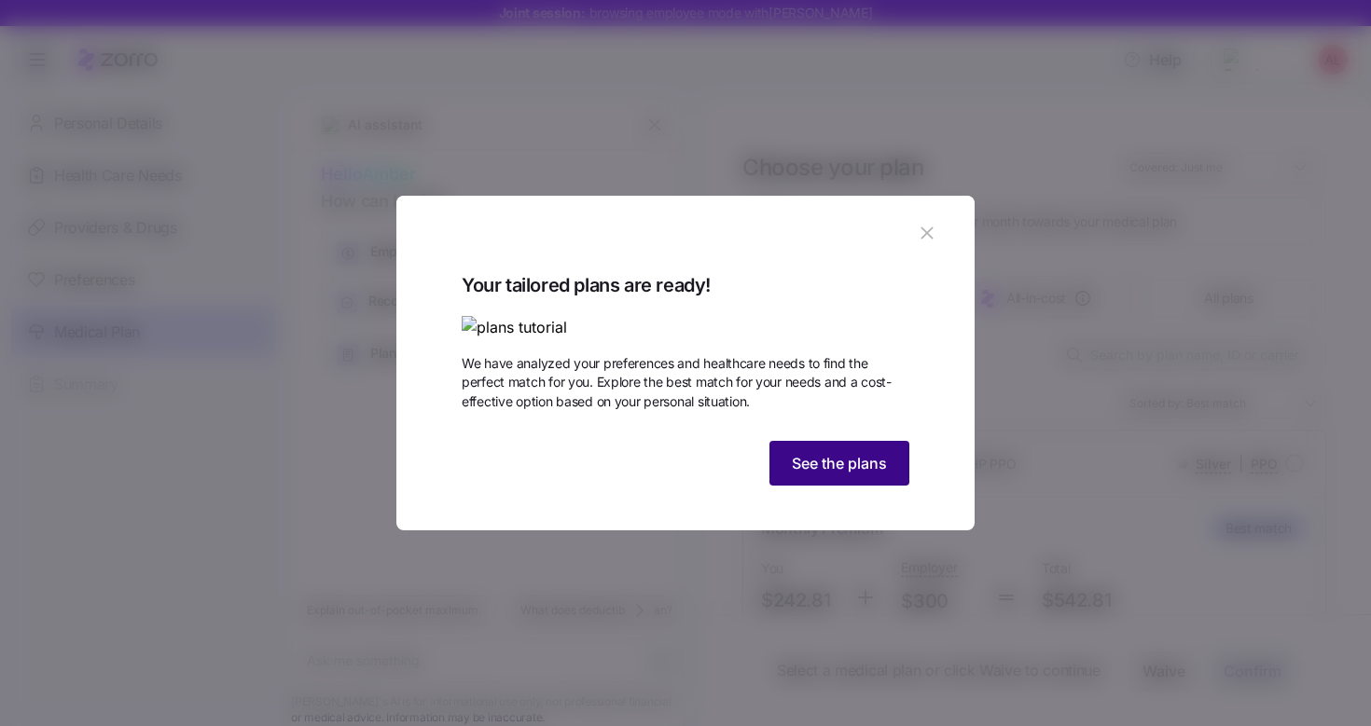
click at [856, 475] on span "See the plans" at bounding box center [839, 463] width 95 height 22
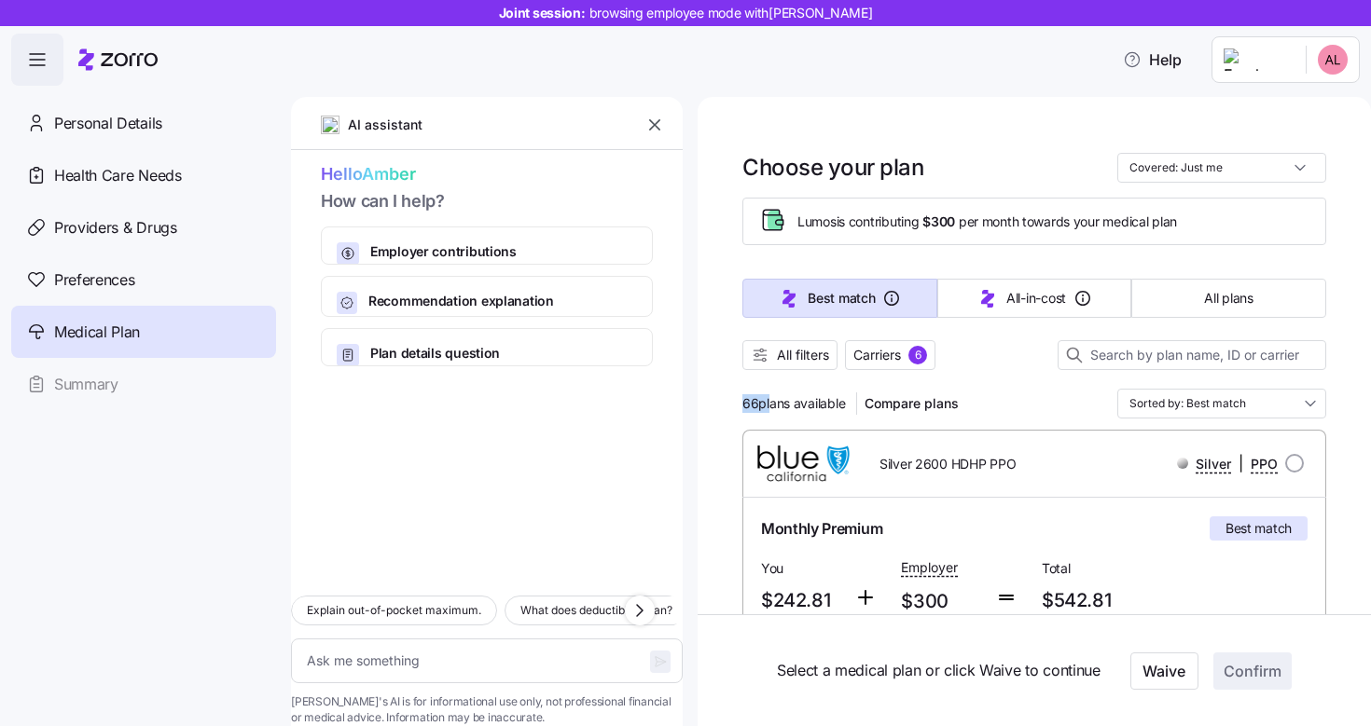
drag, startPoint x: 738, startPoint y: 398, endPoint x: 766, endPoint y: 403, distance: 27.4
click at [1009, 404] on div "66 plans available Compare plans Sorted by: Best match" at bounding box center [1034, 404] width 584 height 30
click at [1163, 321] on div "Best match All-in-cost All plans" at bounding box center [1034, 299] width 584 height 62
click at [1166, 307] on button "All plans" at bounding box center [1228, 298] width 195 height 39
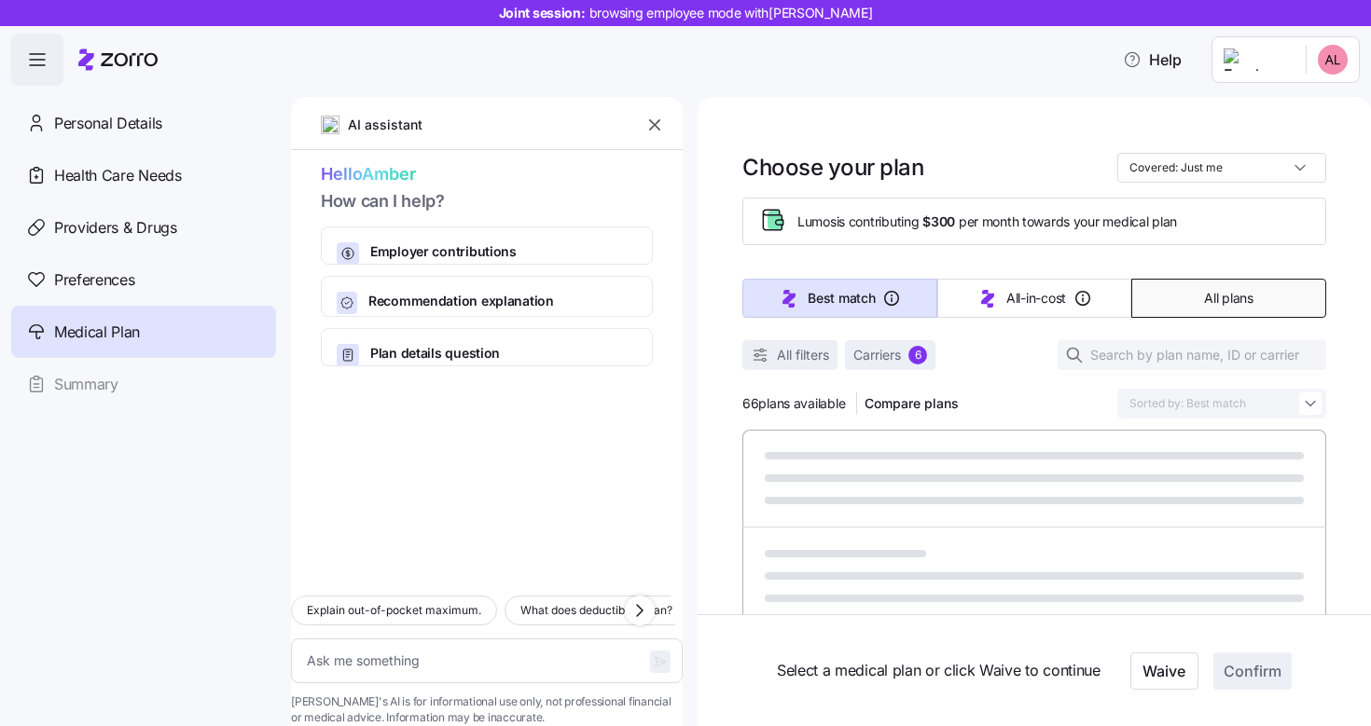
type textarea "x"
type input "Sorted by: Premium"
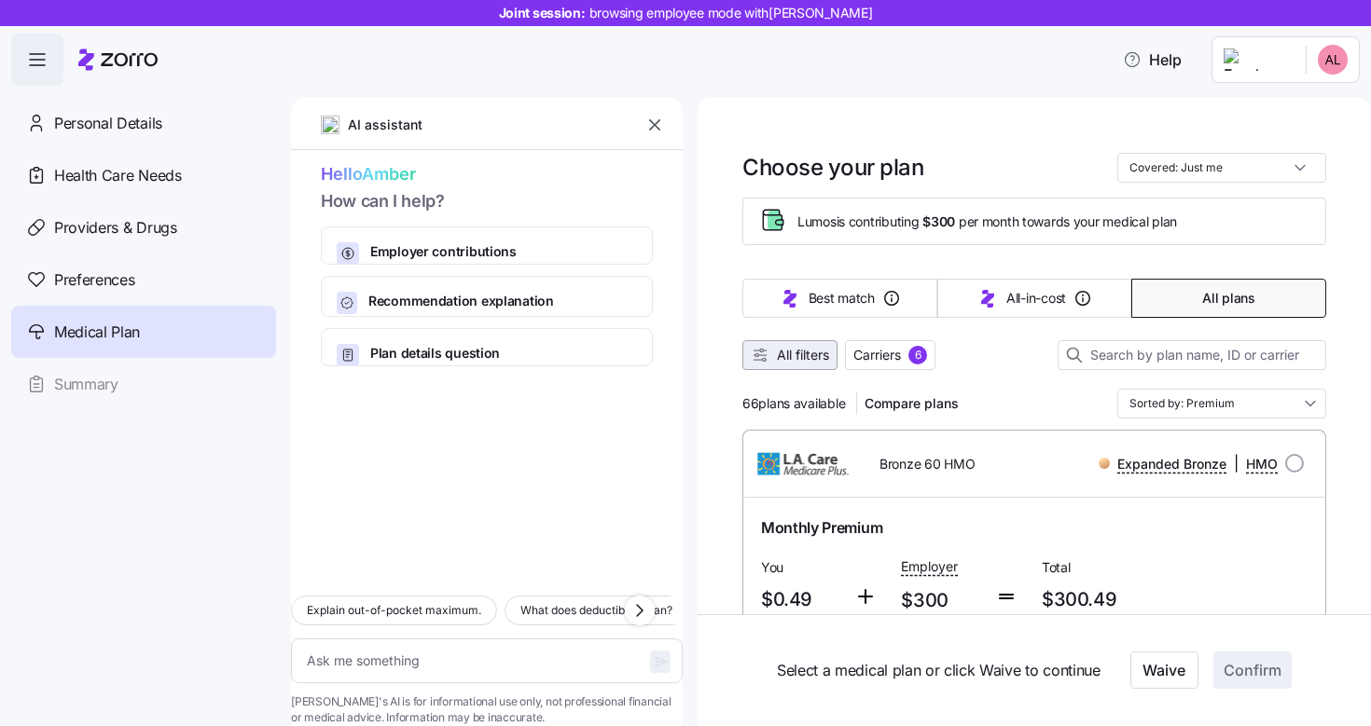
click at [797, 352] on span "All filters" at bounding box center [803, 355] width 52 height 19
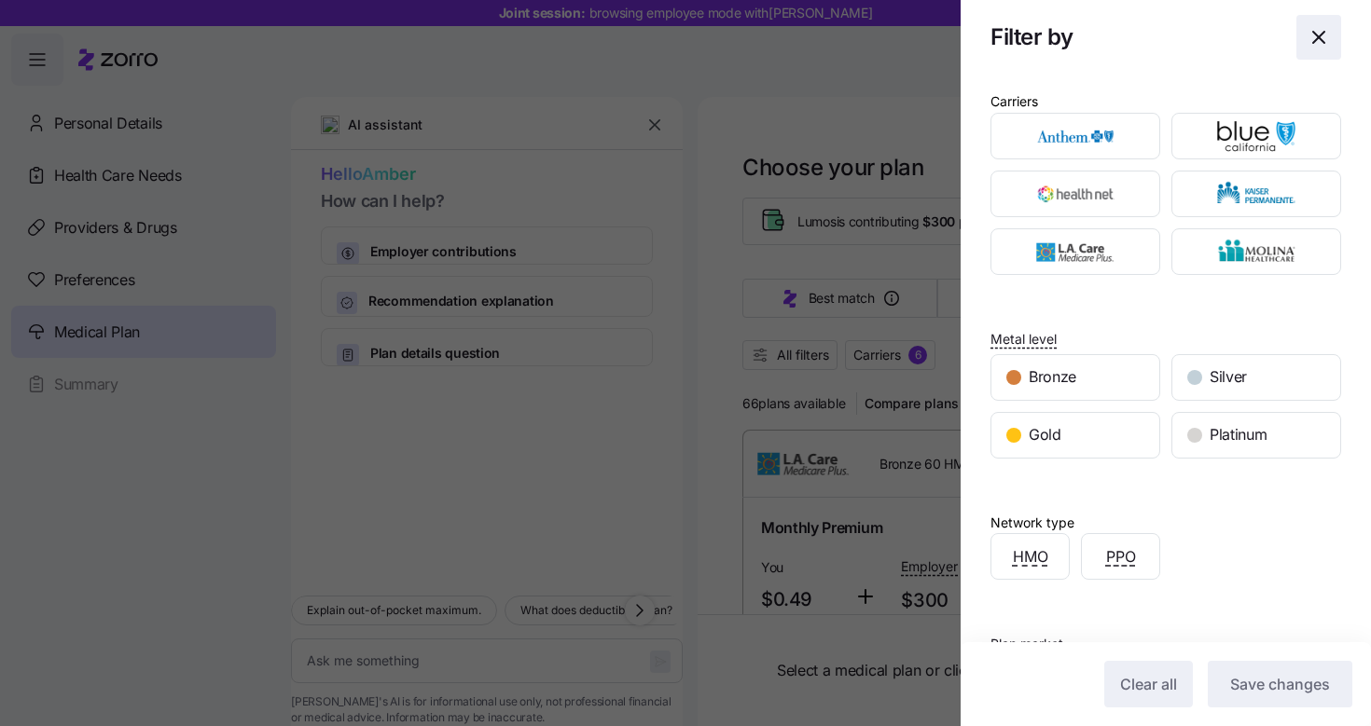
click at [1307, 35] on icon "button" at bounding box center [1318, 37] width 22 height 22
type textarea "x"
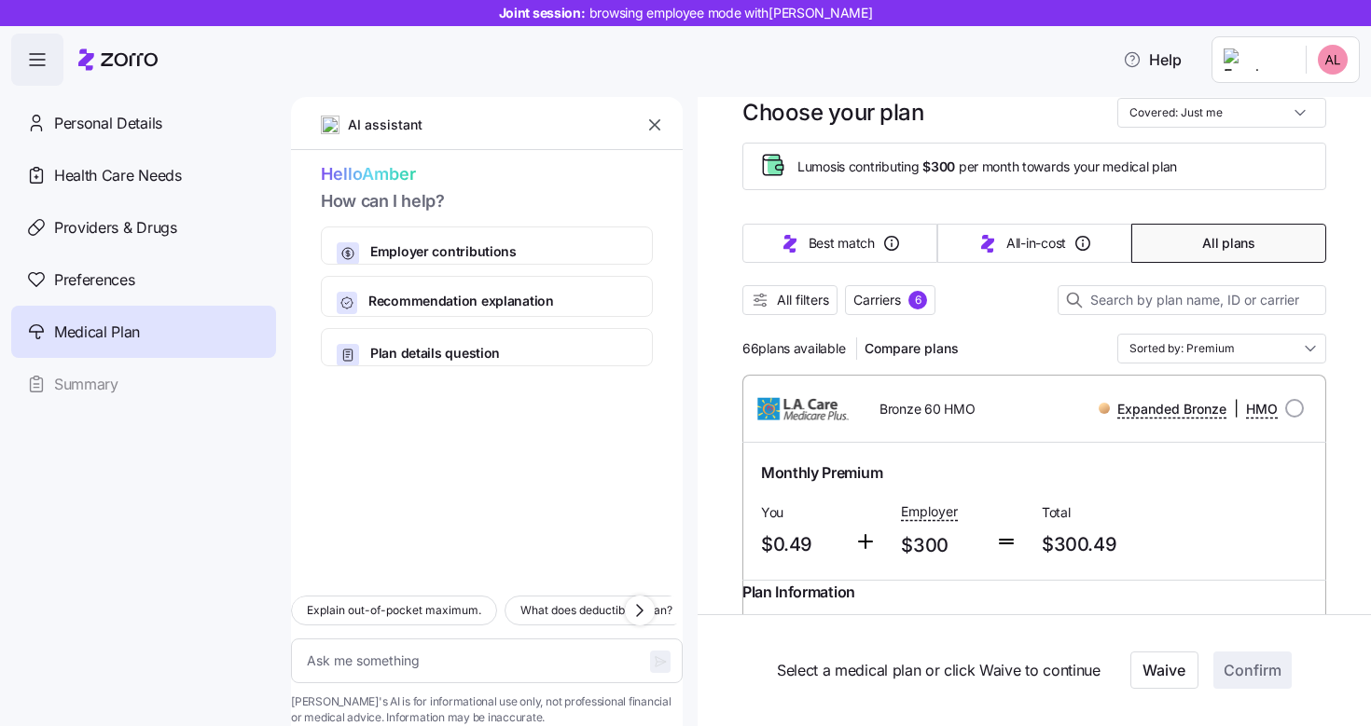
scroll to position [160, 0]
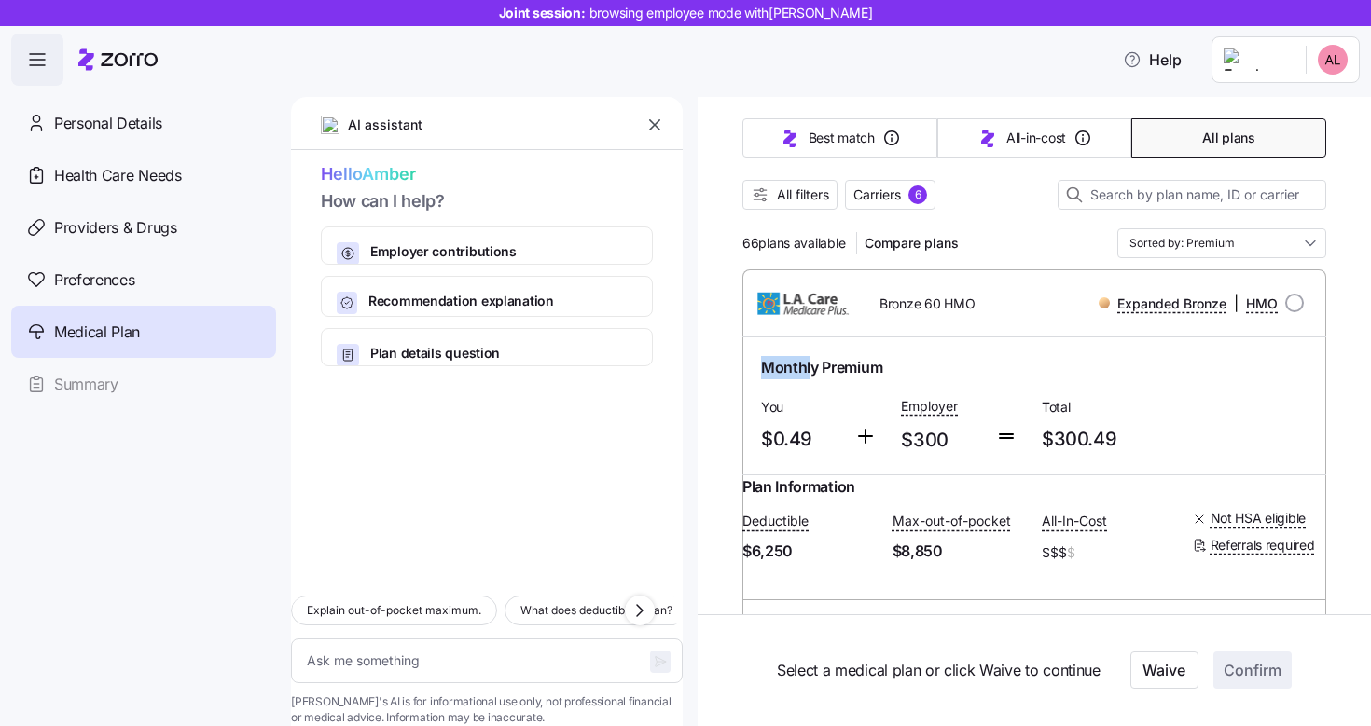
drag, startPoint x: 765, startPoint y: 366, endPoint x: 823, endPoint y: 367, distance: 58.7
click at [813, 366] on span "Monthly Premium" at bounding box center [821, 367] width 121 height 23
click at [1042, 356] on div "Monthly Premium" at bounding box center [1034, 367] width 546 height 23
drag, startPoint x: 764, startPoint y: 437, endPoint x: 816, endPoint y: 439, distance: 52.2
click at [816, 439] on span "$0.49" at bounding box center [800, 439] width 78 height 31
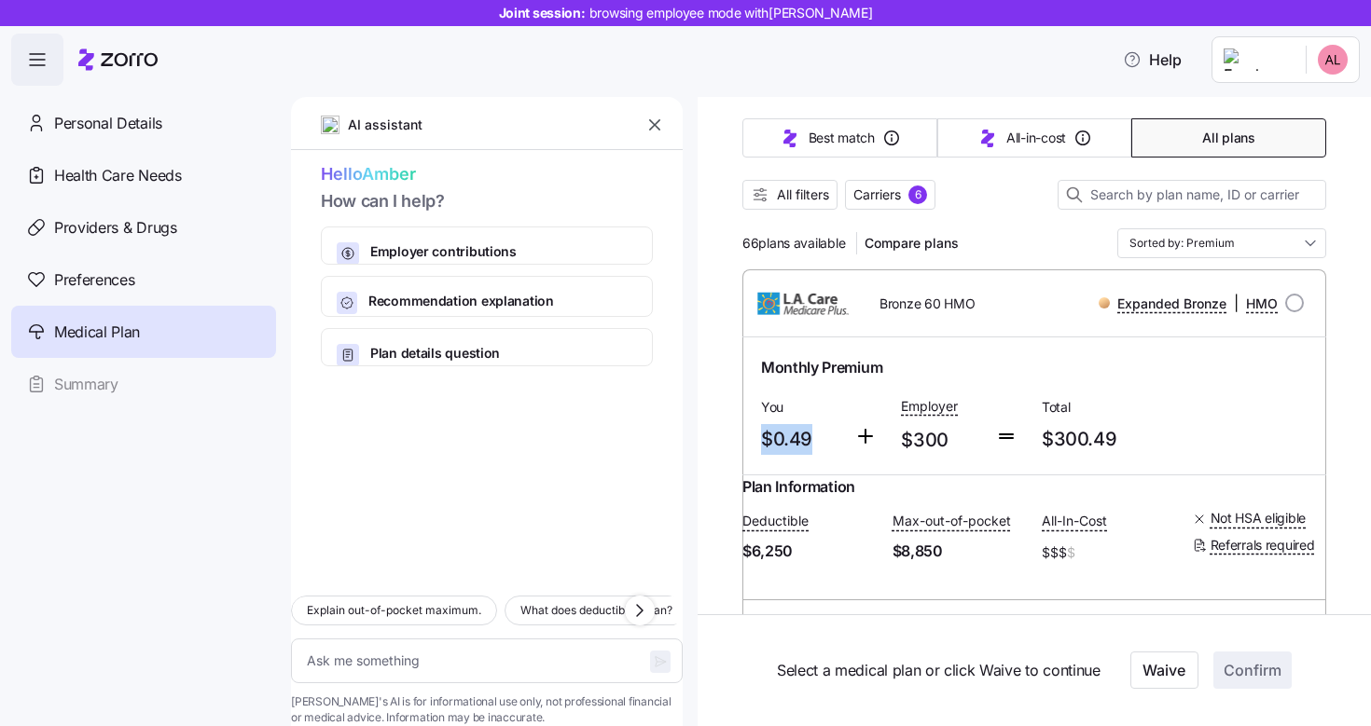
click at [835, 452] on span "$0.49" at bounding box center [800, 439] width 78 height 31
click at [508, 639] on textarea at bounding box center [487, 661] width 392 height 45
click at [647, 120] on icon "button" at bounding box center [654, 125] width 19 height 19
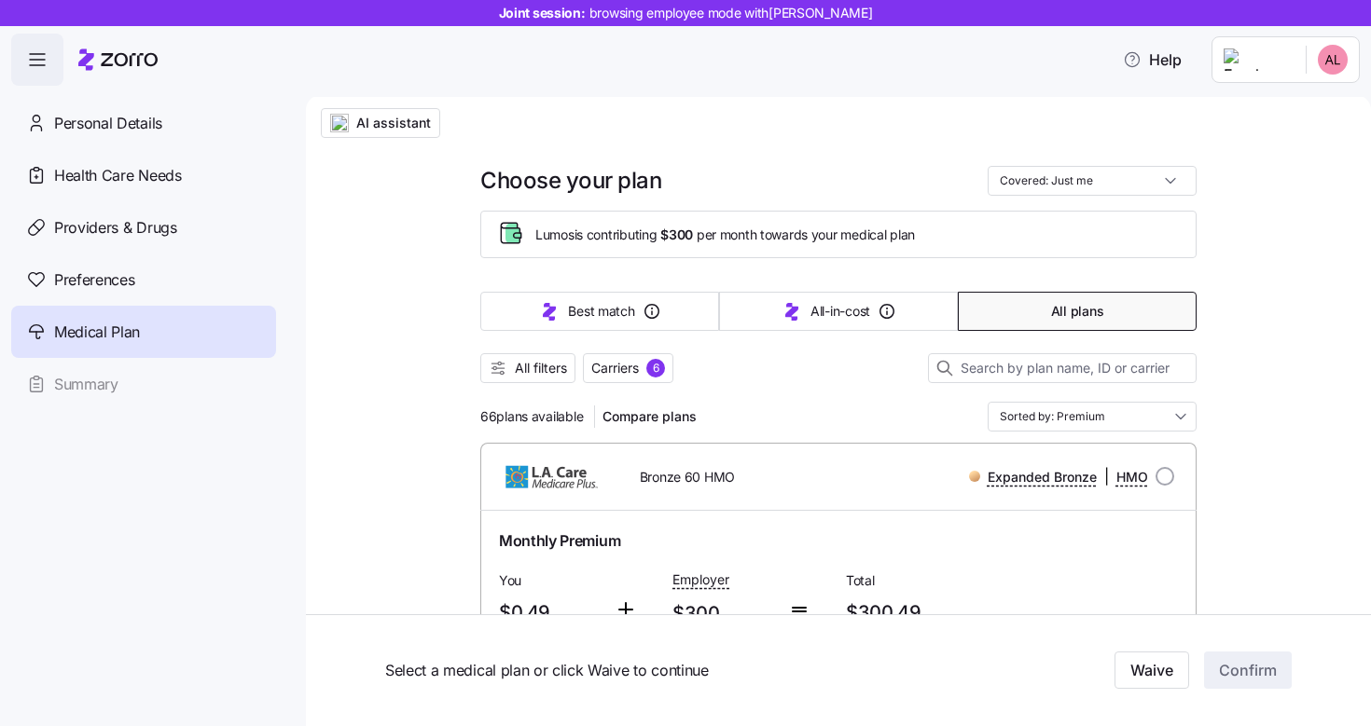
scroll to position [0, 0]
click at [654, 379] on button "Carriers 6" at bounding box center [628, 370] width 90 height 30
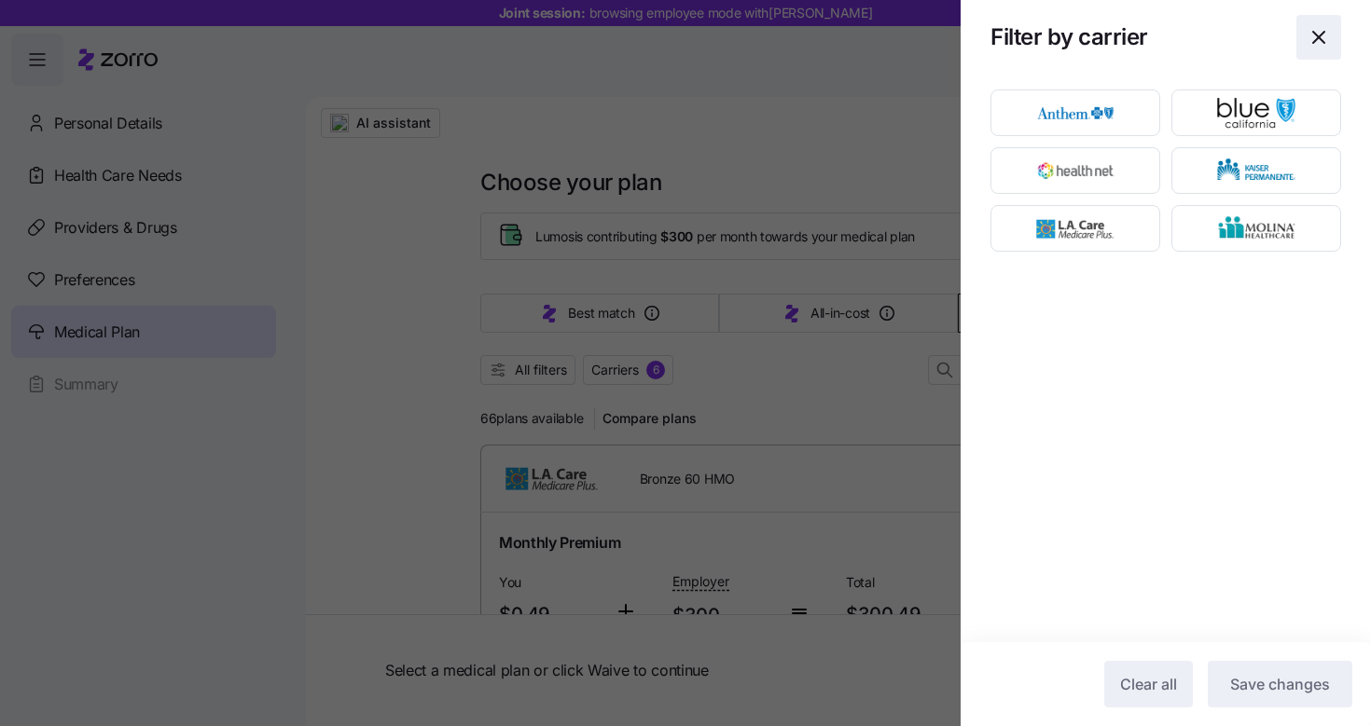
click at [1312, 37] on icon "button" at bounding box center [1318, 37] width 22 height 22
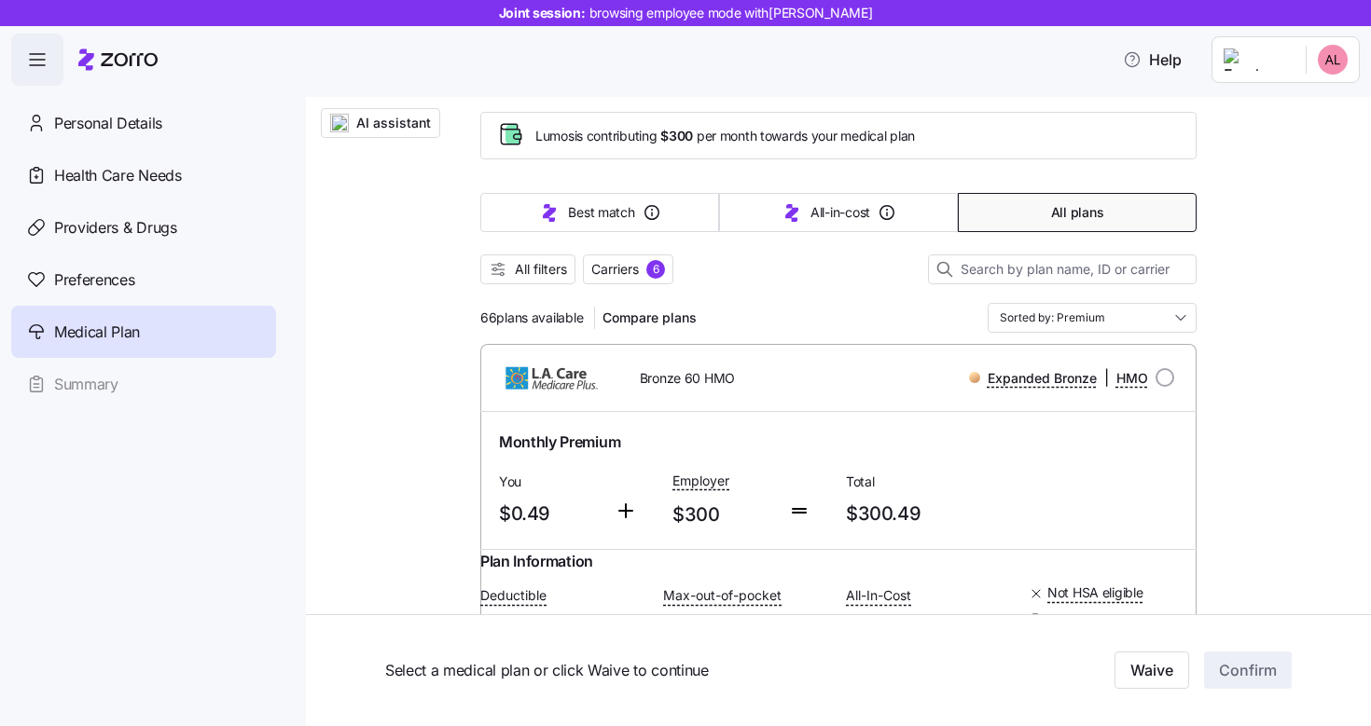
scroll to position [149, 0]
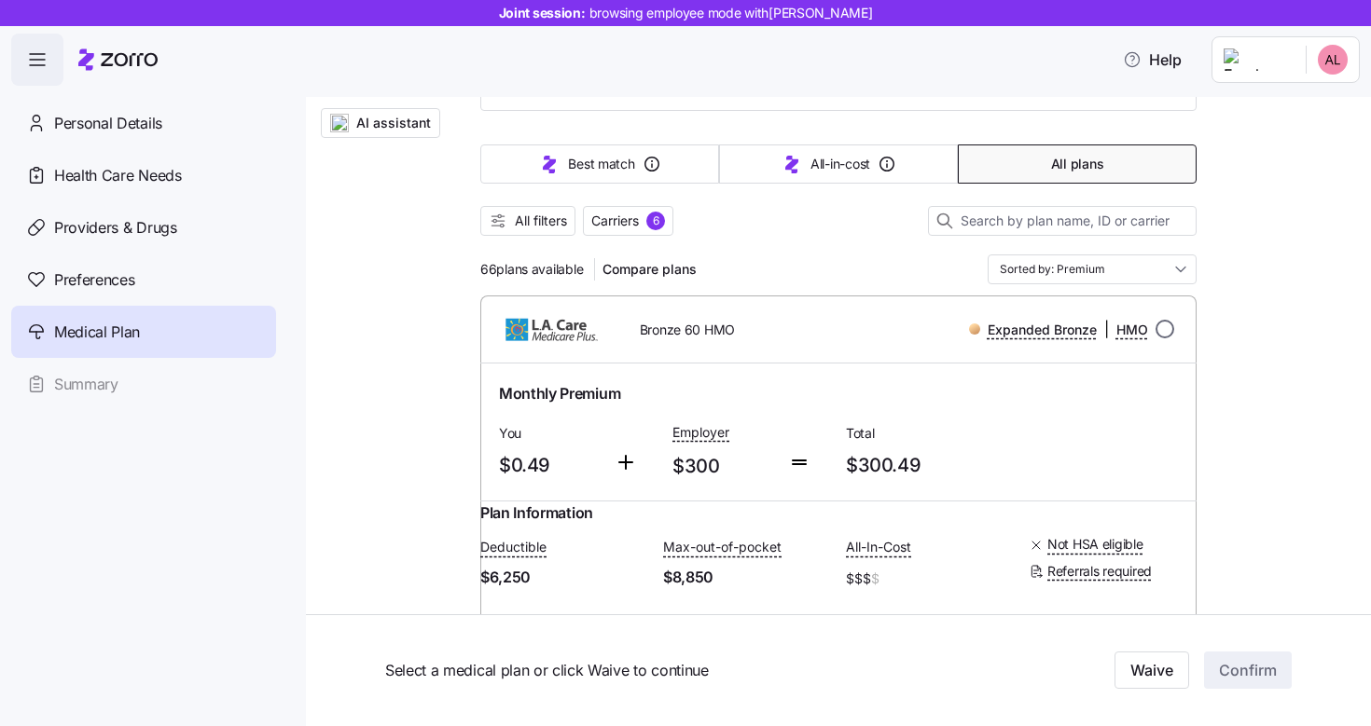
click at [1159, 333] on input "radio" at bounding box center [1164, 329] width 19 height 19
radio input "true"
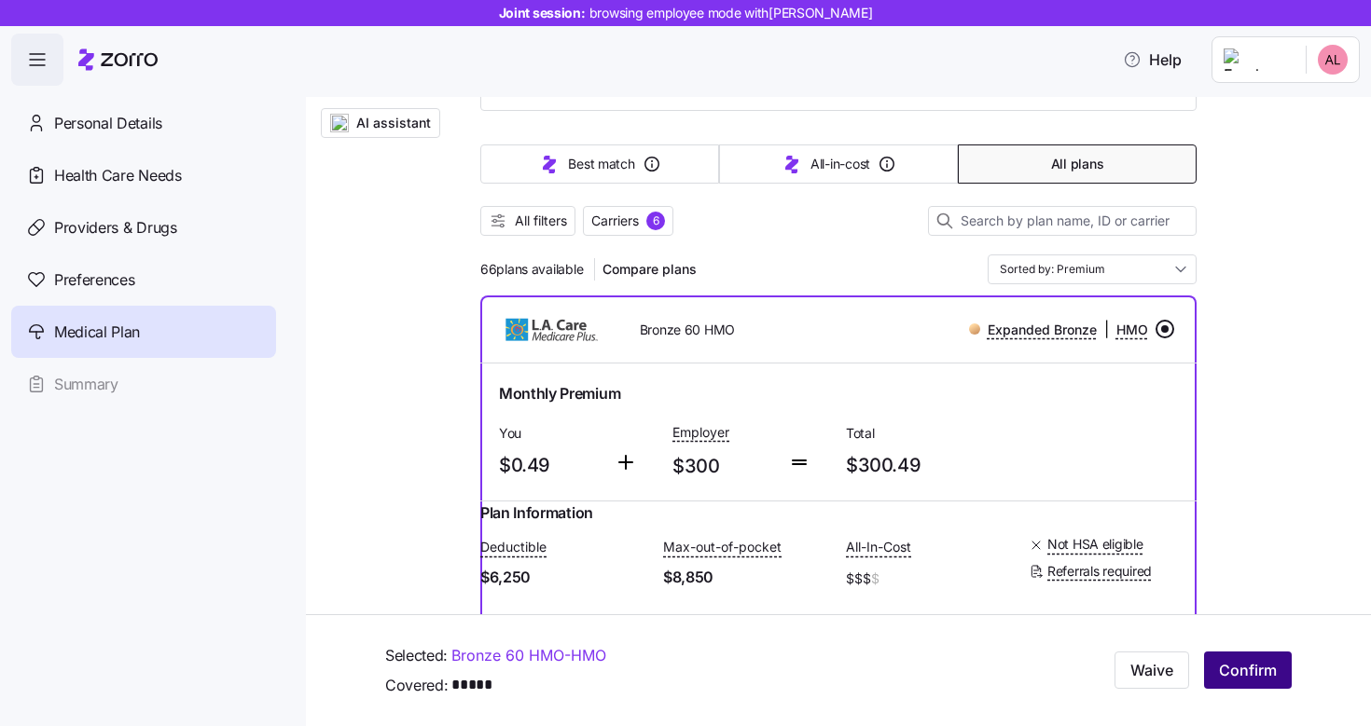
click at [1224, 664] on span "Confirm" at bounding box center [1248, 671] width 58 height 22
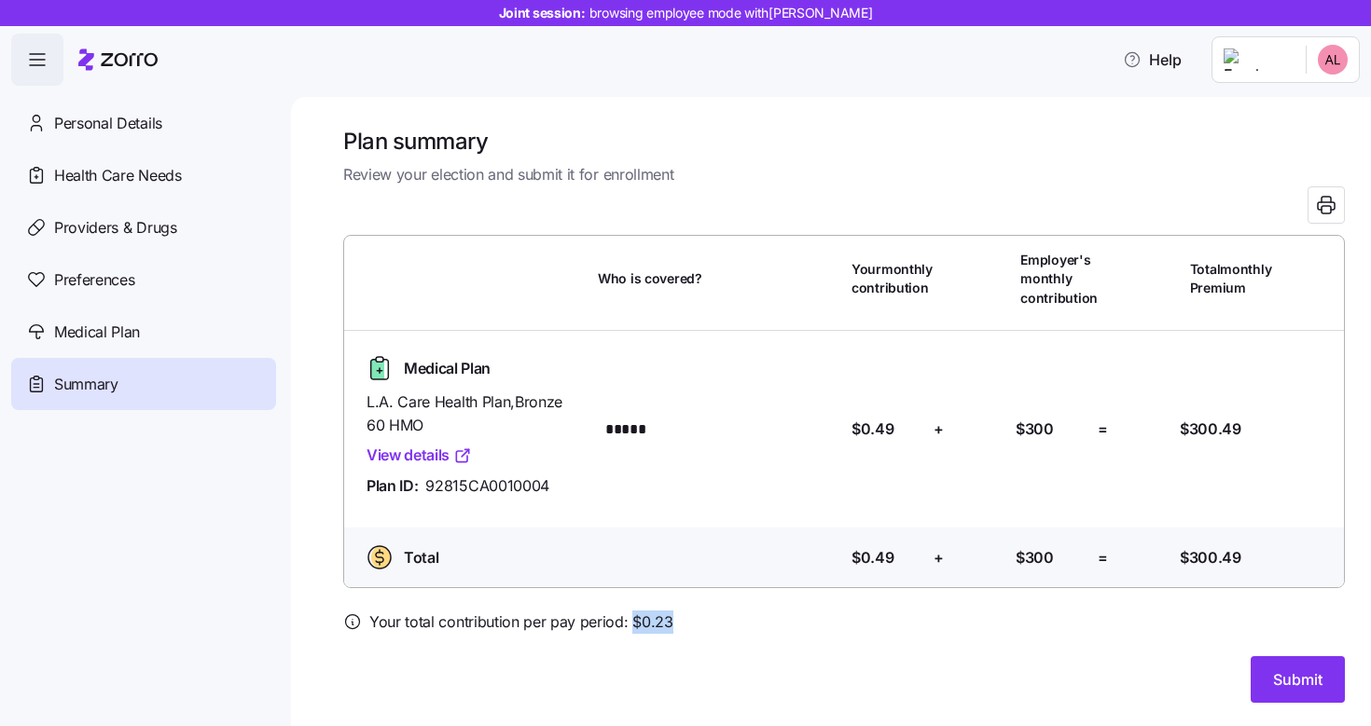
drag, startPoint x: 674, startPoint y: 628, endPoint x: 632, endPoint y: 629, distance: 42.0
click at [632, 629] on div "Your total contribution per pay period: $ 0.23" at bounding box center [843, 622] width 1001 height 23
click at [736, 637] on div at bounding box center [843, 645] width 1001 height 22
click at [1310, 687] on span "Submit" at bounding box center [1297, 680] width 49 height 22
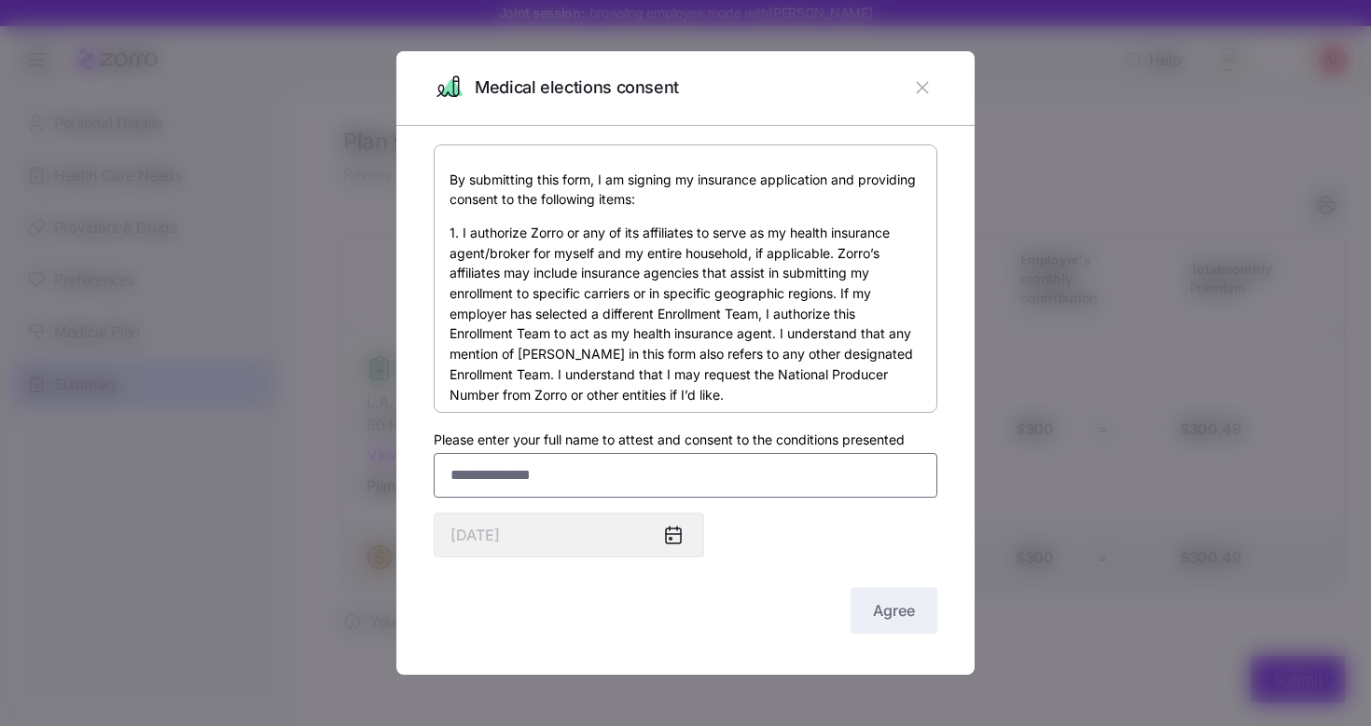
click at [683, 474] on input "Please enter your full name to attest and consent to the conditions presented" at bounding box center [686, 475] width 504 height 45
type input "*******"
click at [868, 604] on button "Agree" at bounding box center [893, 610] width 87 height 47
